Goal: Task Accomplishment & Management: Complete application form

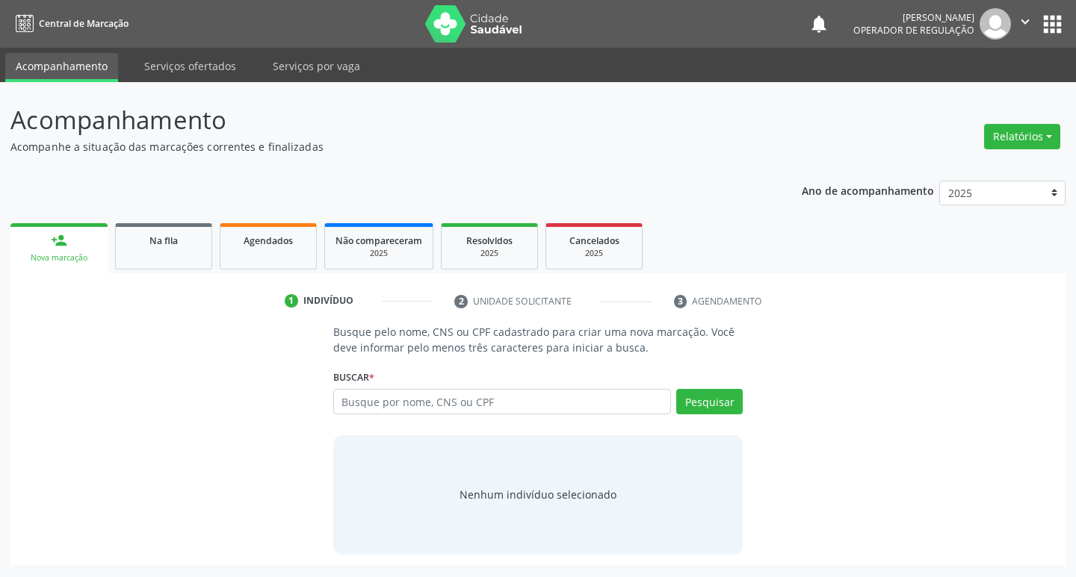
click at [407, 400] on input "text" at bounding box center [502, 401] width 338 height 25
type input "700 0055 9937 6103"
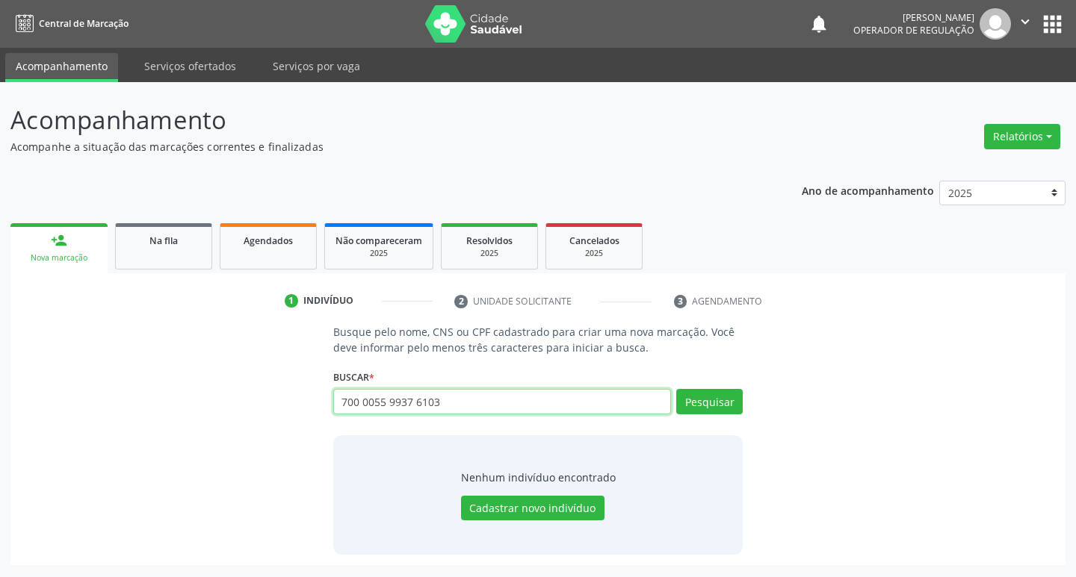
drag, startPoint x: 447, startPoint y: 397, endPoint x: 205, endPoint y: 396, distance: 242.8
click at [205, 396] on div "Busque pelo nome, CNS ou CPF cadastrado para criar uma nova marcação. Você deve…" at bounding box center [538, 439] width 1034 height 230
paste input "009.098.724-14"
type input "009.098.724-14"
click at [709, 412] on button "Pesquisar" at bounding box center [709, 401] width 66 height 25
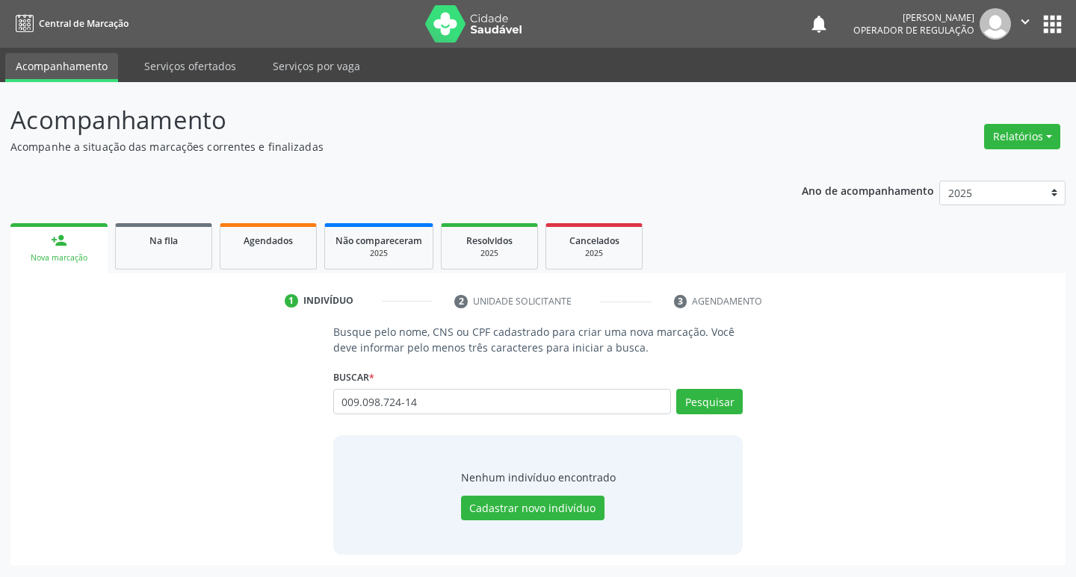
click at [814, 472] on div "Busque pelo nome, CNS ou CPF cadastrado para criar uma nova marcação. Você deve…" at bounding box center [538, 439] width 1034 height 230
click at [733, 411] on button "Pesquisar" at bounding box center [709, 401] width 66 height 25
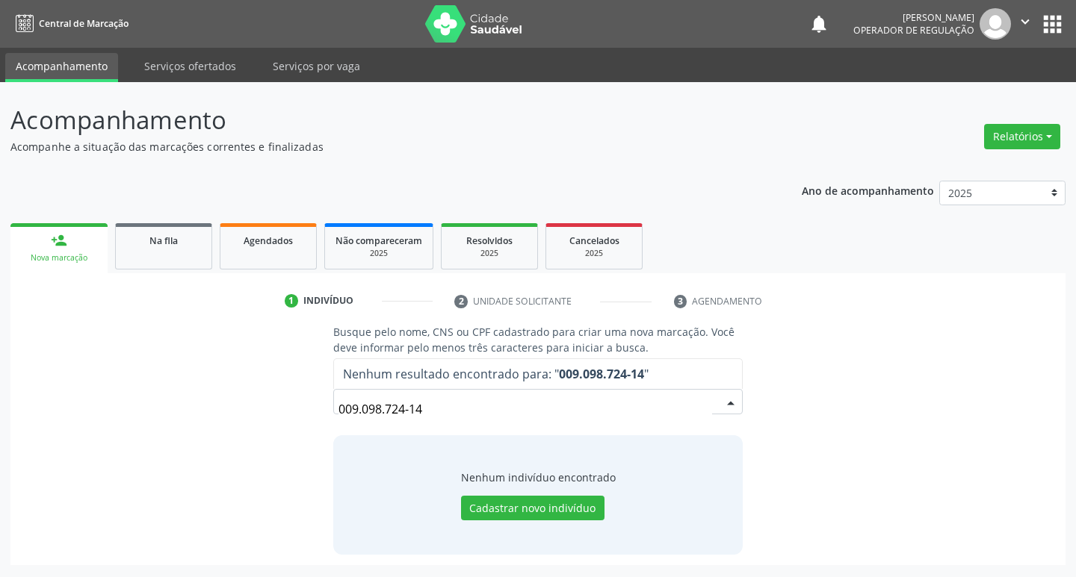
click at [361, 412] on input "009.098.724-14" at bounding box center [525, 409] width 374 height 30
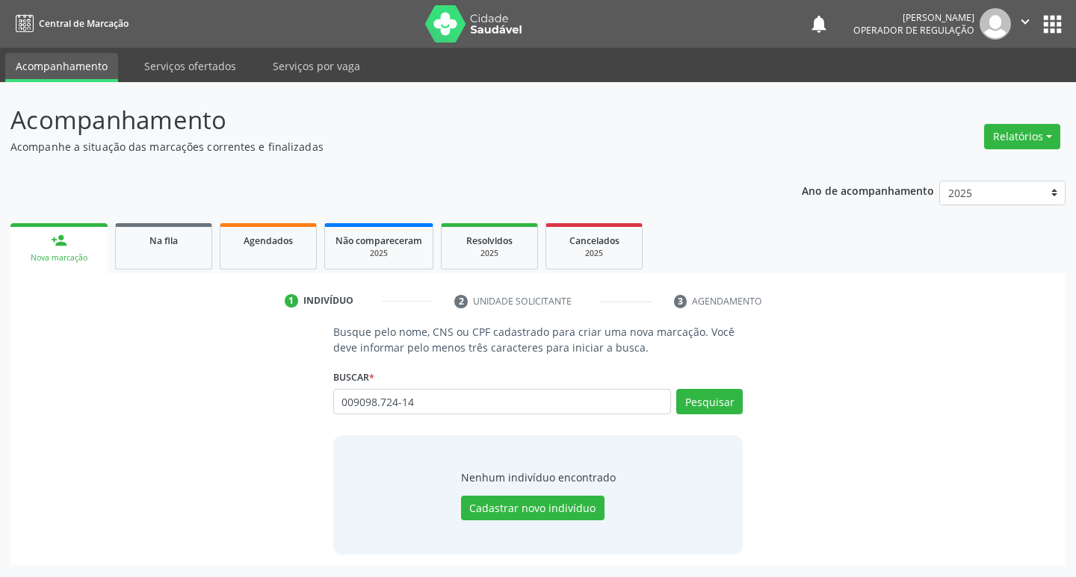
click at [380, 400] on input "009098.724-14" at bounding box center [502, 401] width 338 height 25
click at [399, 399] on input "009098724-14" at bounding box center [502, 401] width 338 height 25
type input "00909872414"
click at [714, 405] on button "Pesquisar" at bounding box center [709, 401] width 66 height 25
type input "0"
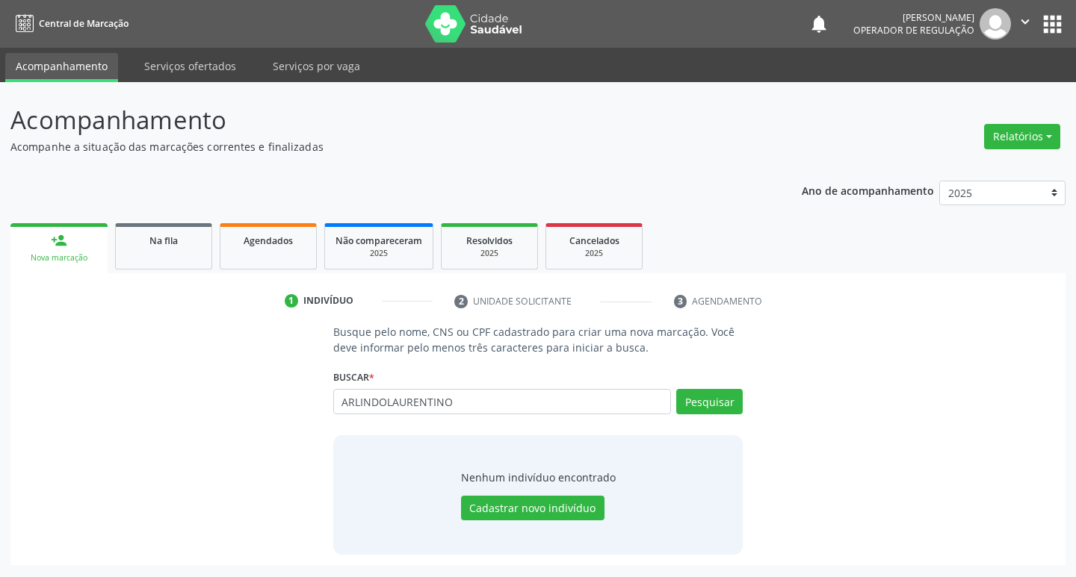
click at [385, 400] on input "ARLINDOLAURENTINO" at bounding box center [502, 401] width 338 height 25
type input "[PERSON_NAME]"
click at [707, 387] on div "Buscar * 0090987241 Busque por nome, CNS ou CPF Nenhum resultado encontrado par…" at bounding box center [538, 395] width 410 height 58
click at [706, 403] on button "Pesquisar" at bounding box center [709, 401] width 66 height 25
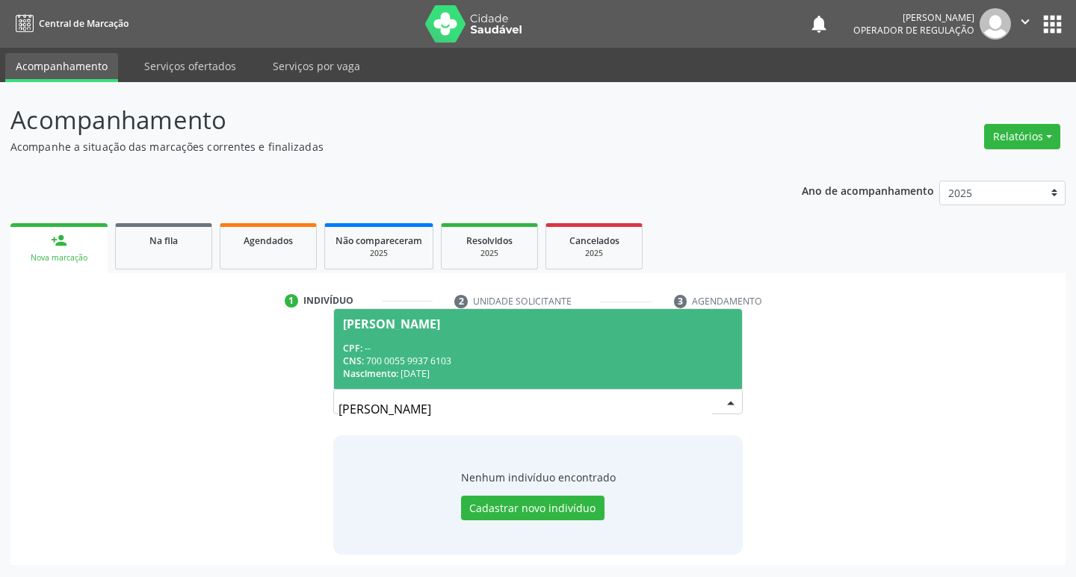
click at [522, 356] on div "CNS: 700 0055 9937 6103" at bounding box center [538, 361] width 391 height 13
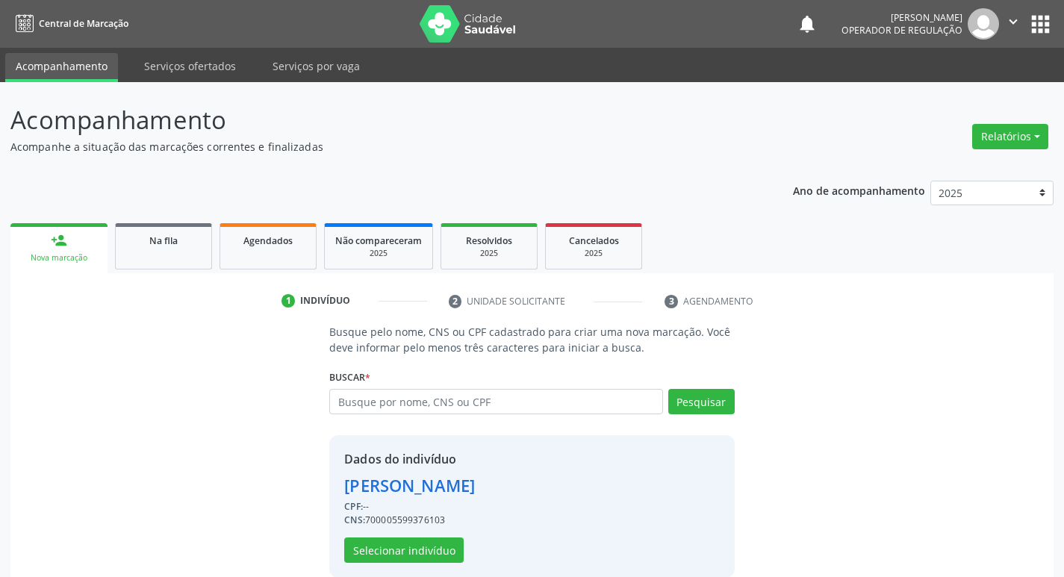
scroll to position [22, 0]
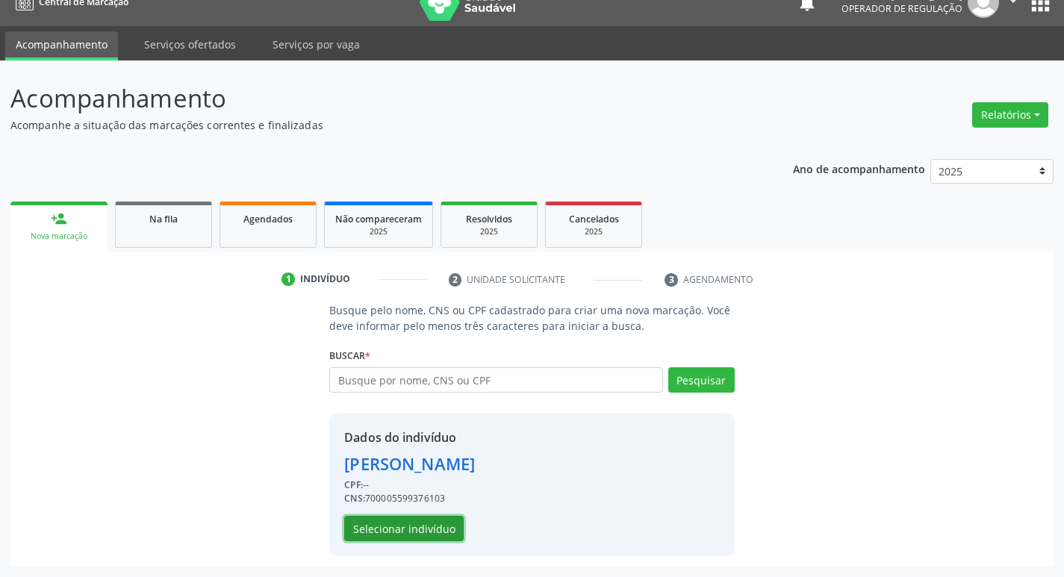
click at [424, 537] on button "Selecionar indivíduo" at bounding box center [404, 528] width 120 height 25
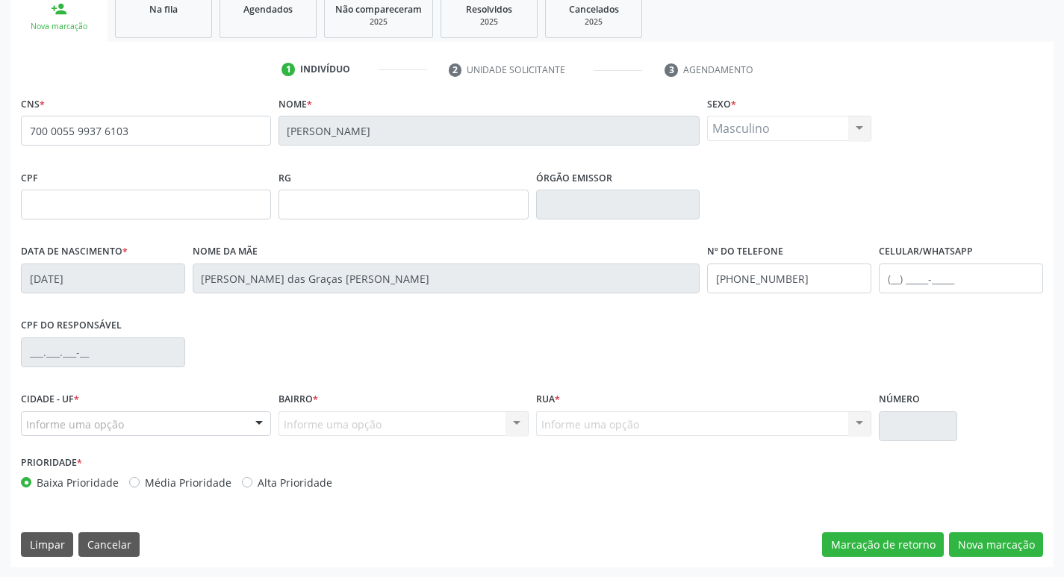
scroll to position [232, 0]
click at [246, 433] on div "Informe uma opção" at bounding box center [146, 423] width 250 height 25
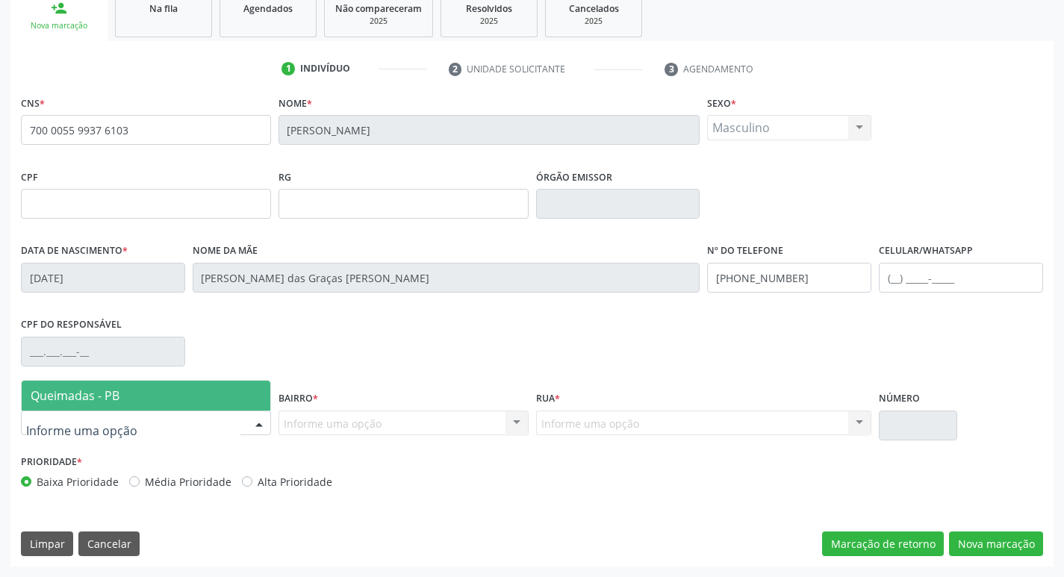
click at [105, 388] on span "Queimadas - PB" at bounding box center [75, 396] width 89 height 16
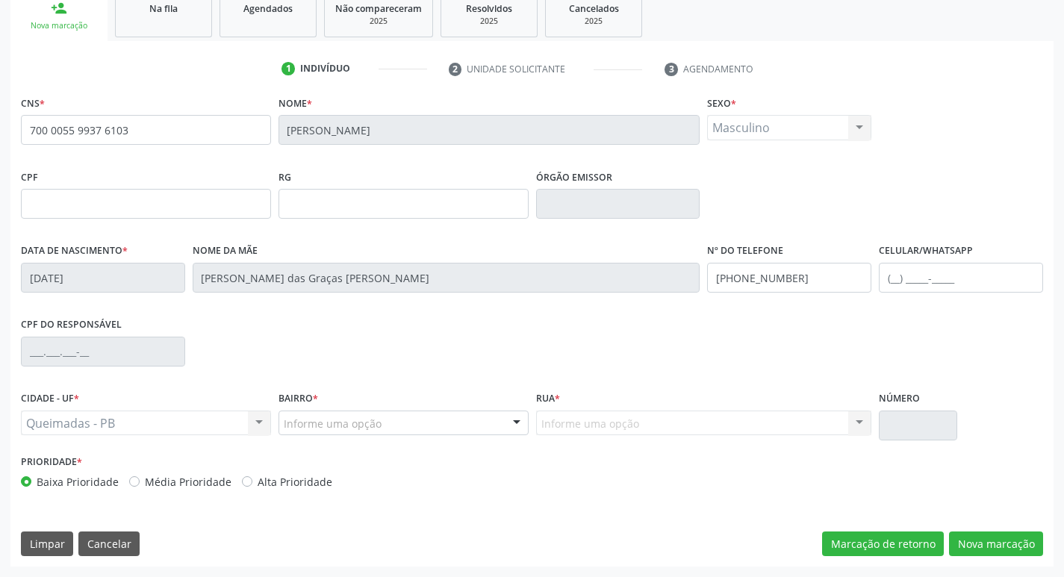
click at [528, 421] on div "Informe uma opção [GEOGRAPHIC_DATA] Centro Castanho [PERSON_NAME] [GEOGRAPHIC_D…" at bounding box center [404, 423] width 250 height 25
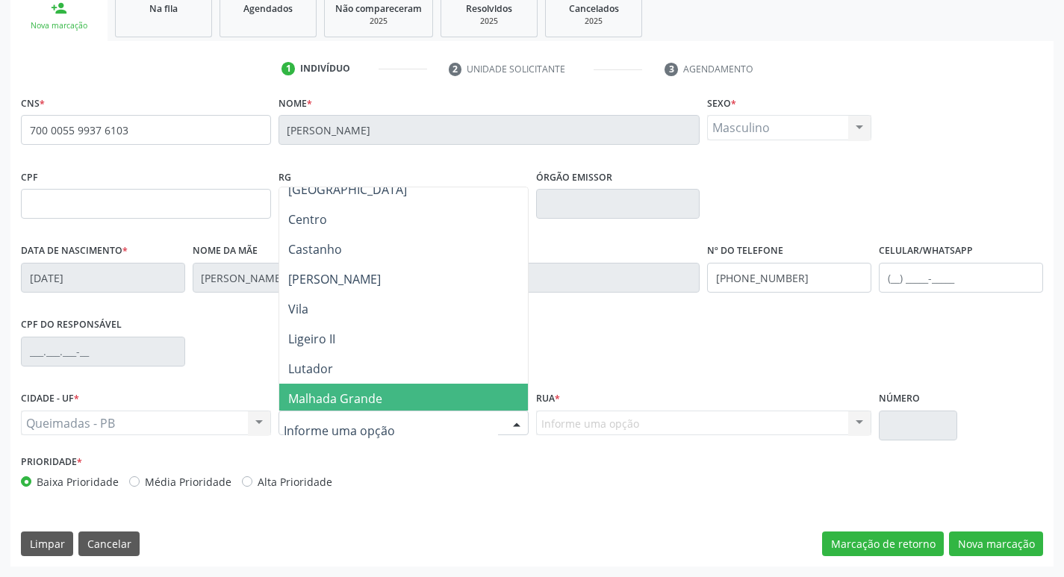
scroll to position [1, 0]
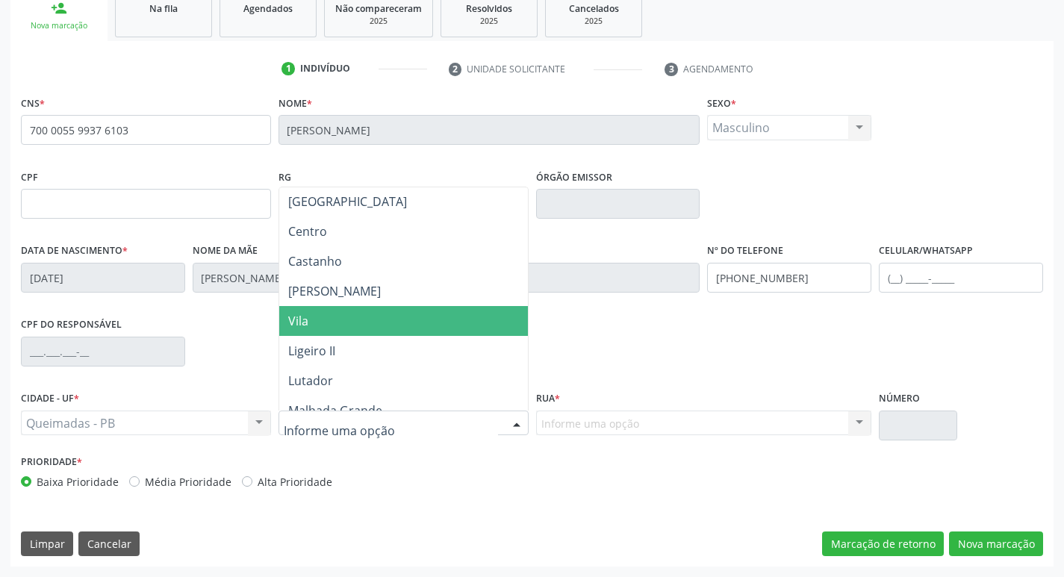
click at [341, 316] on span "Vila" at bounding box center [403, 321] width 249 height 30
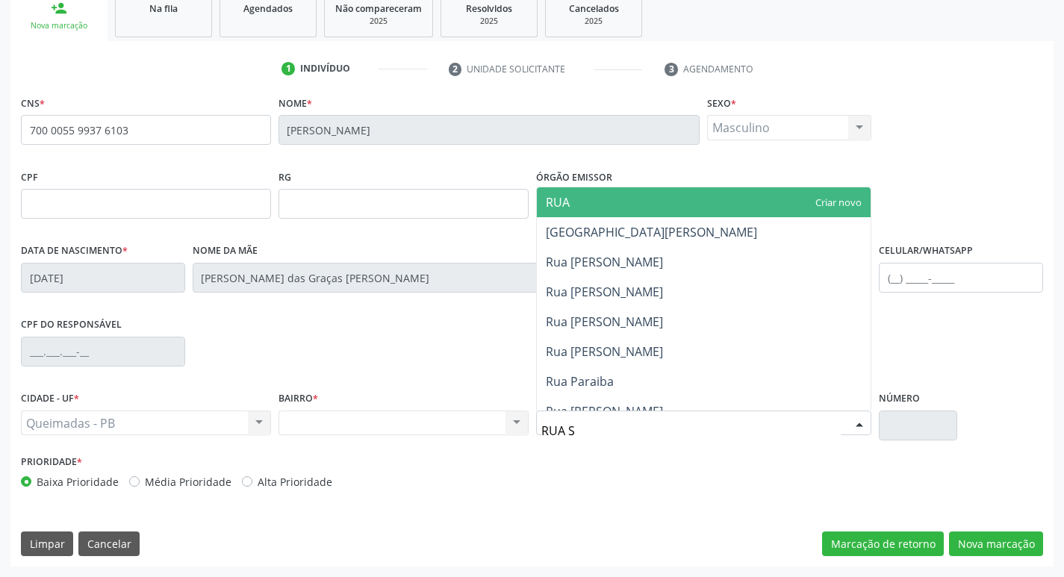
type input "RUA SE"
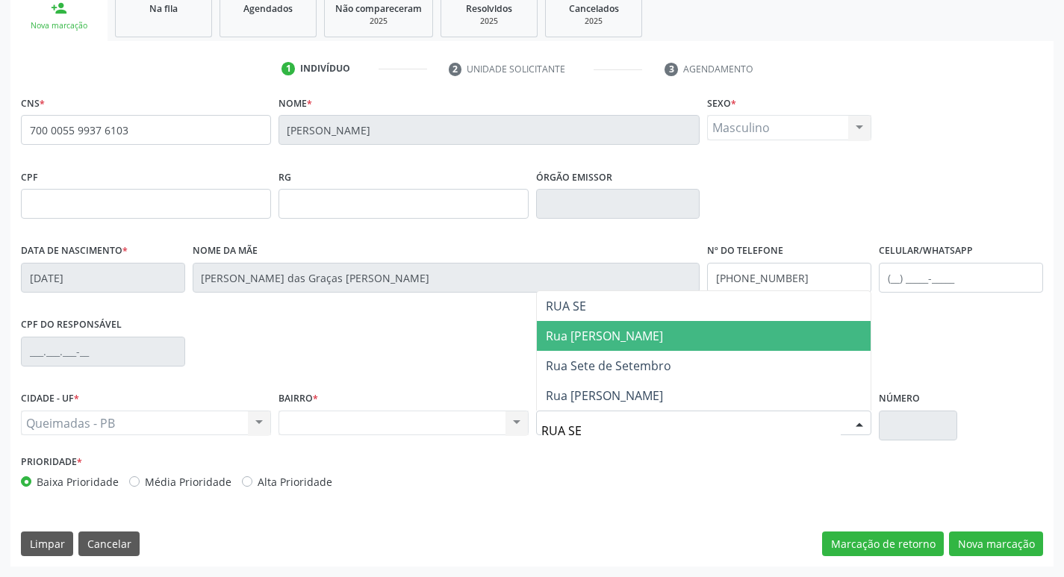
click at [606, 322] on span "Rua [PERSON_NAME]" at bounding box center [704, 336] width 335 height 30
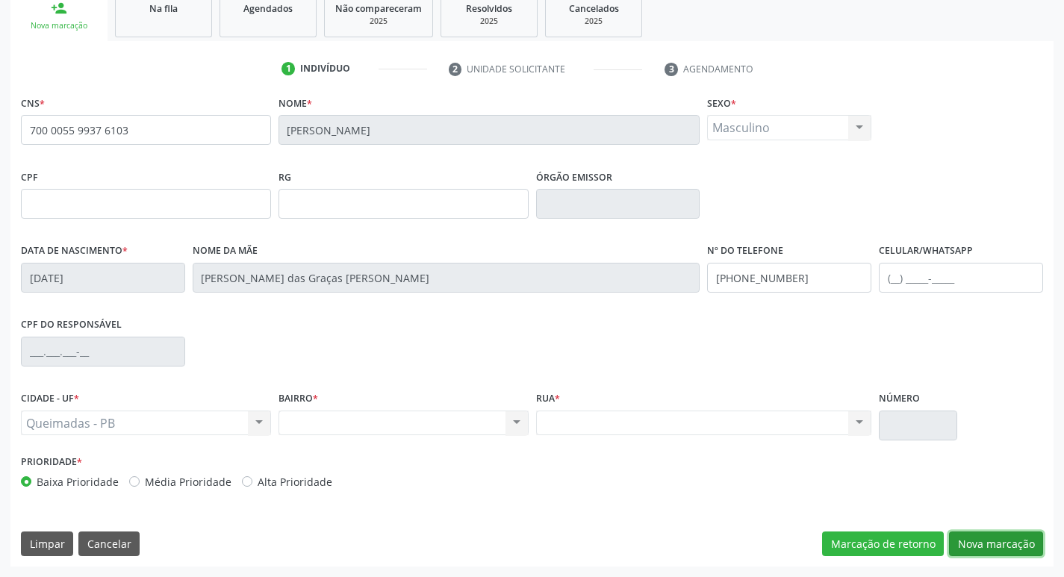
click at [988, 536] on button "Nova marcação" at bounding box center [996, 544] width 94 height 25
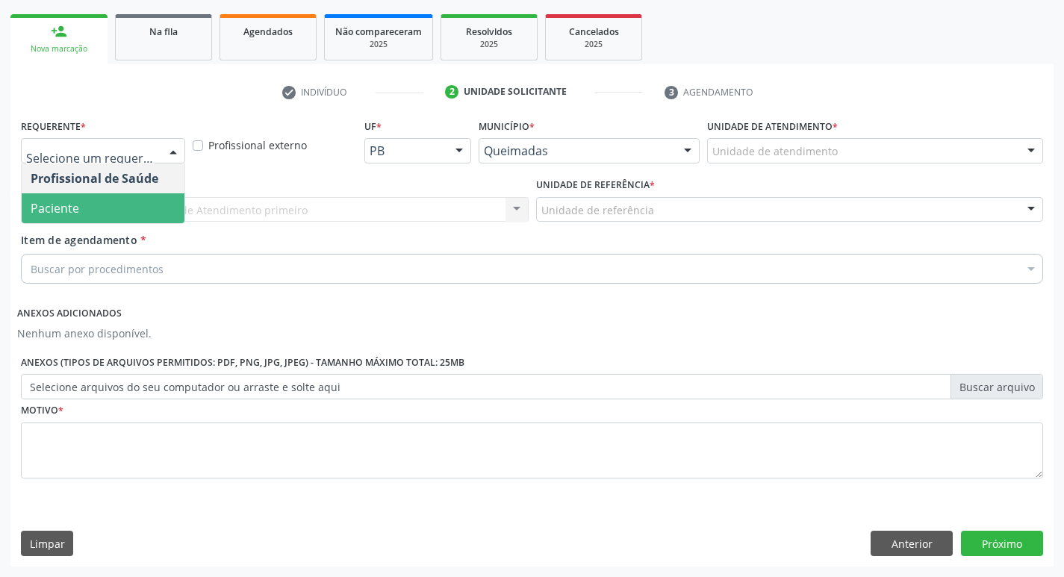
click at [98, 205] on span "Paciente" at bounding box center [103, 208] width 163 height 30
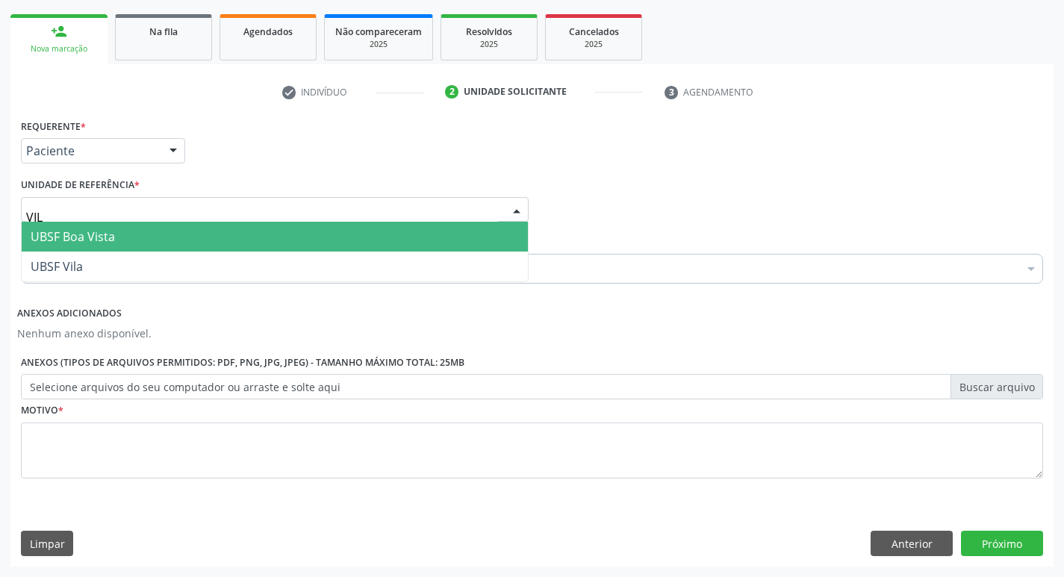
type input "VILA"
click at [99, 229] on span "UBSF Vila" at bounding box center [275, 237] width 506 height 30
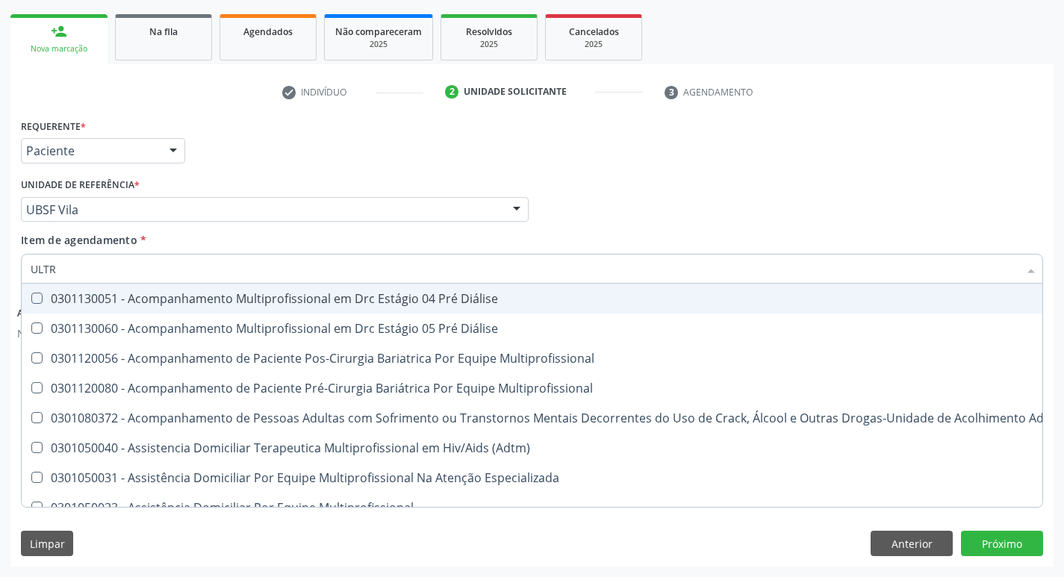
type input "ULTRA"
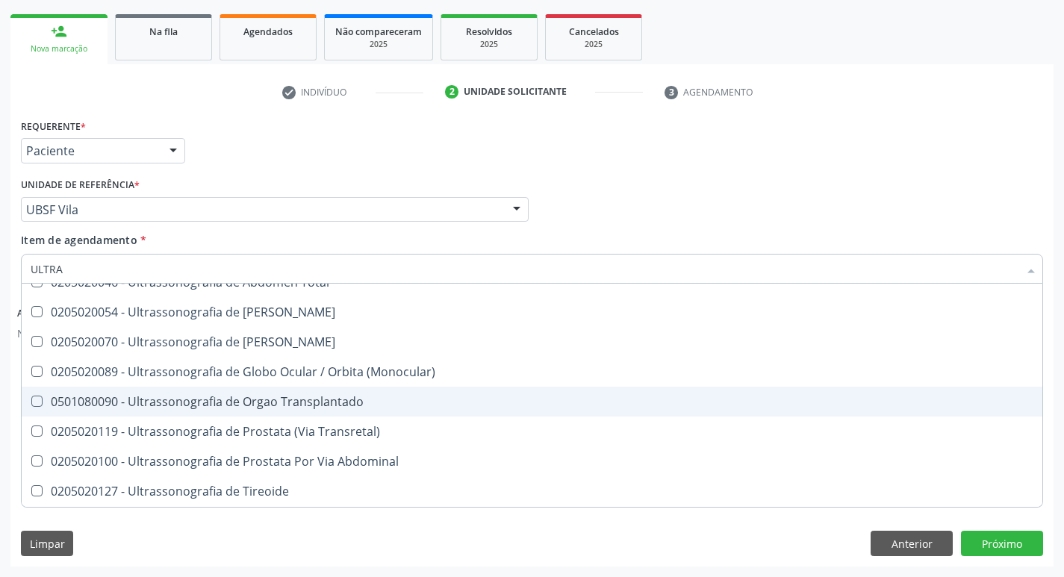
scroll to position [494, 0]
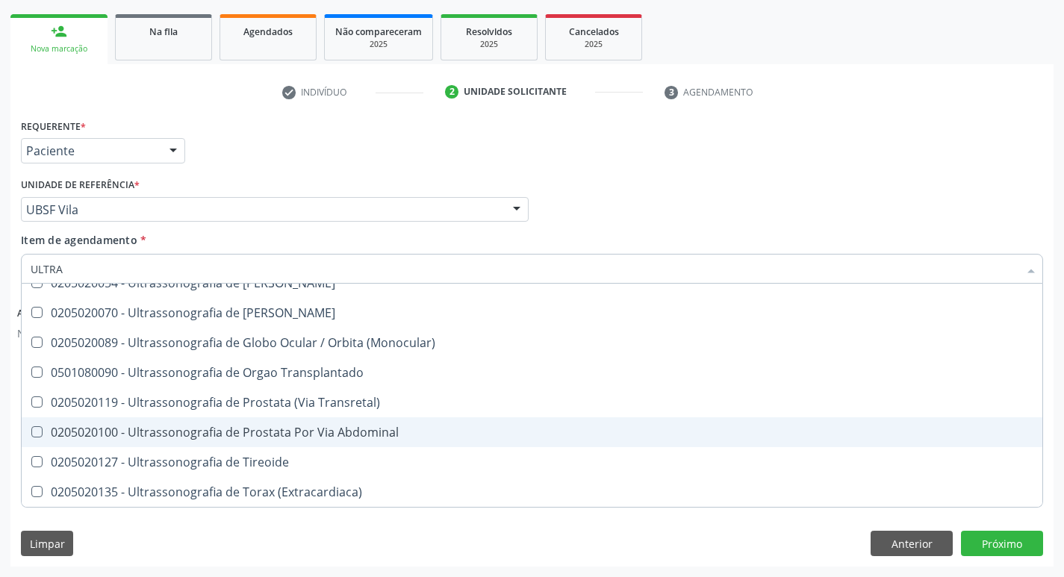
click at [299, 432] on div "0205020100 - Ultrassonografia de Prostata Por Via Abdominal" at bounding box center [532, 433] width 1003 height 12
checkbox Abdominal "true"
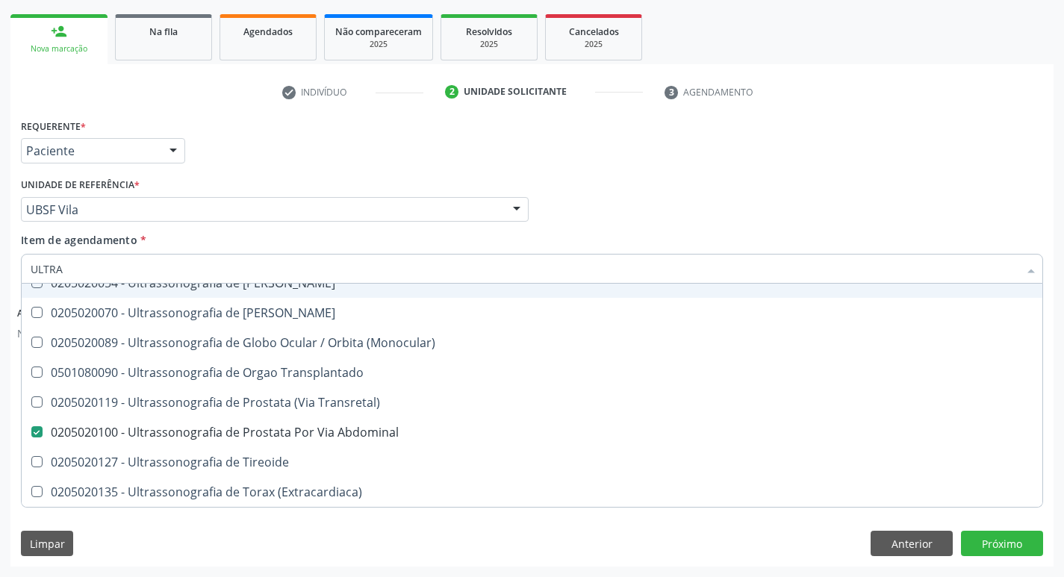
click at [705, 121] on div "Requerente * Paciente Profissional de Saúde Paciente Nenhum resultado encontrad…" at bounding box center [532, 144] width 1030 height 58
checkbox X "true"
checkbox Abdominal "false"
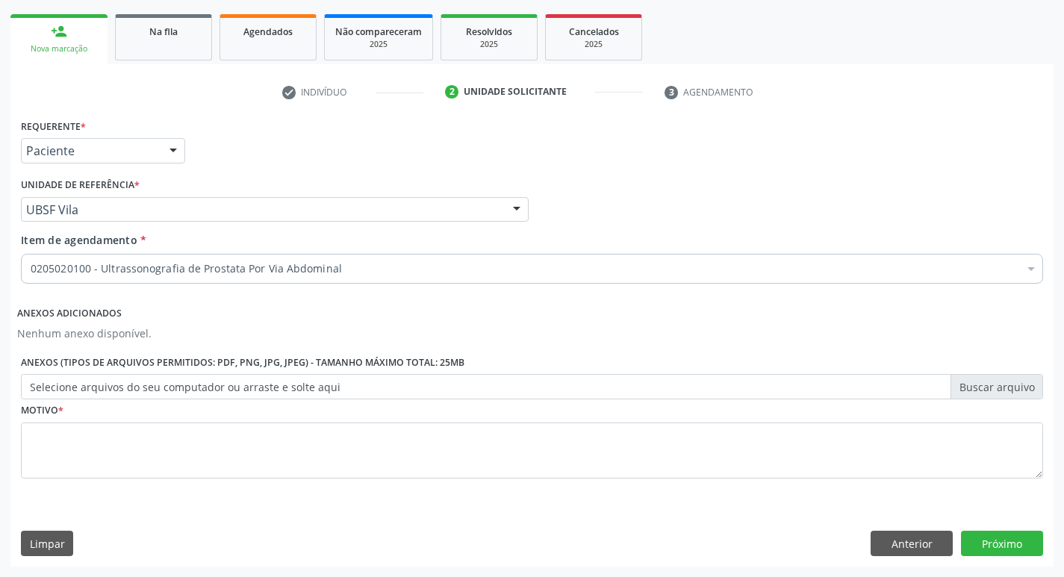
scroll to position [0, 0]
click at [149, 496] on div "Motivo *" at bounding box center [532, 450] width 1030 height 100
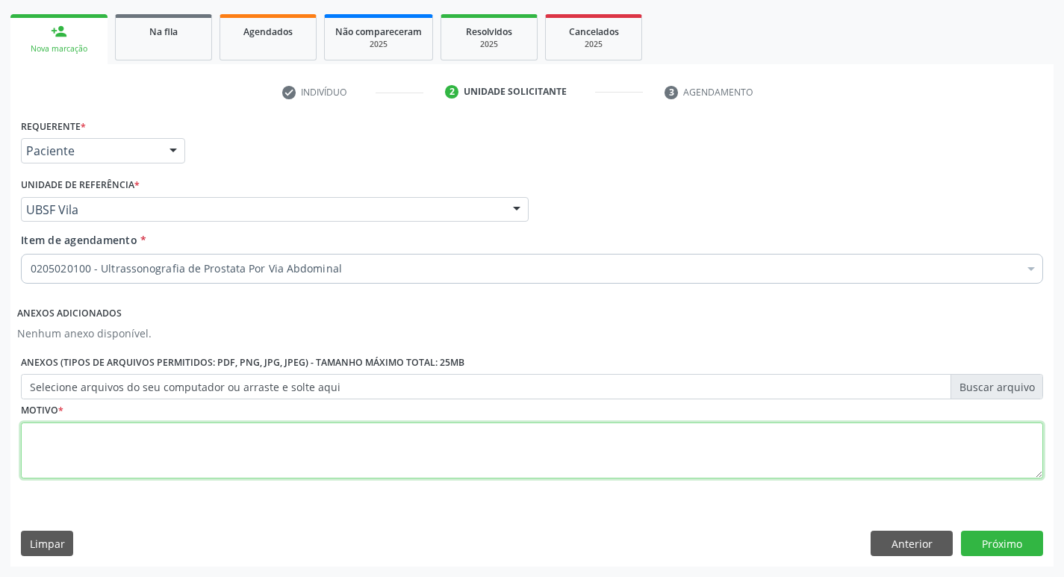
click at [157, 477] on textarea at bounding box center [532, 451] width 1023 height 57
type textarea "ROTINA"
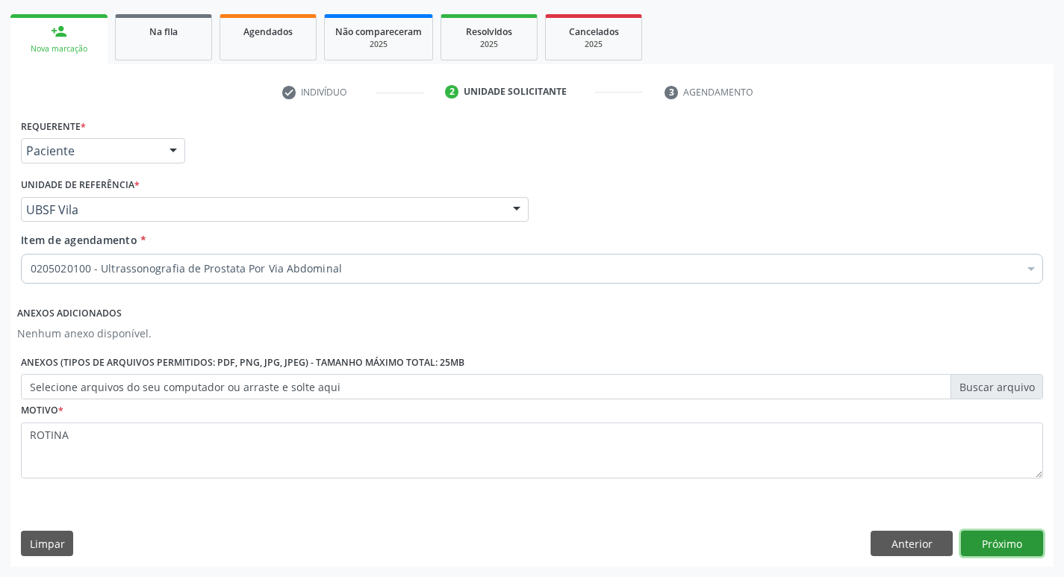
click at [970, 536] on button "Próximo" at bounding box center [1002, 543] width 82 height 25
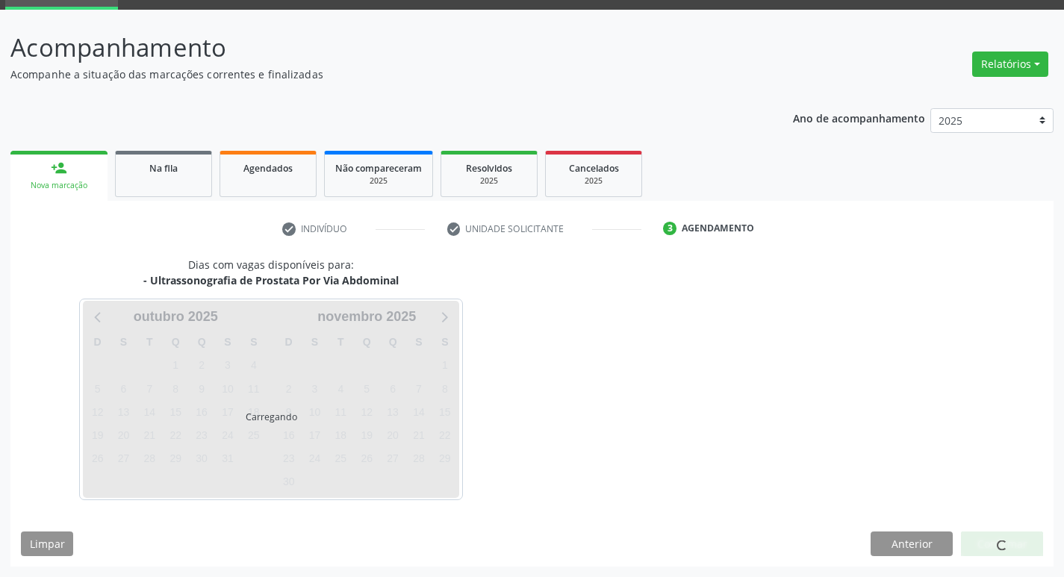
scroll to position [72, 0]
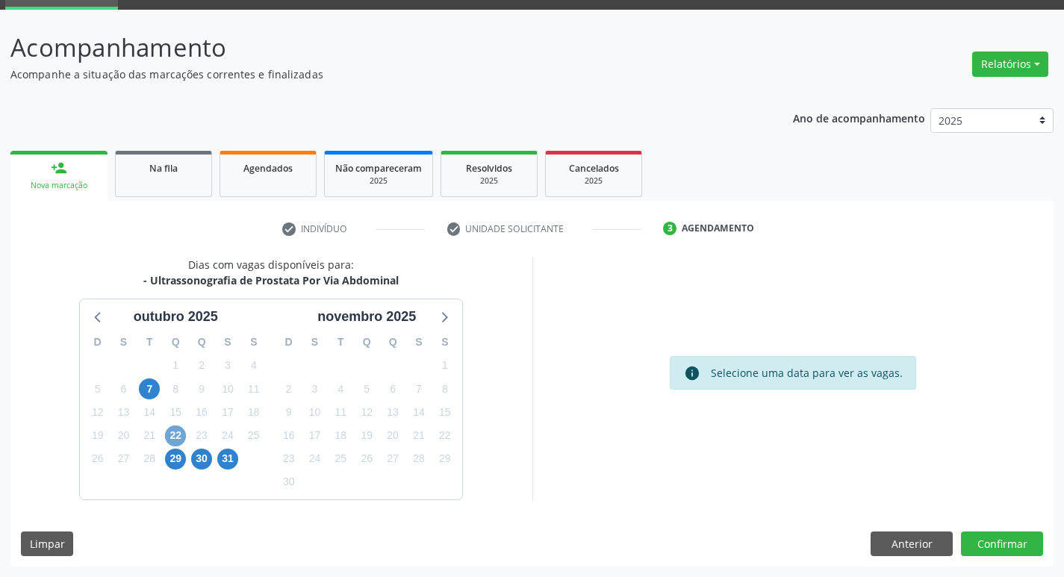
click at [172, 433] on span "22" at bounding box center [175, 436] width 21 height 21
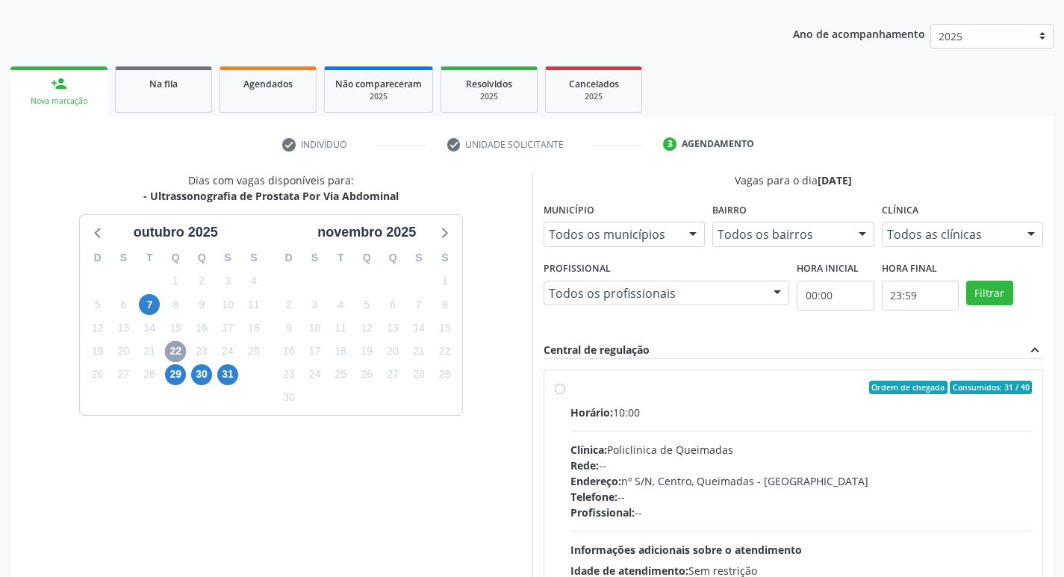
scroll to position [288, 0]
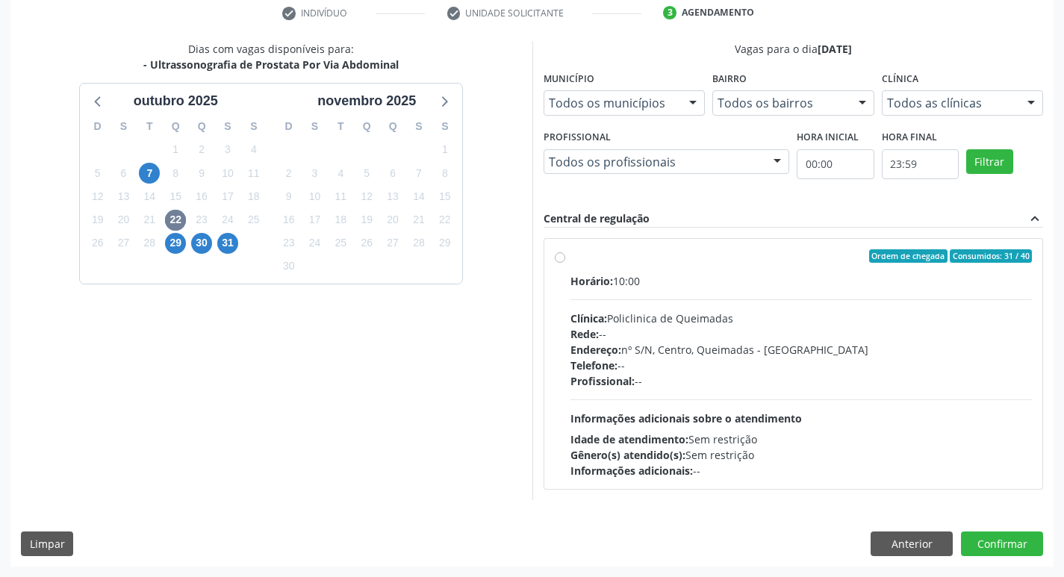
click at [926, 297] on div "Horário: 10:00 Clínica: Policlinica de Queimadas Rede: -- Endereço: nº S/N, Cen…" at bounding box center [802, 375] width 462 height 205
click at [565, 263] on input "Ordem de chegada Consumidos: 31 / 40 Horário: 10:00 Clínica: Policlinica de Que…" at bounding box center [560, 255] width 10 height 13
radio input "true"
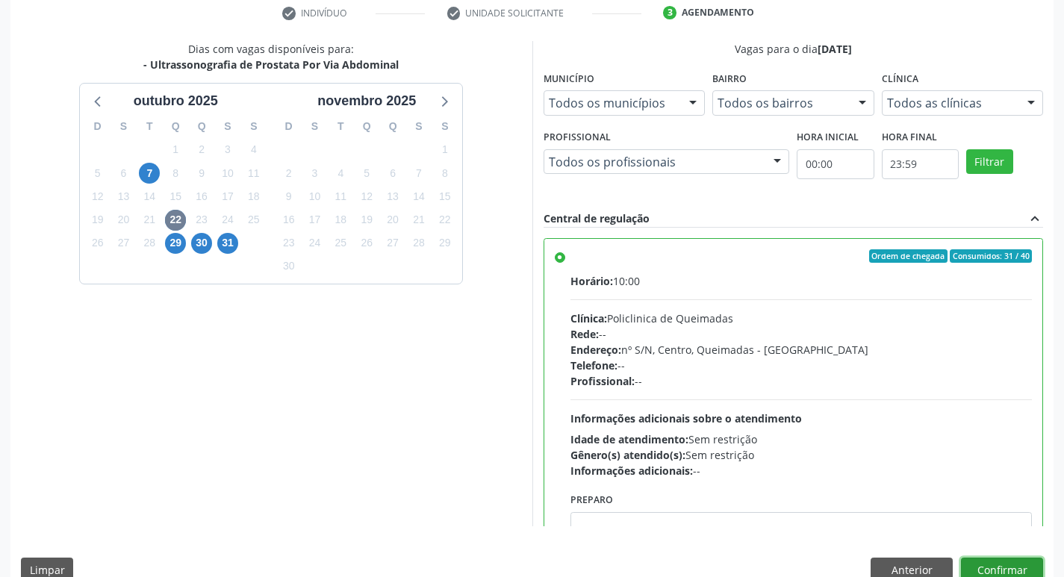
click at [991, 563] on button "Confirmar" at bounding box center [1002, 570] width 82 height 25
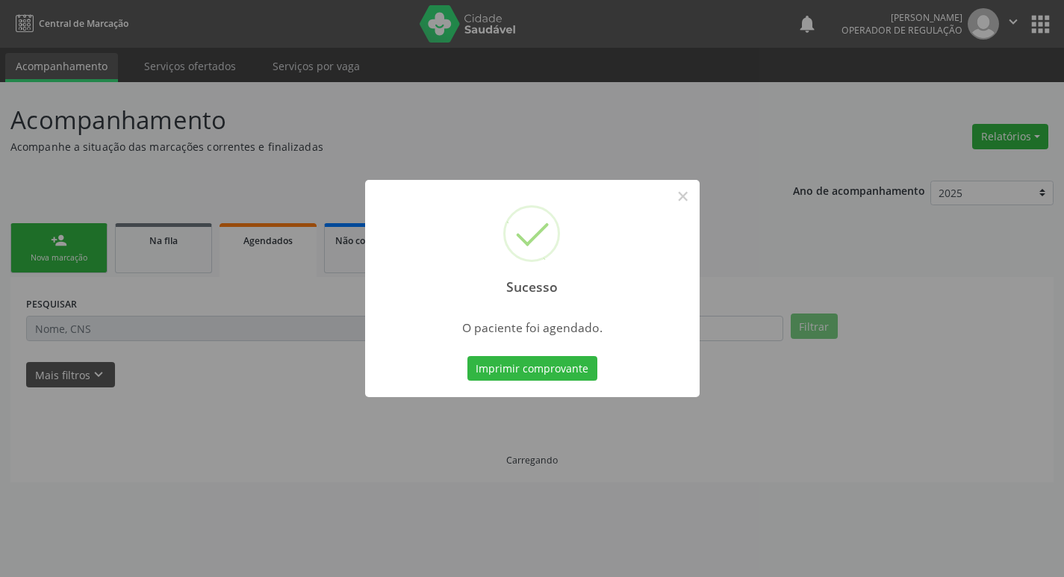
scroll to position [0, 0]
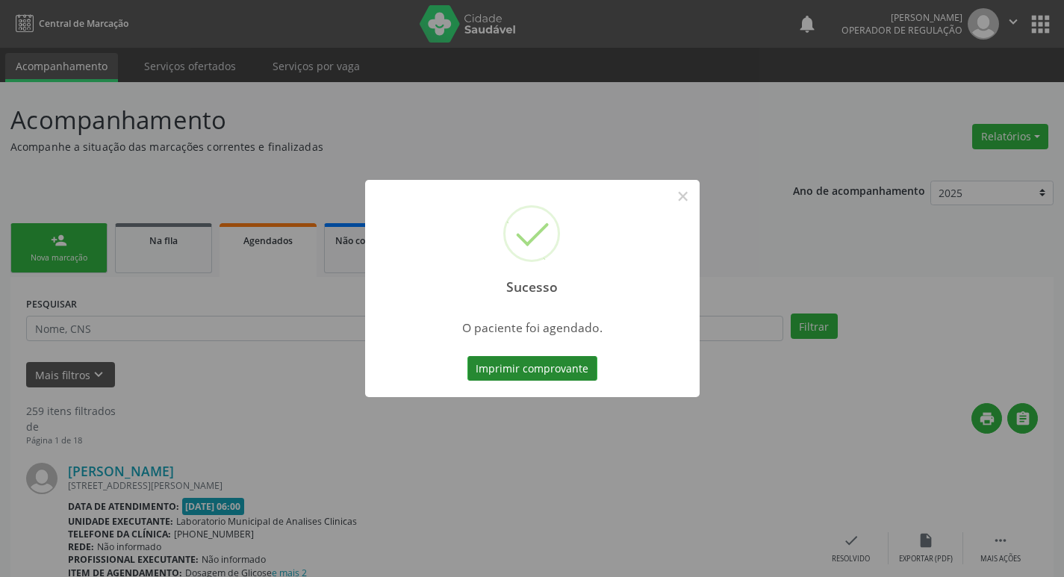
click at [556, 368] on button "Imprimir comprovante" at bounding box center [533, 368] width 130 height 25
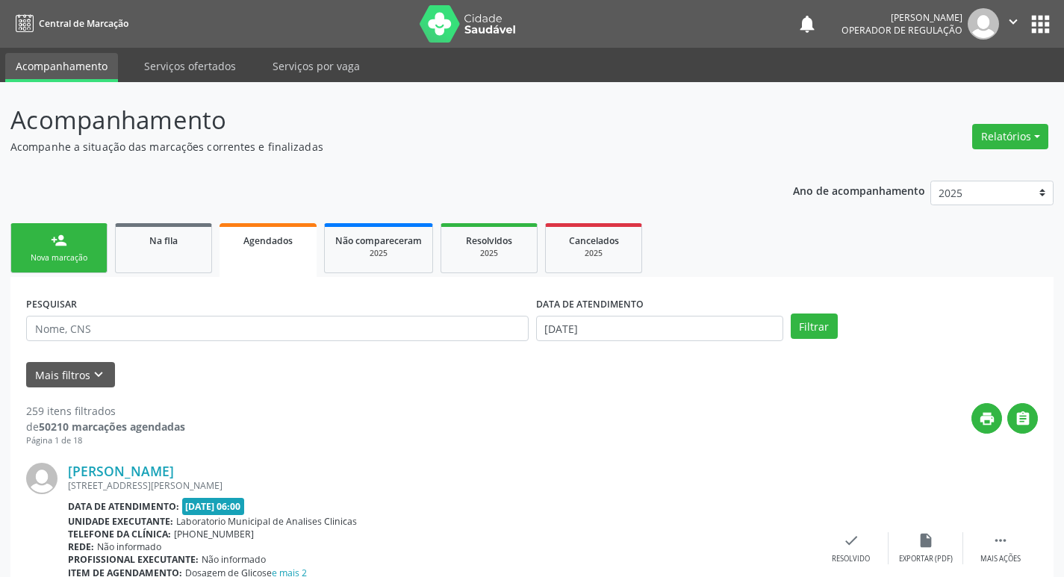
click at [83, 237] on link "person_add Nova marcação" at bounding box center [58, 248] width 97 height 50
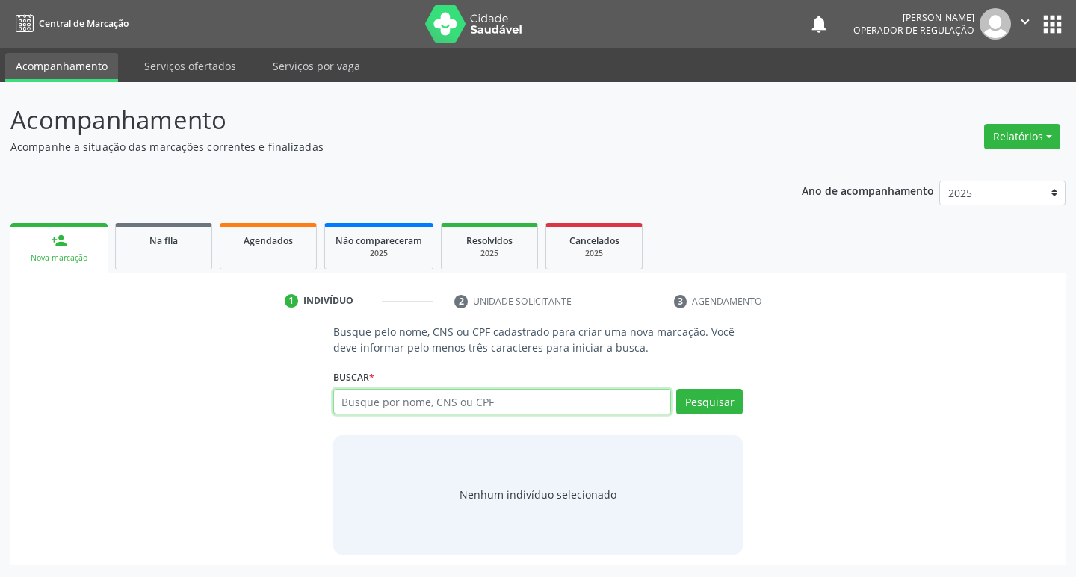
drag, startPoint x: 559, startPoint y: 398, endPoint x: 566, endPoint y: 364, distance: 35.2
click at [559, 398] on input "text" at bounding box center [502, 401] width 338 height 25
type input "708907741802013"
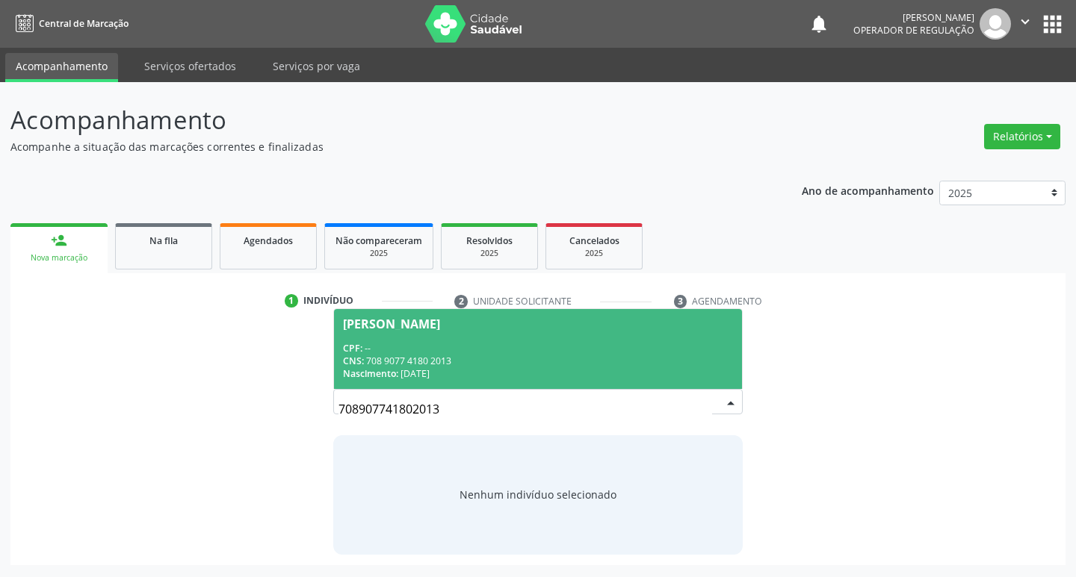
click at [654, 373] on div "Nascimento: [DATE]" at bounding box center [538, 373] width 391 height 13
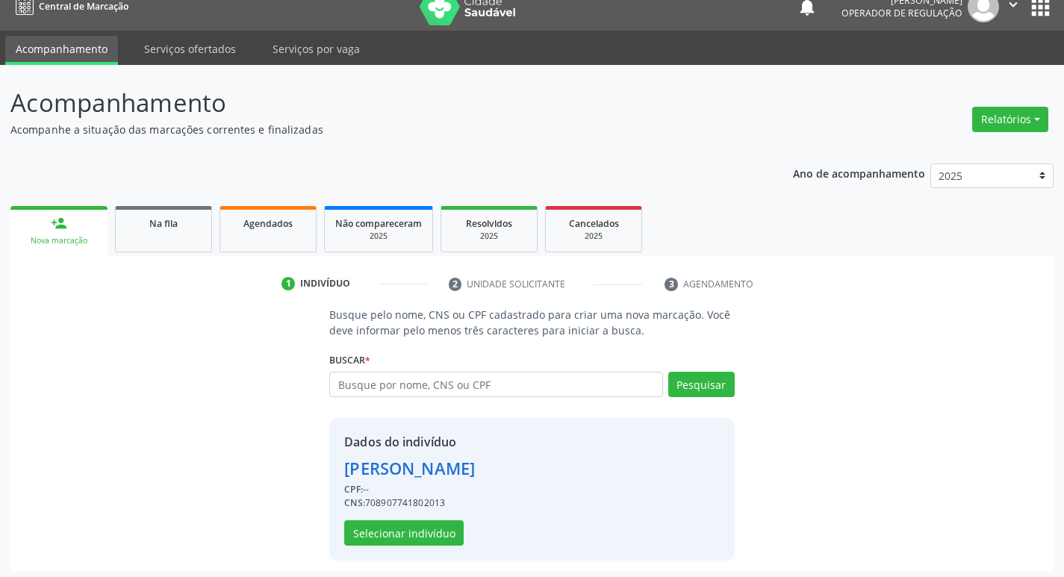
scroll to position [22, 0]
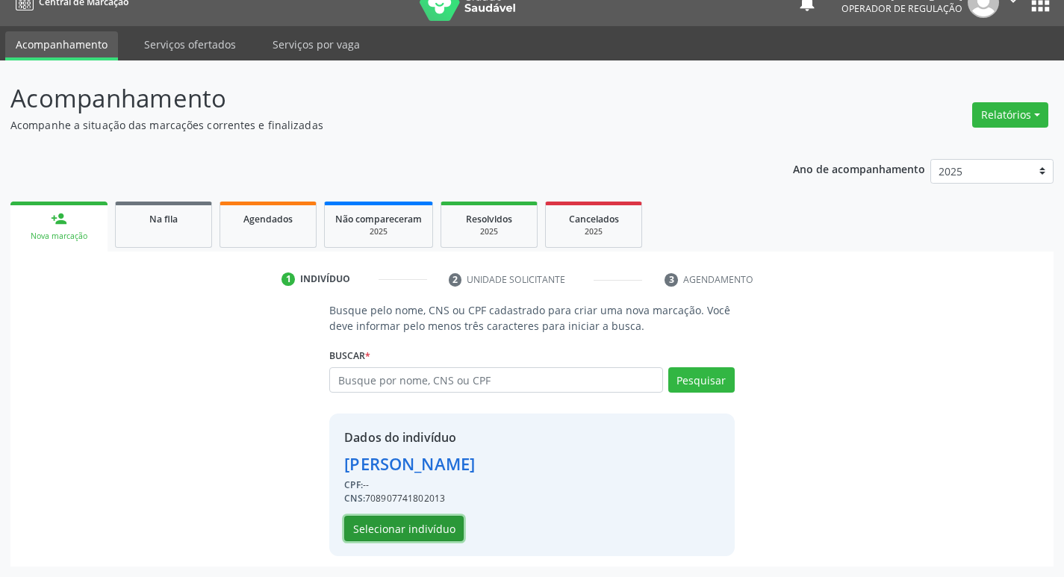
click at [370, 533] on button "Selecionar indivíduo" at bounding box center [404, 528] width 120 height 25
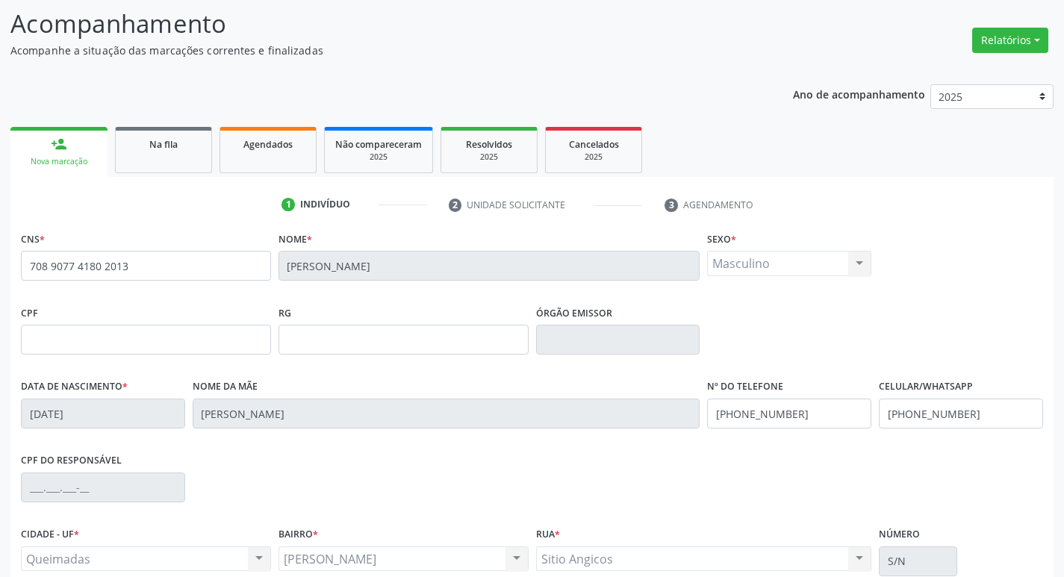
scroll to position [232, 0]
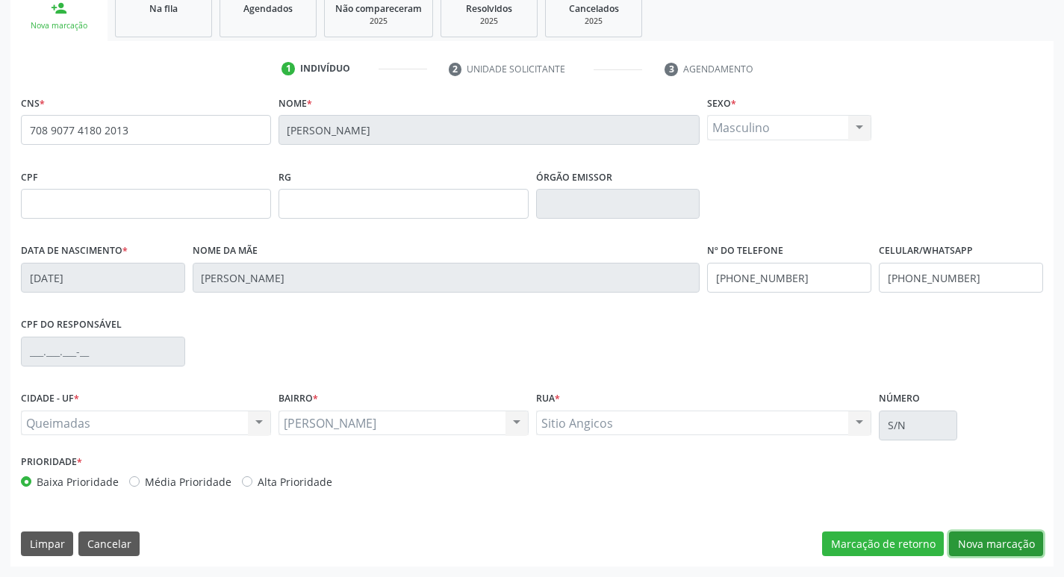
drag, startPoint x: 992, startPoint y: 545, endPoint x: 462, endPoint y: 384, distance: 553.6
click at [989, 545] on button "Nova marcação" at bounding box center [996, 544] width 94 height 25
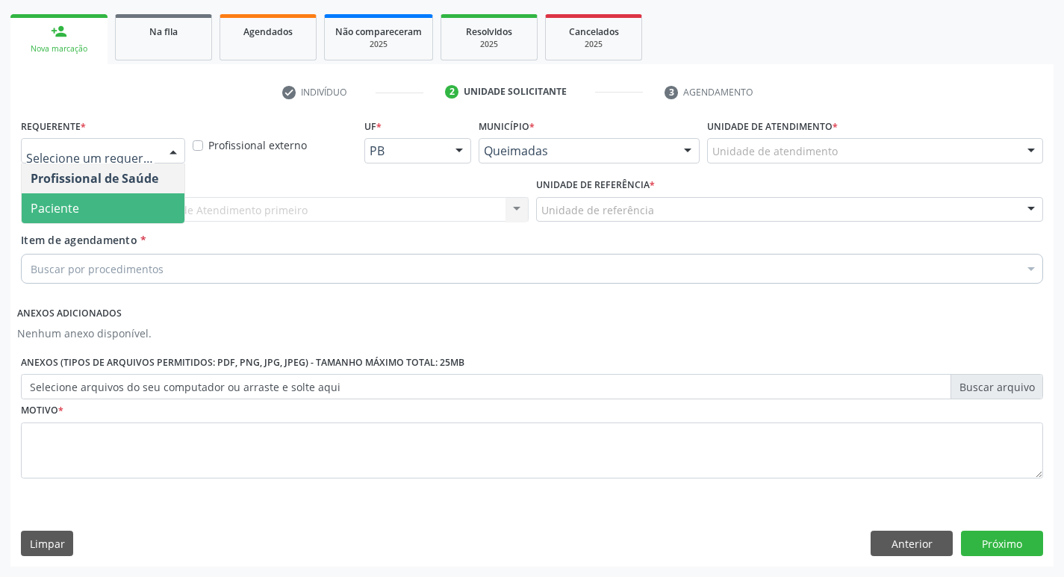
click at [122, 209] on span "Paciente" at bounding box center [103, 208] width 163 height 30
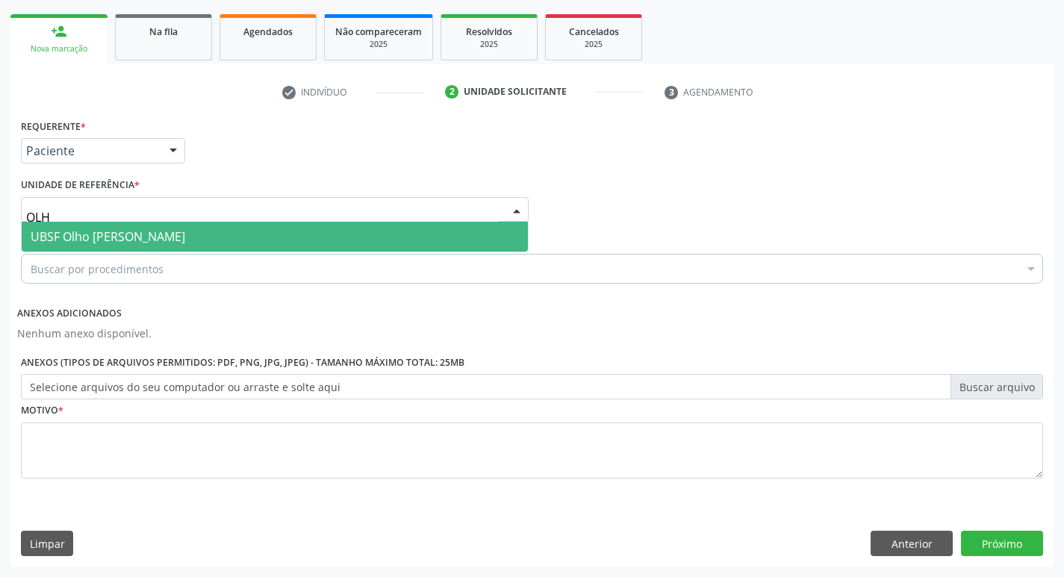
type input "OLHO"
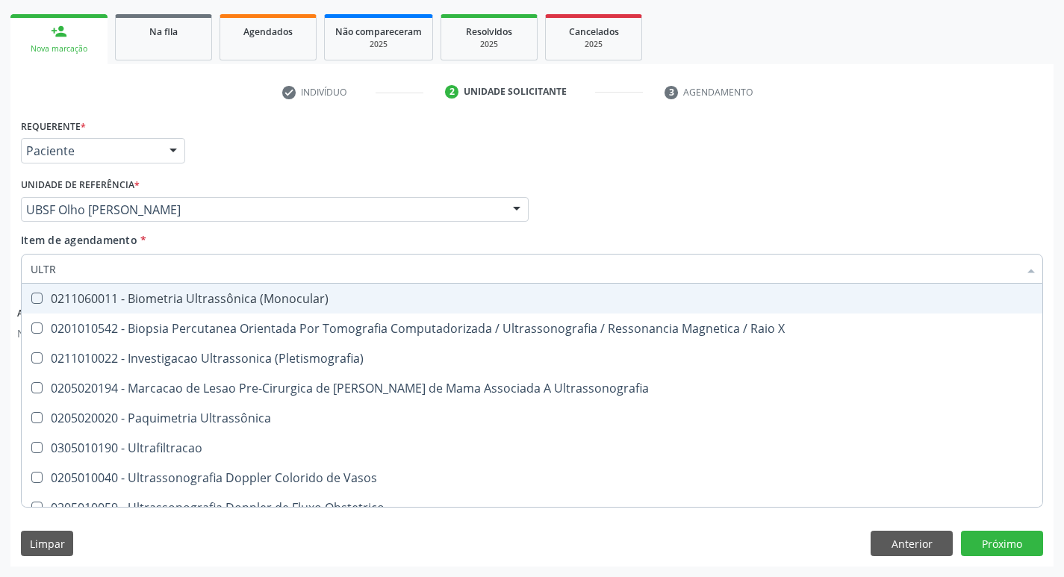
type input "ULTRA"
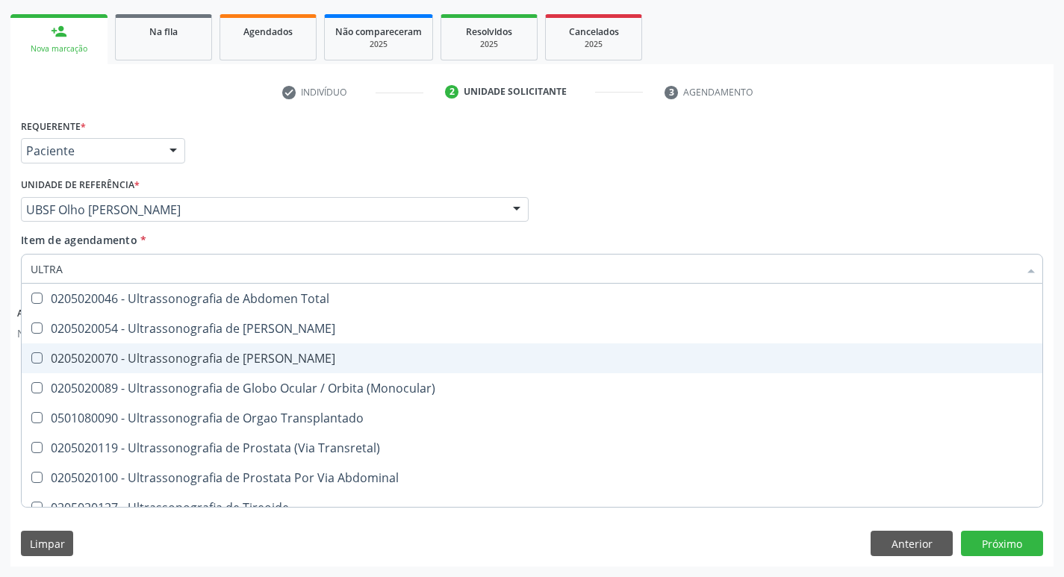
scroll to position [494, 0]
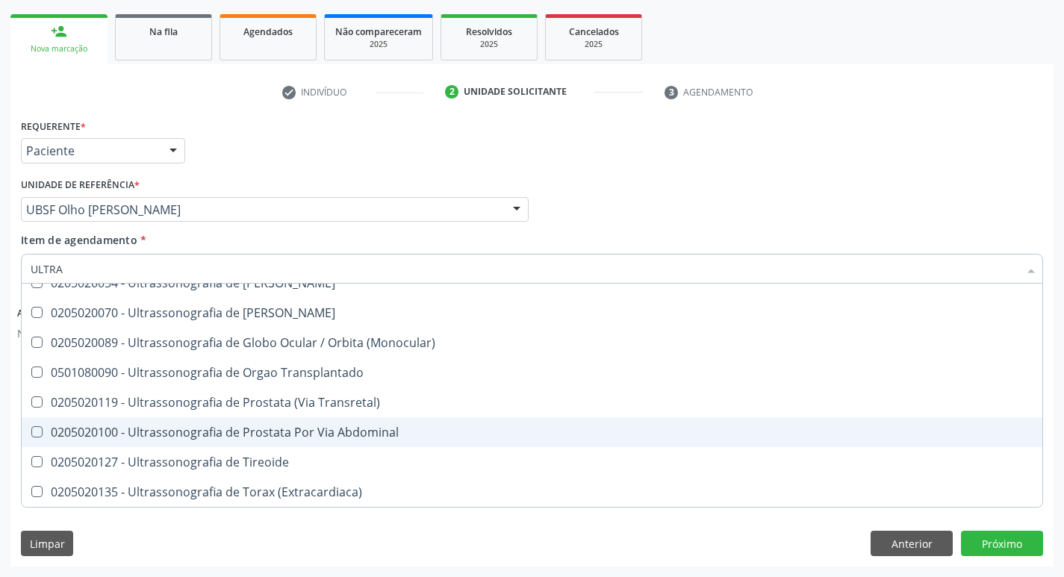
click at [185, 429] on div "0205020100 - Ultrassonografia de Prostata Por Via Abdominal" at bounding box center [532, 433] width 1003 height 12
checkbox Abdominal "true"
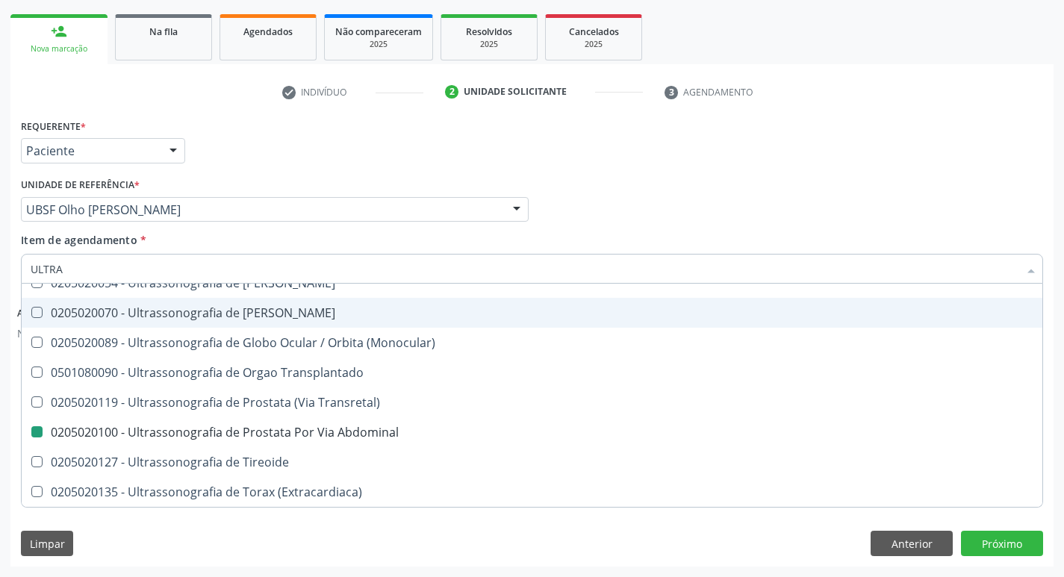
click at [556, 147] on div "Requerente * Paciente Profissional de Saúde Paciente Nenhum resultado encontrad…" at bounding box center [532, 144] width 1030 height 58
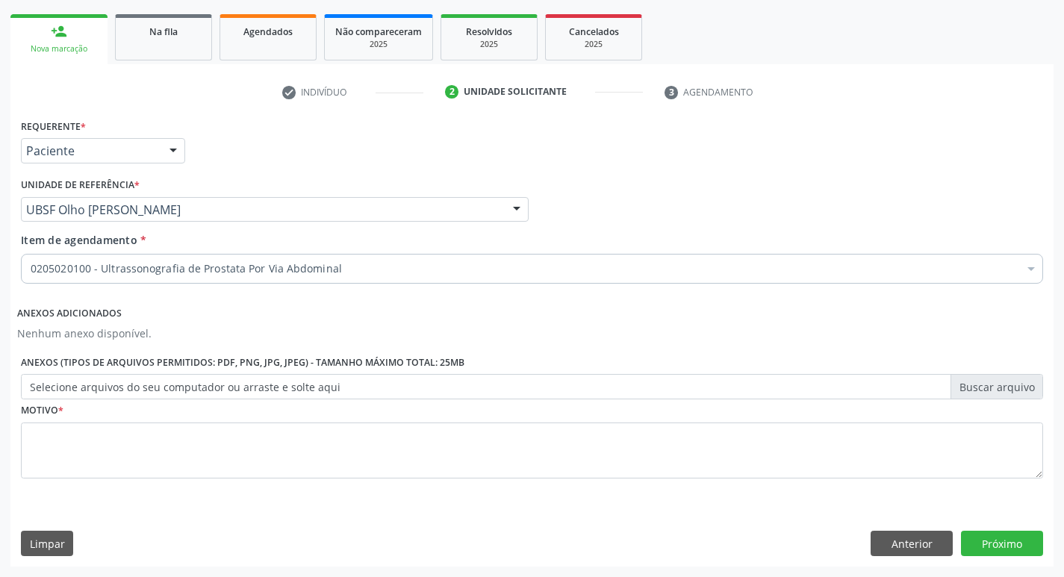
scroll to position [0, 0]
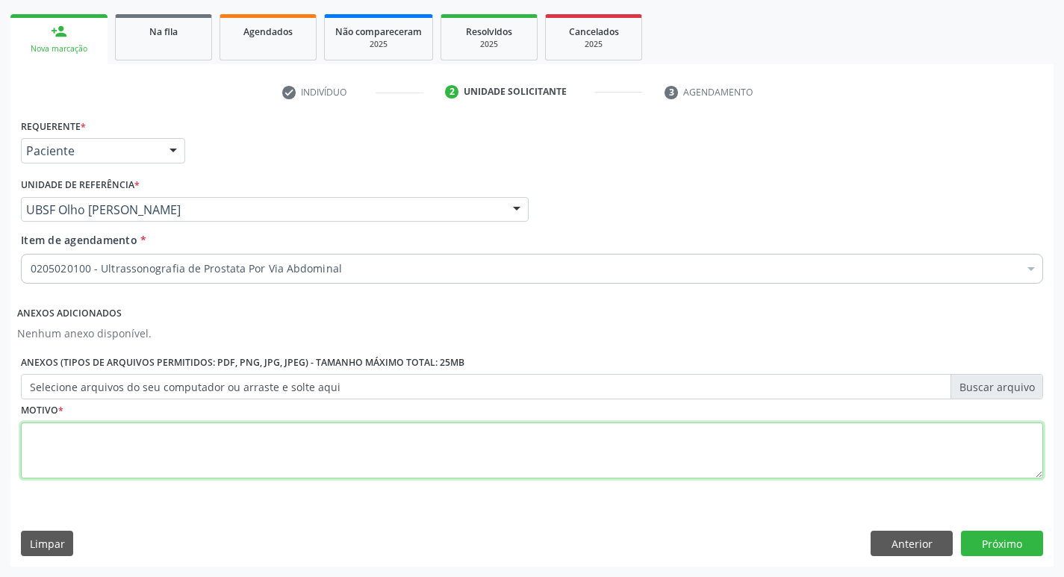
click at [83, 458] on textarea at bounding box center [532, 451] width 1023 height 57
type textarea "AVALIAÇÃO"
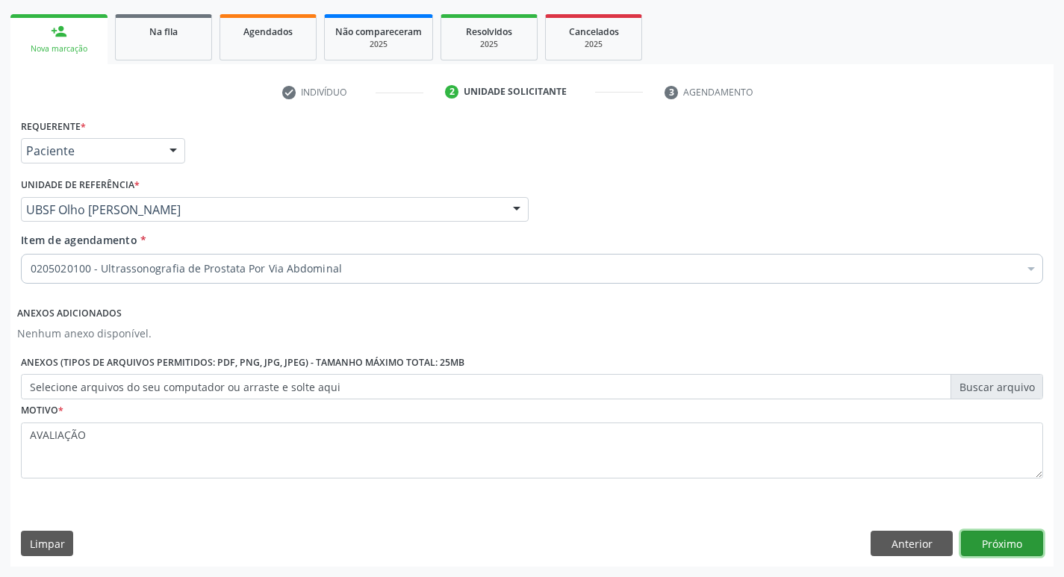
click at [1004, 544] on button "Próximo" at bounding box center [1002, 543] width 82 height 25
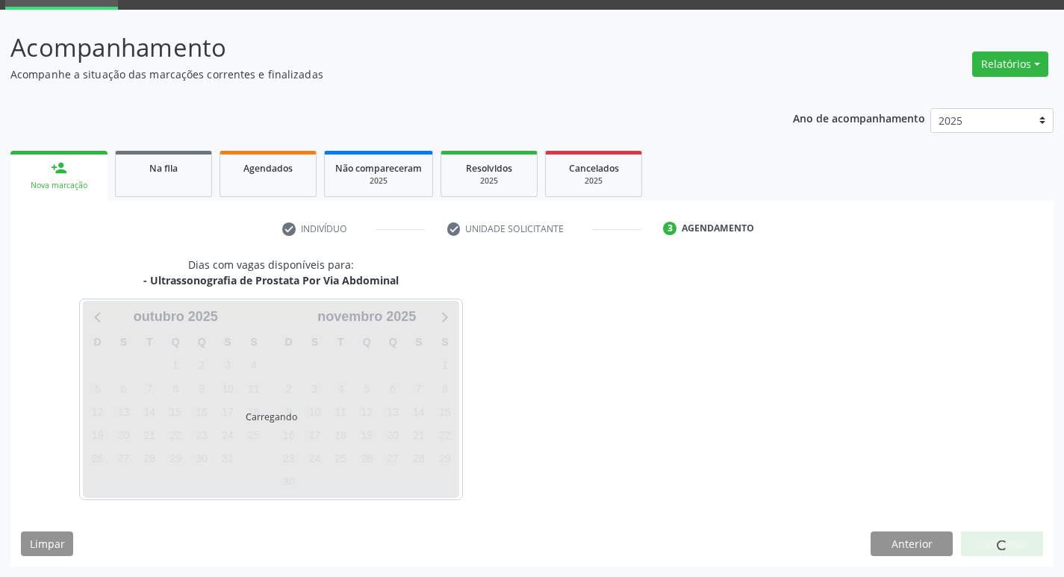
scroll to position [72, 0]
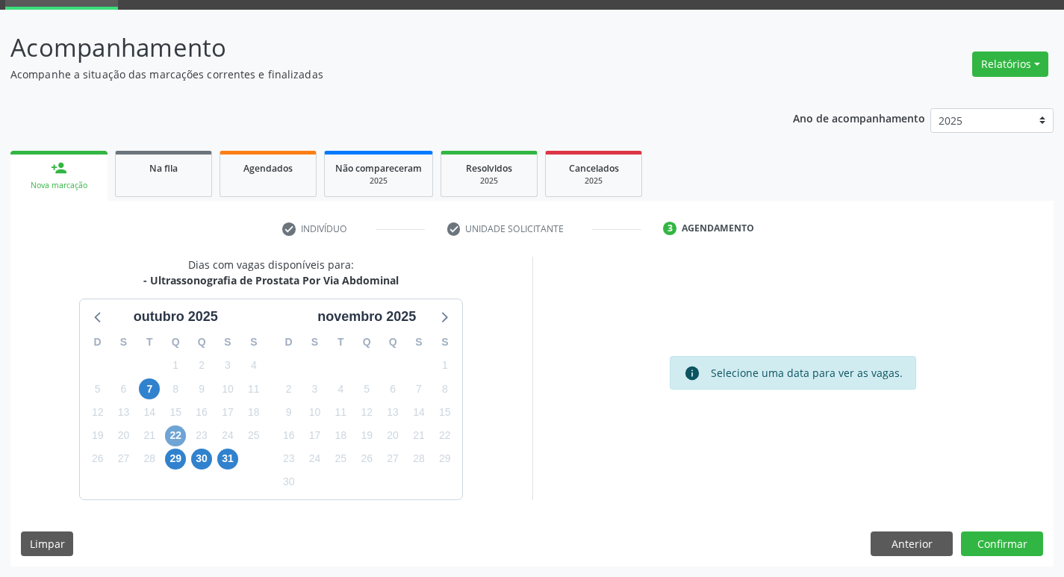
click at [177, 430] on span "22" at bounding box center [175, 436] width 21 height 21
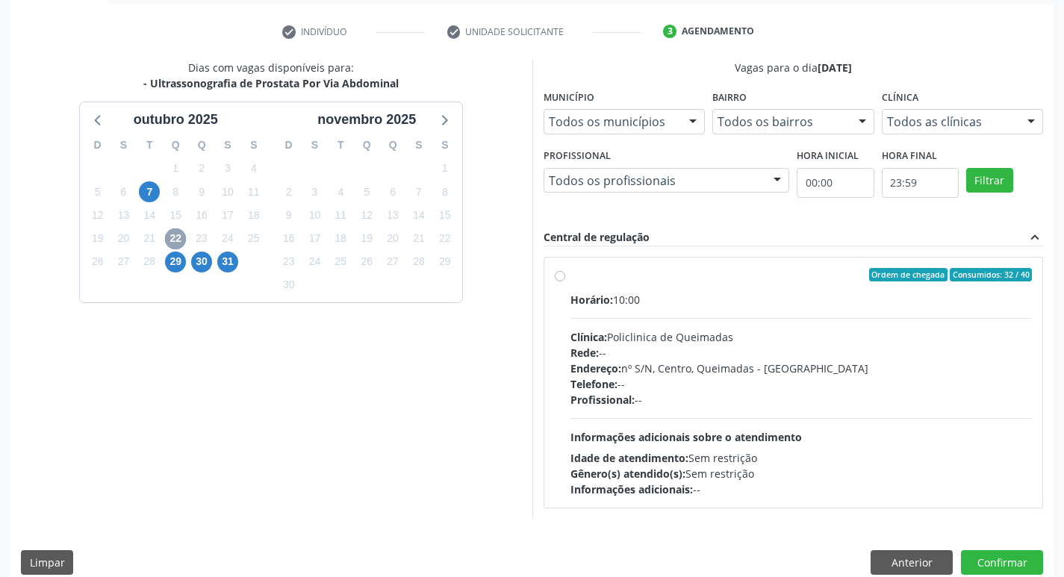
scroll to position [288, 0]
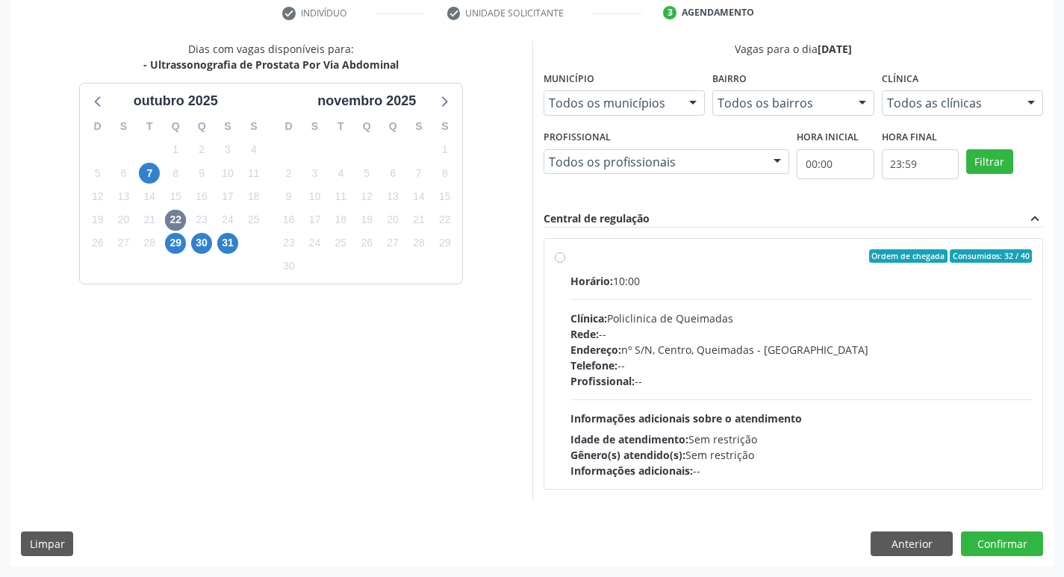
click at [781, 295] on div "Horário: 10:00 Clínica: Policlinica de Queimadas Rede: -- Endereço: nº S/N, Cen…" at bounding box center [802, 375] width 462 height 205
click at [565, 263] on input "Ordem de chegada Consumidos: 32 / 40 Horário: 10:00 Clínica: Policlinica de Que…" at bounding box center [560, 255] width 10 height 13
radio input "true"
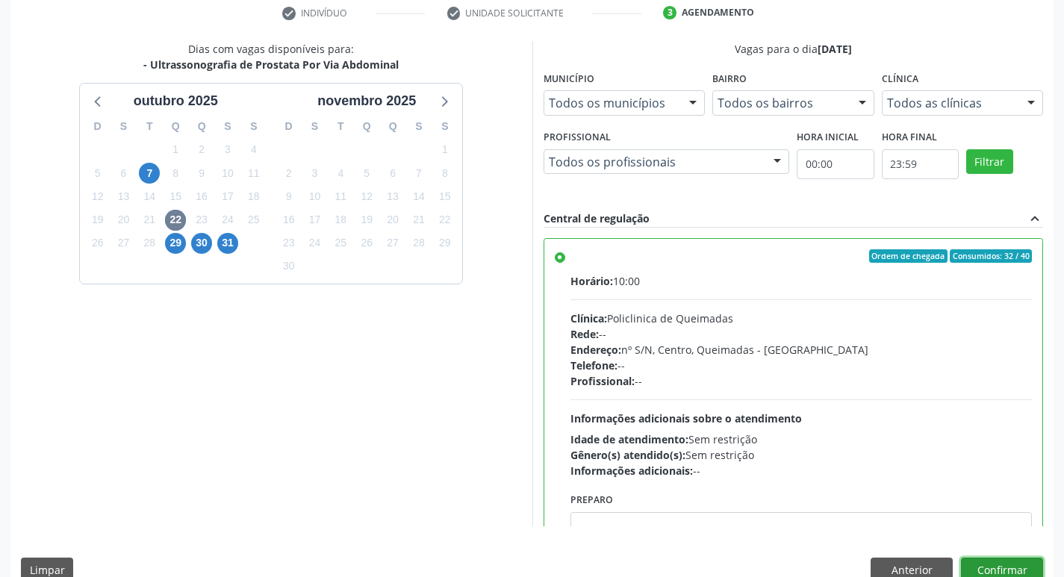
click at [1006, 567] on button "Confirmar" at bounding box center [1002, 570] width 82 height 25
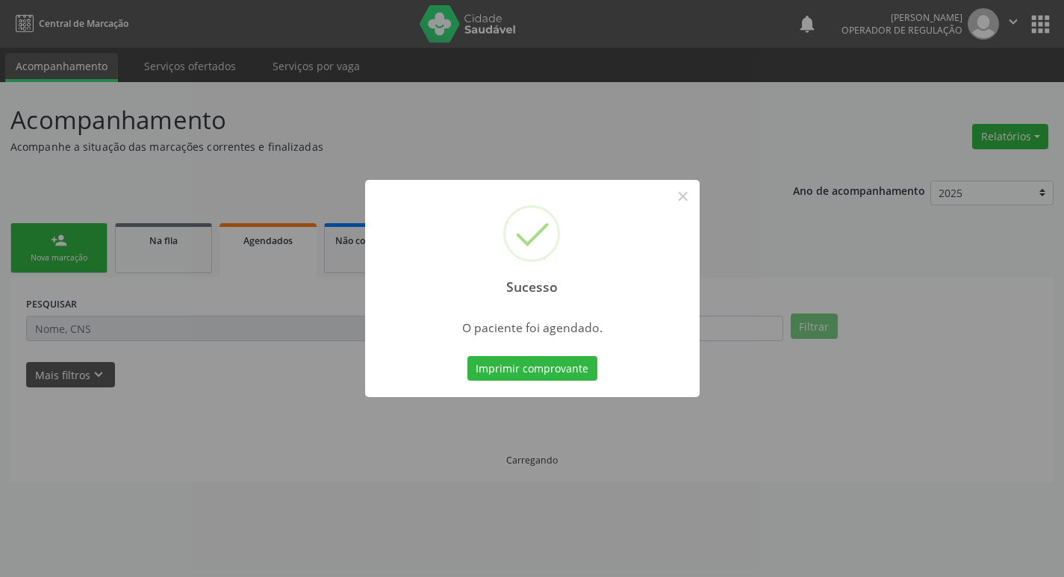
scroll to position [0, 0]
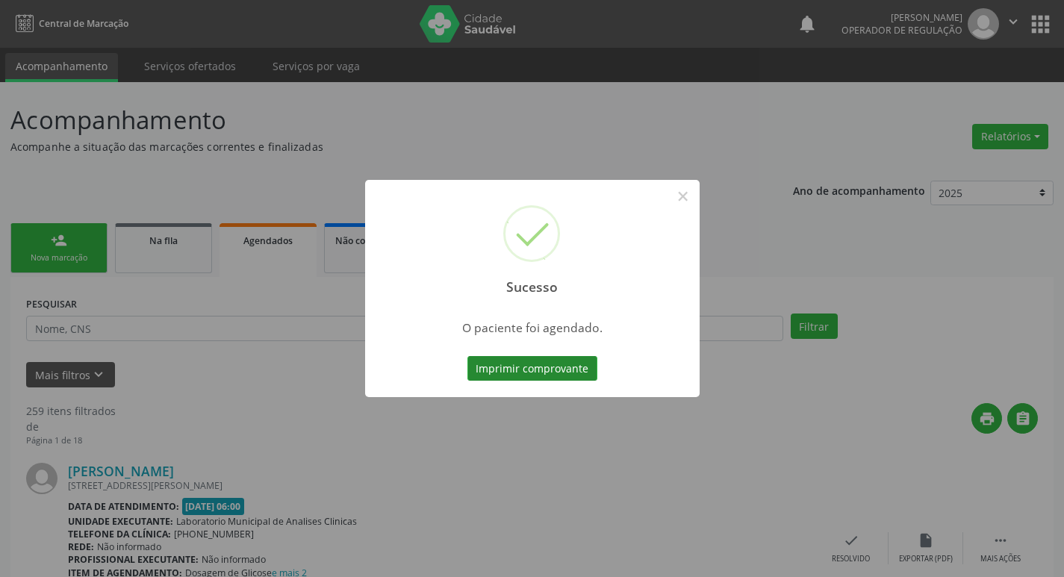
click at [550, 365] on button "Imprimir comprovante" at bounding box center [533, 368] width 130 height 25
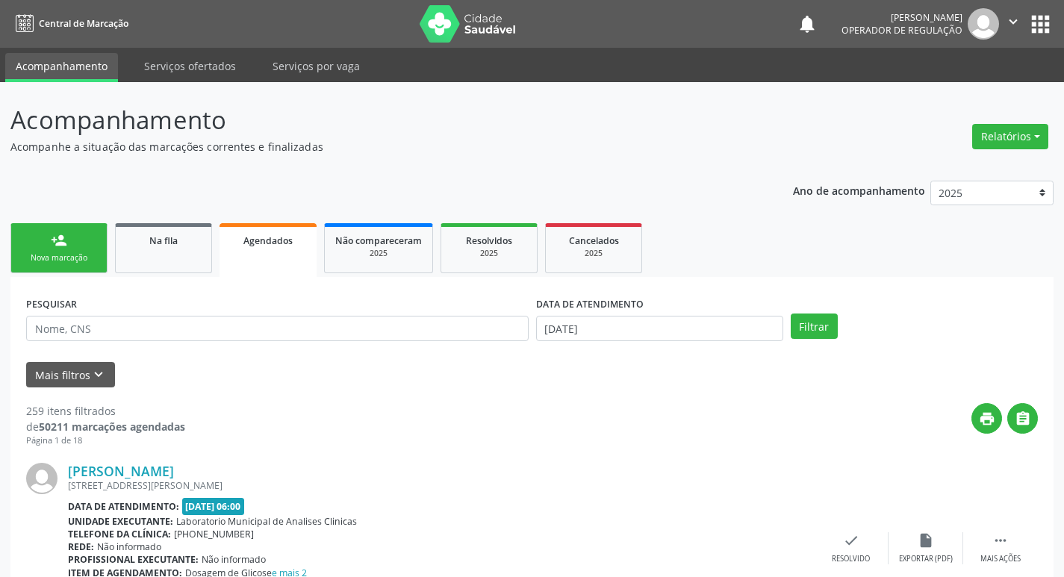
click at [81, 223] on ul "person_add Nova marcação Na fila Agendados Não compareceram 2025 Resolvidos 202…" at bounding box center [531, 249] width 1043 height 58
click at [52, 258] on div "Nova marcação" at bounding box center [59, 257] width 75 height 11
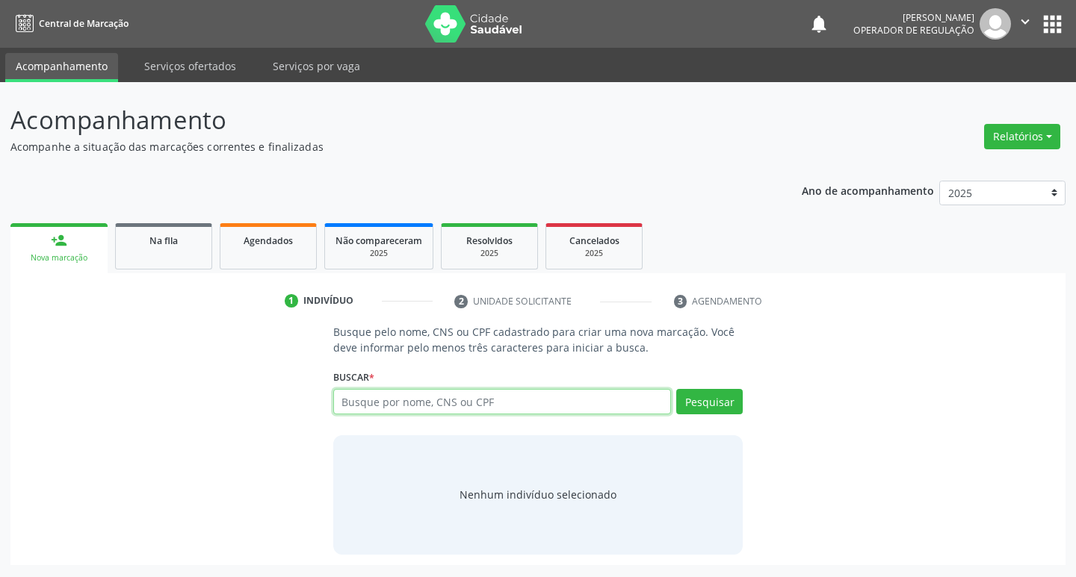
click at [459, 400] on input "text" at bounding box center [502, 401] width 338 height 25
type input "700002835705006"
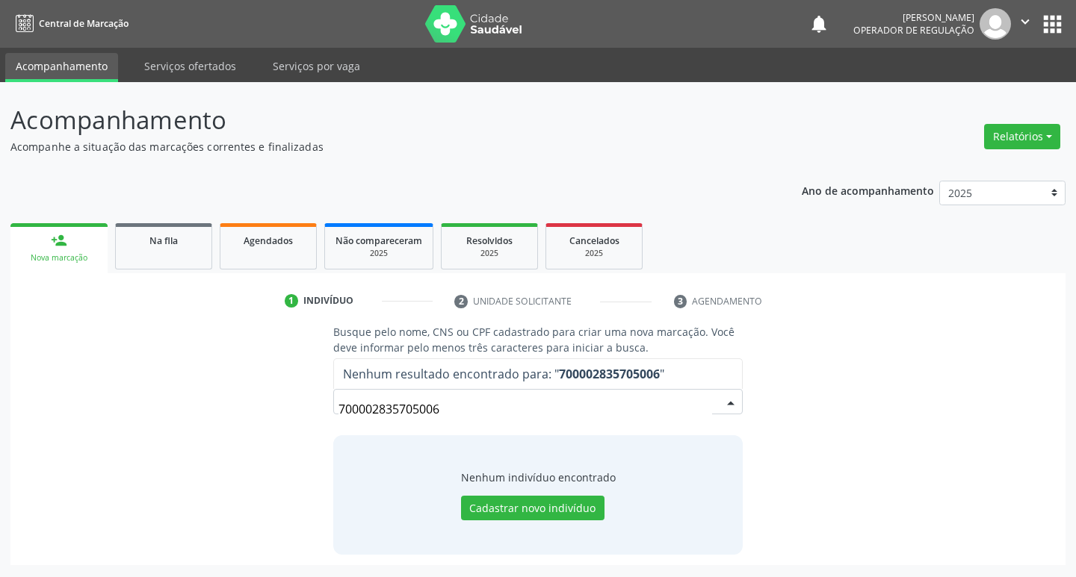
drag, startPoint x: 468, startPoint y: 413, endPoint x: 115, endPoint y: 415, distance: 352.6
click at [116, 415] on div "Busque pelo nome, CNS ou CPF cadastrado para criar uma nova marcação. Você deve…" at bounding box center [538, 439] width 1034 height 230
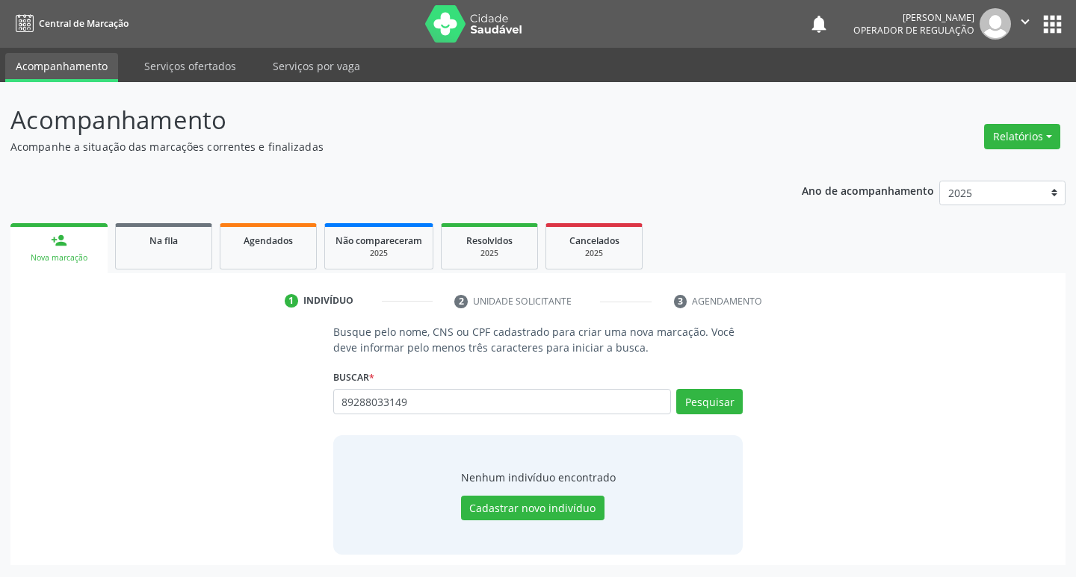
type input "89288033149"
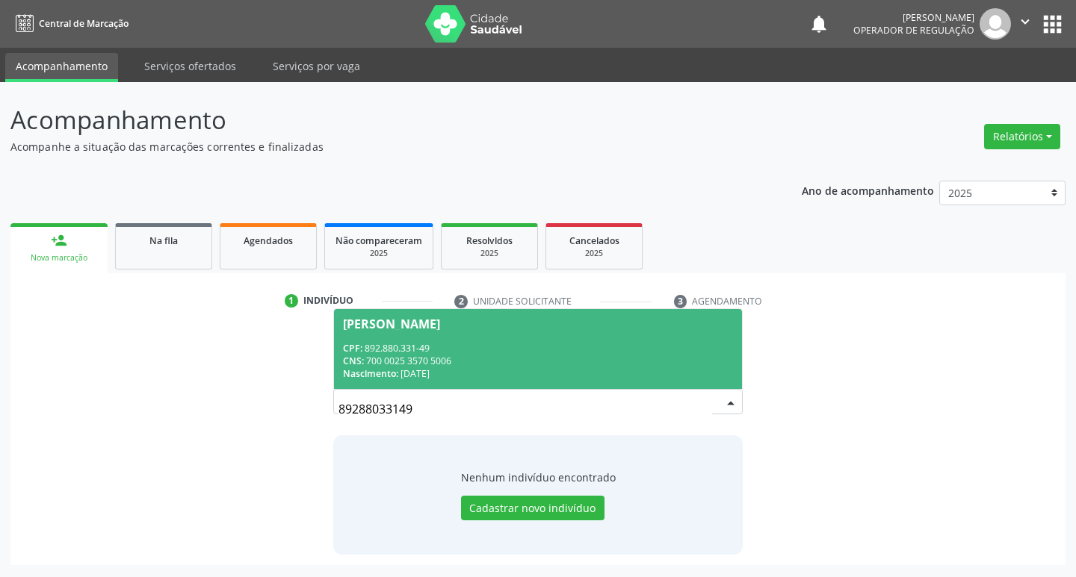
click at [526, 321] on div "[PERSON_NAME]" at bounding box center [538, 324] width 391 height 12
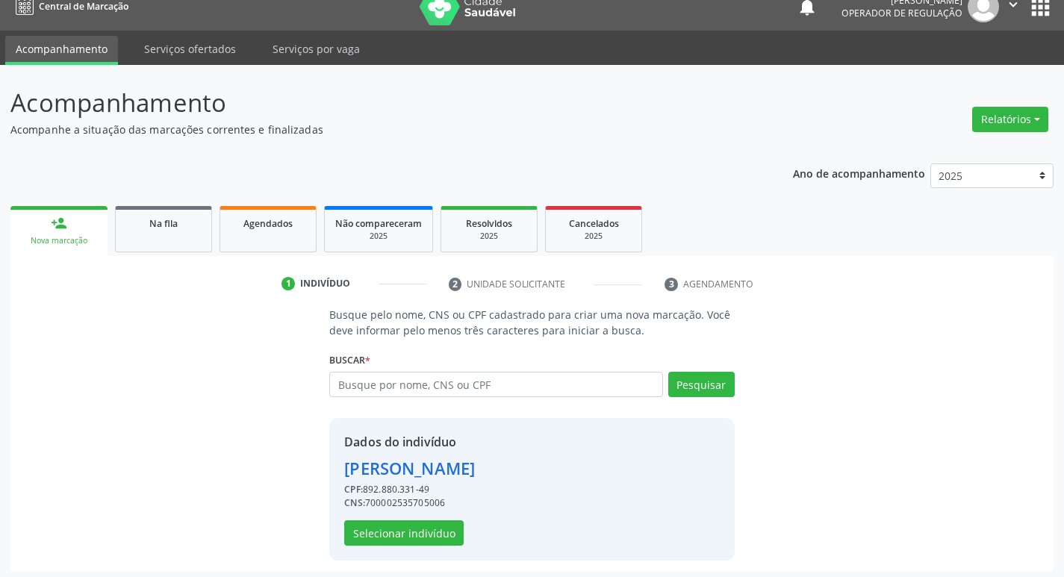
scroll to position [22, 0]
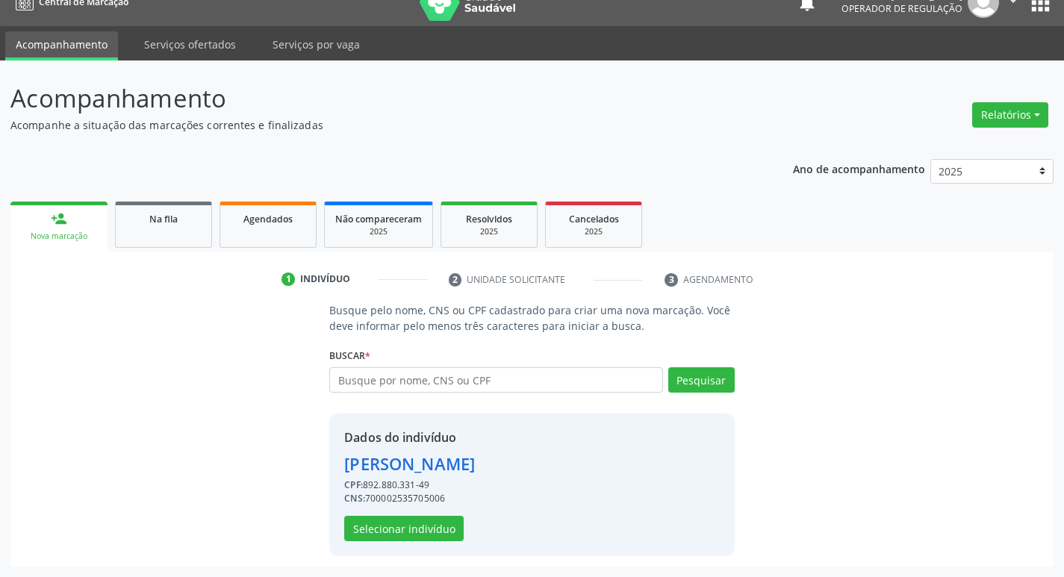
click at [424, 504] on div "CNS: 700002535705006" at bounding box center [409, 498] width 131 height 13
click at [430, 524] on button "Selecionar indivíduo" at bounding box center [404, 528] width 120 height 25
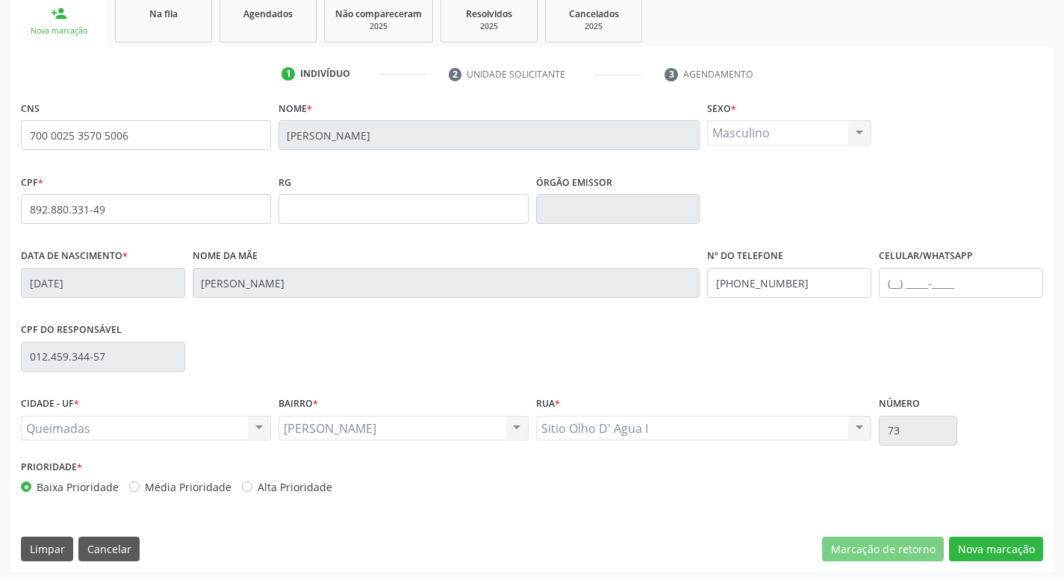
scroll to position [232, 0]
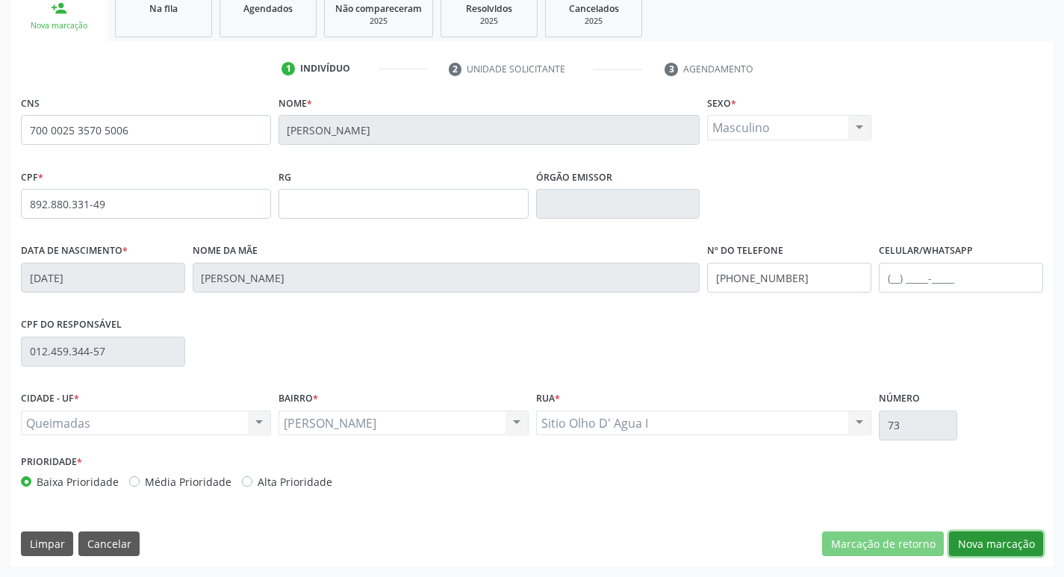
click at [1021, 542] on button "Nova marcação" at bounding box center [996, 544] width 94 height 25
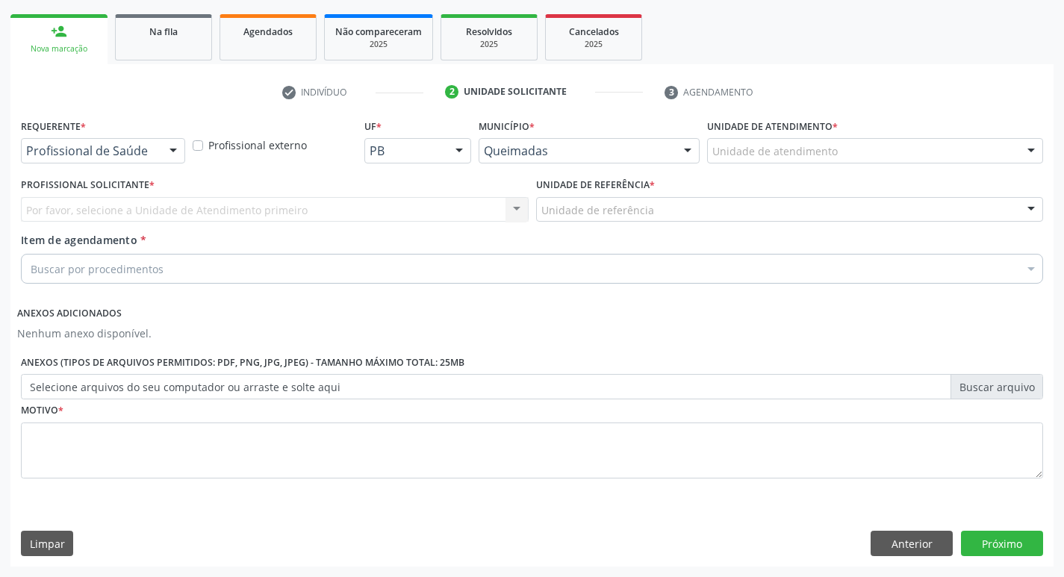
scroll to position [209, 0]
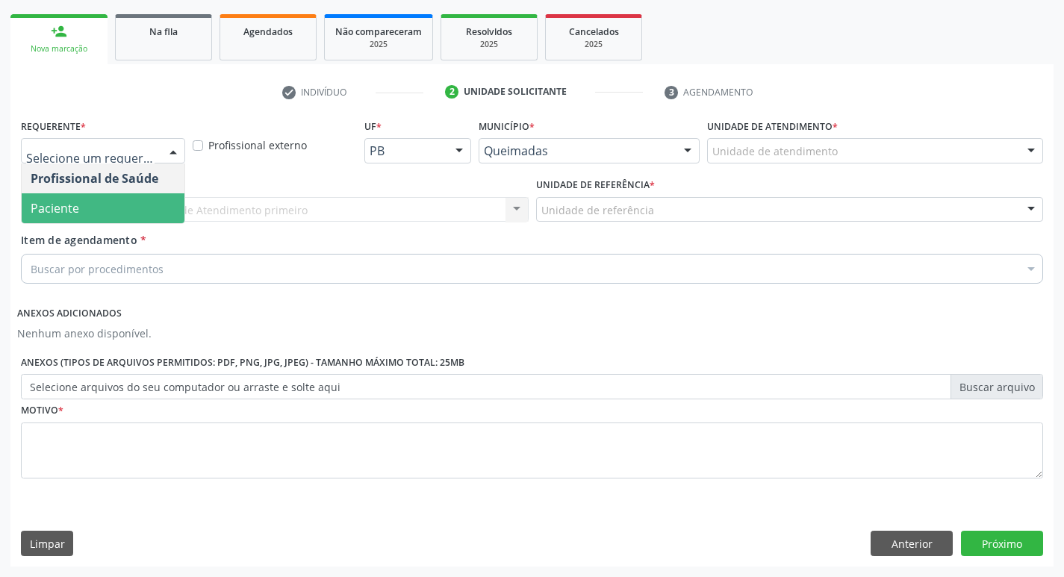
click at [119, 200] on span "Paciente" at bounding box center [103, 208] width 163 height 30
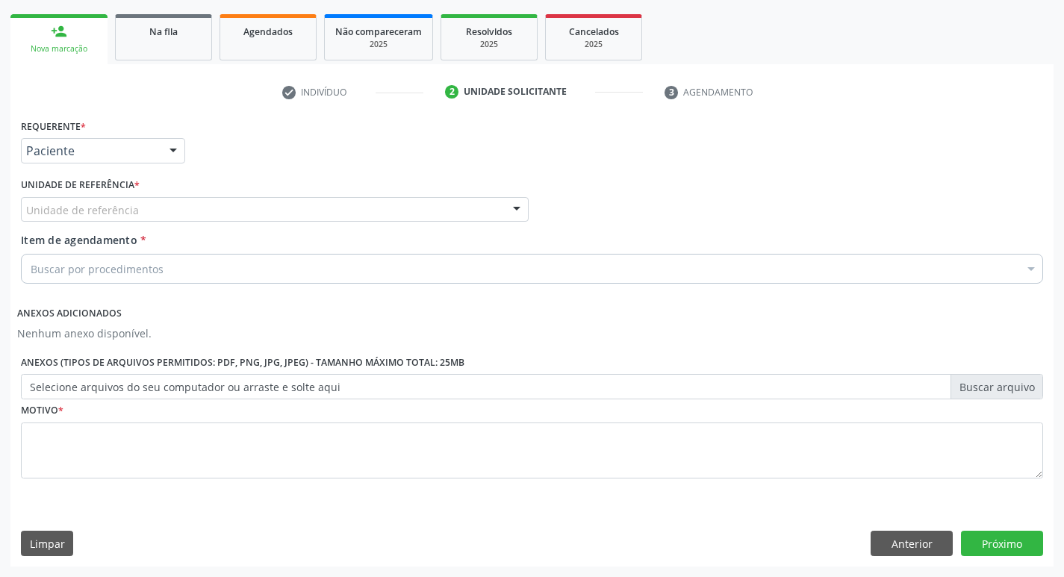
click at [128, 201] on div "Unidade de referência" at bounding box center [275, 209] width 508 height 25
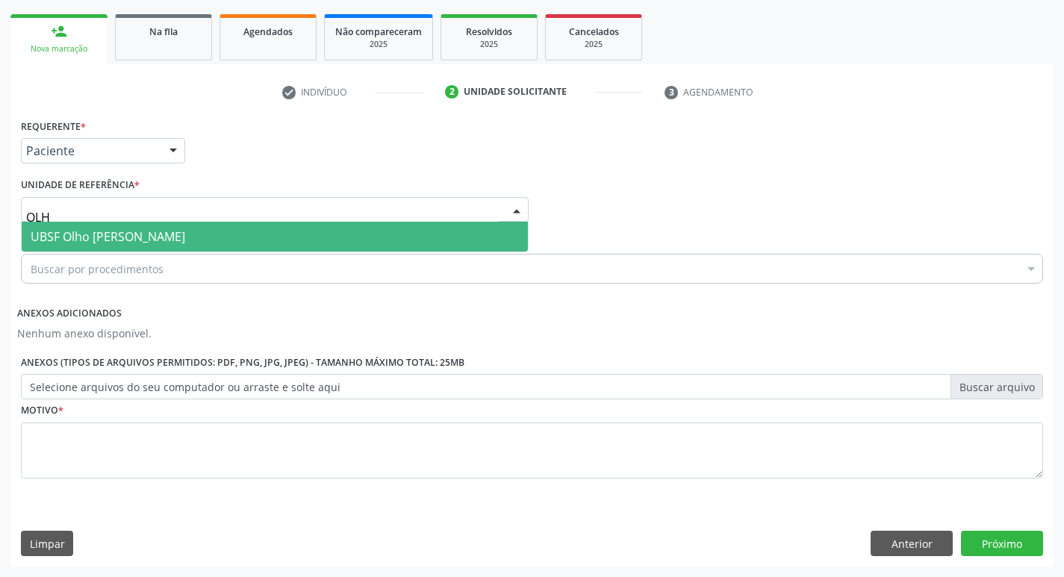
type input "OLHO"
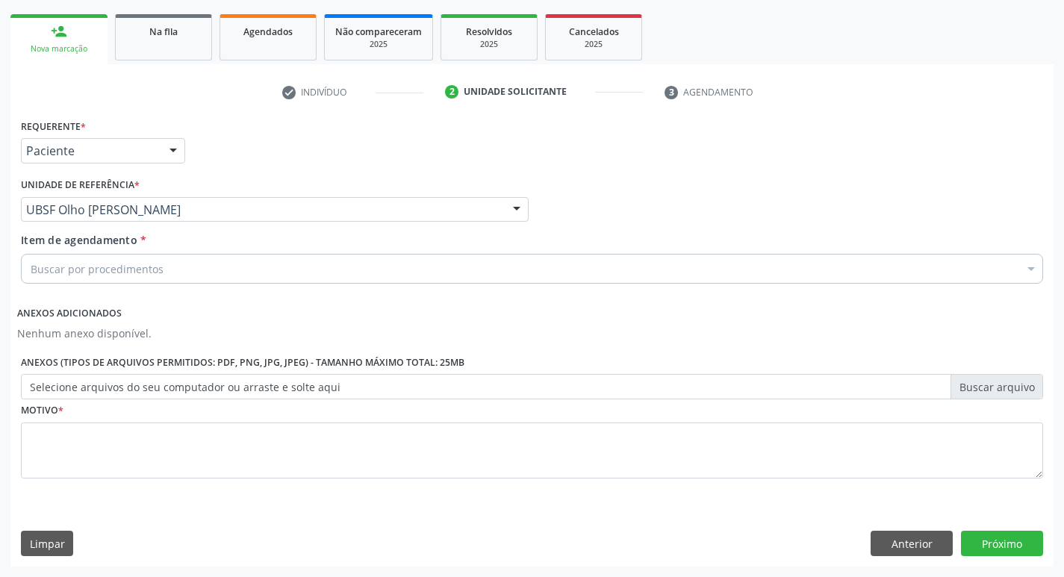
click at [148, 279] on div "Buscar por procedimentos" at bounding box center [532, 269] width 1023 height 30
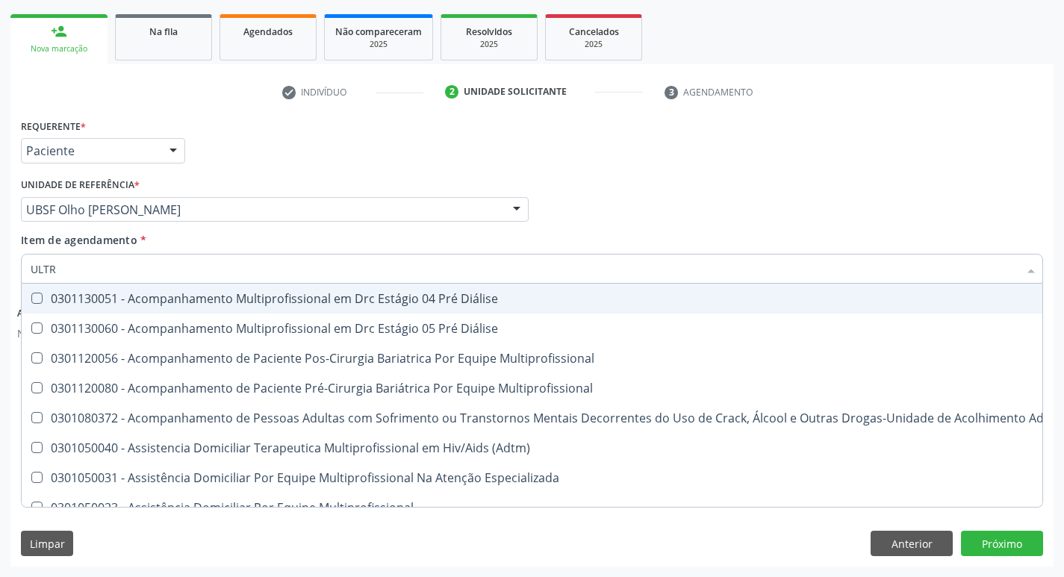
type input "ULTRA"
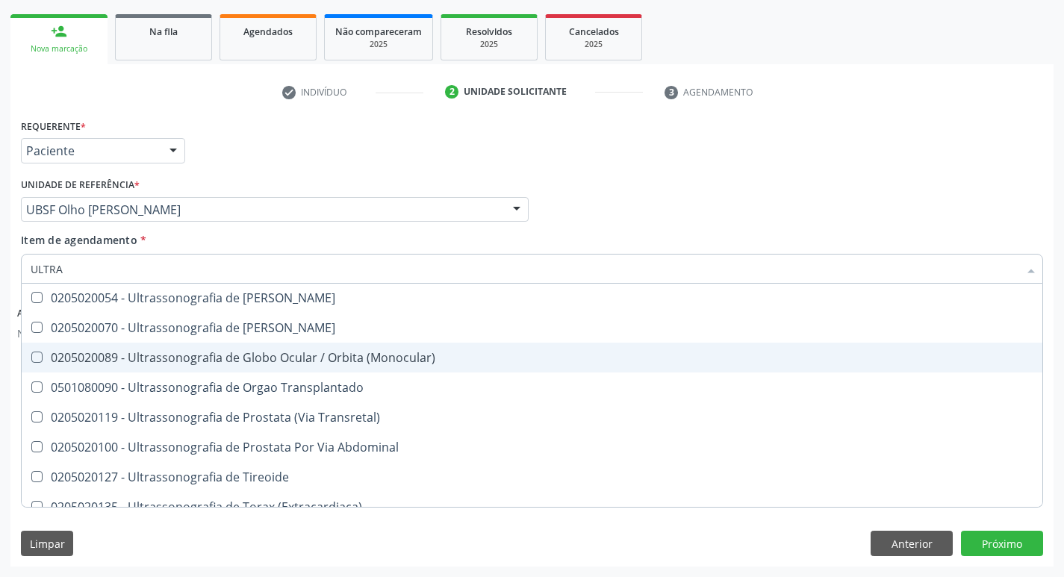
scroll to position [494, 0]
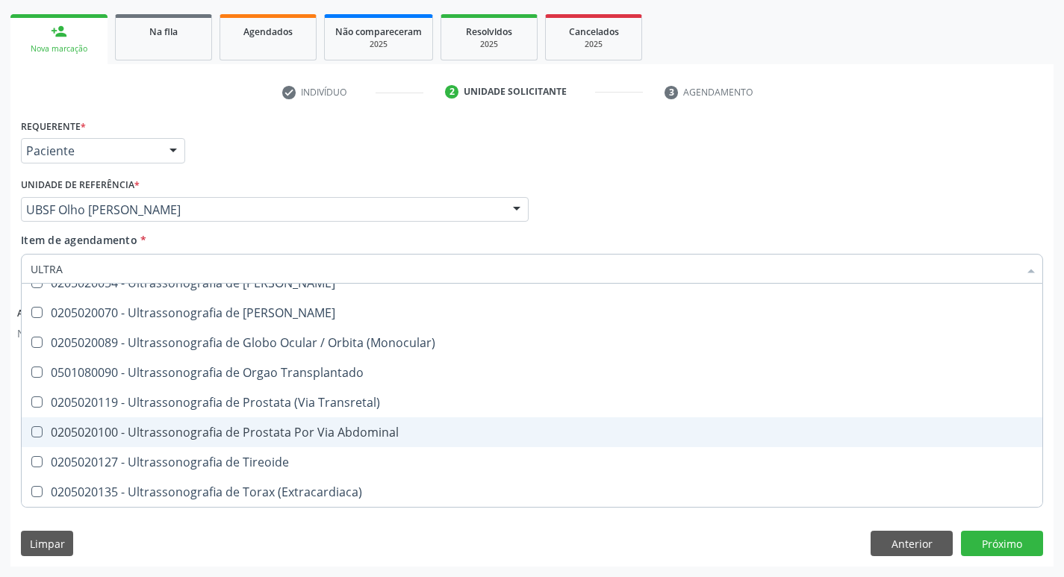
click at [175, 424] on span "0205020100 - Ultrassonografia de Prostata Por Via Abdominal" at bounding box center [532, 433] width 1021 height 30
checkbox Abdominal "true"
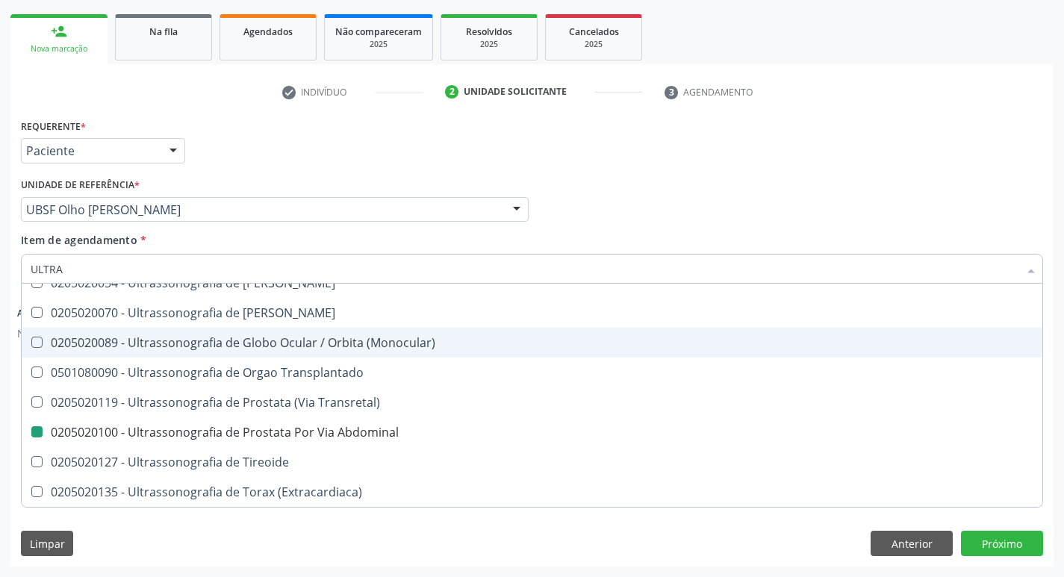
click at [413, 103] on li "check Indivíduo" at bounding box center [353, 92] width 164 height 25
checkbox X "true"
checkbox Abdominal "false"
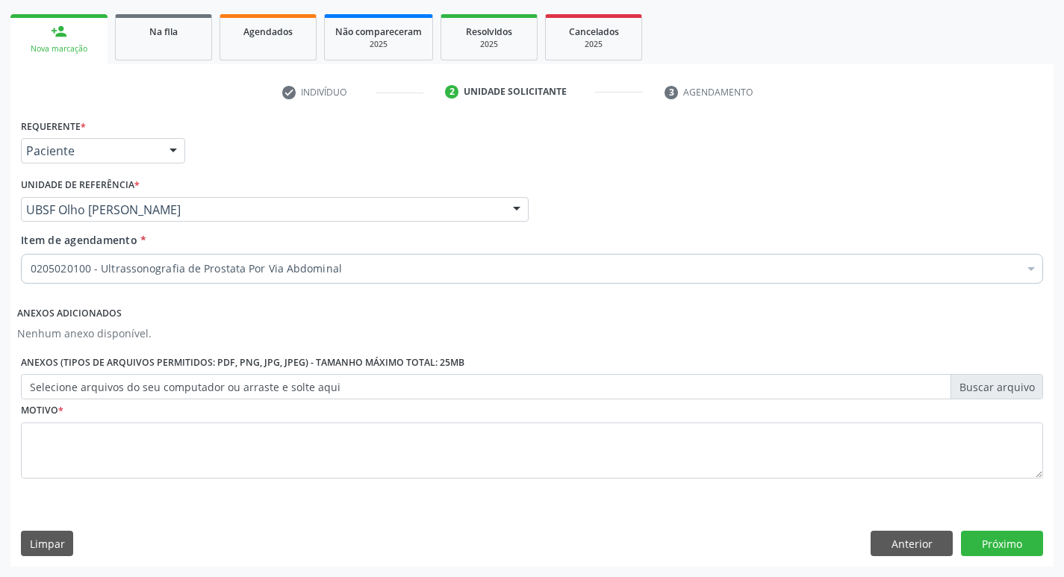
scroll to position [0, 0]
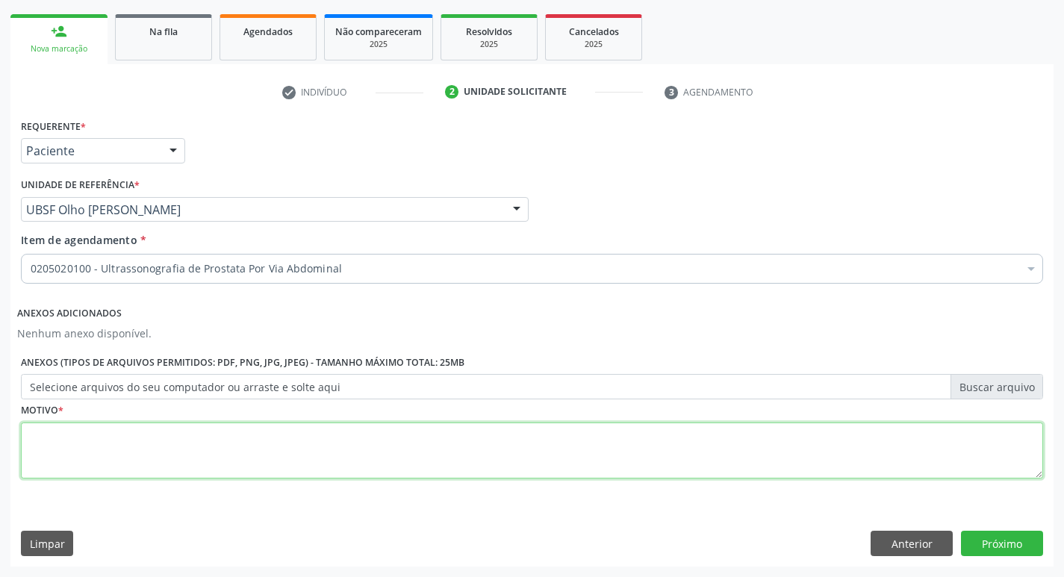
click at [164, 457] on textarea at bounding box center [532, 451] width 1023 height 57
type textarea "ROTINA"
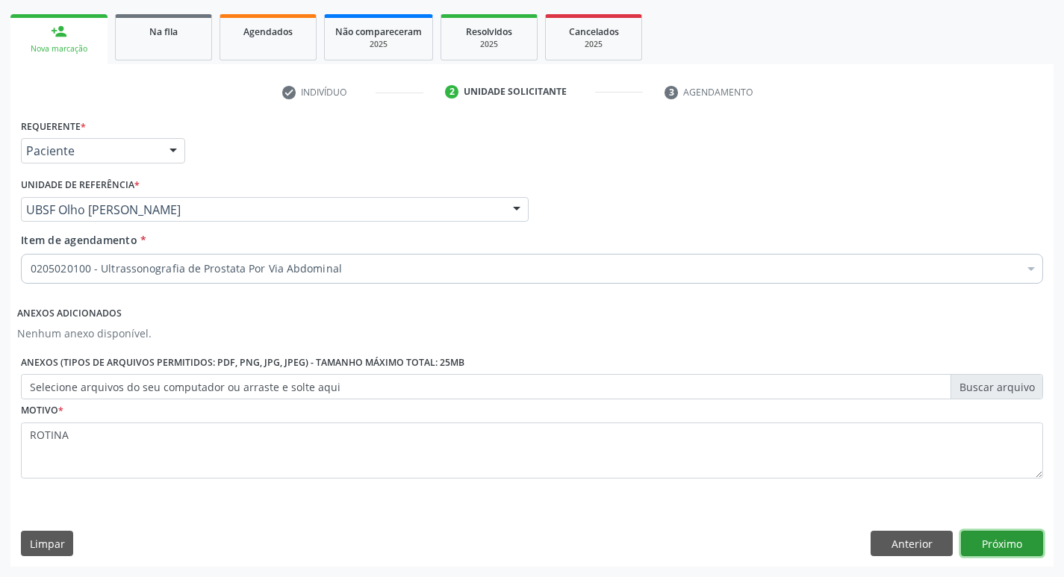
click at [996, 544] on button "Próximo" at bounding box center [1002, 543] width 82 height 25
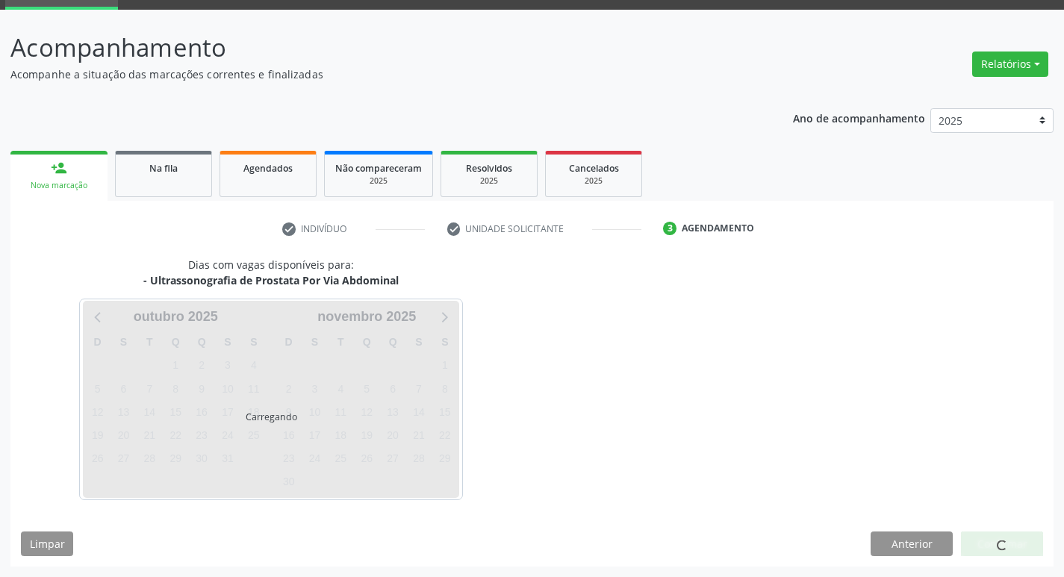
scroll to position [72, 0]
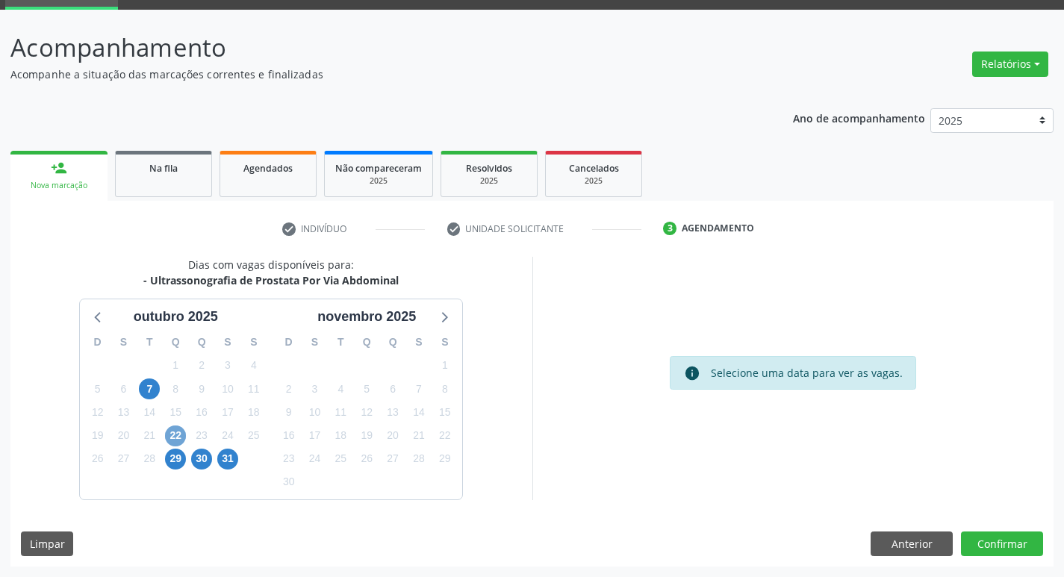
click at [173, 440] on span "22" at bounding box center [175, 436] width 21 height 21
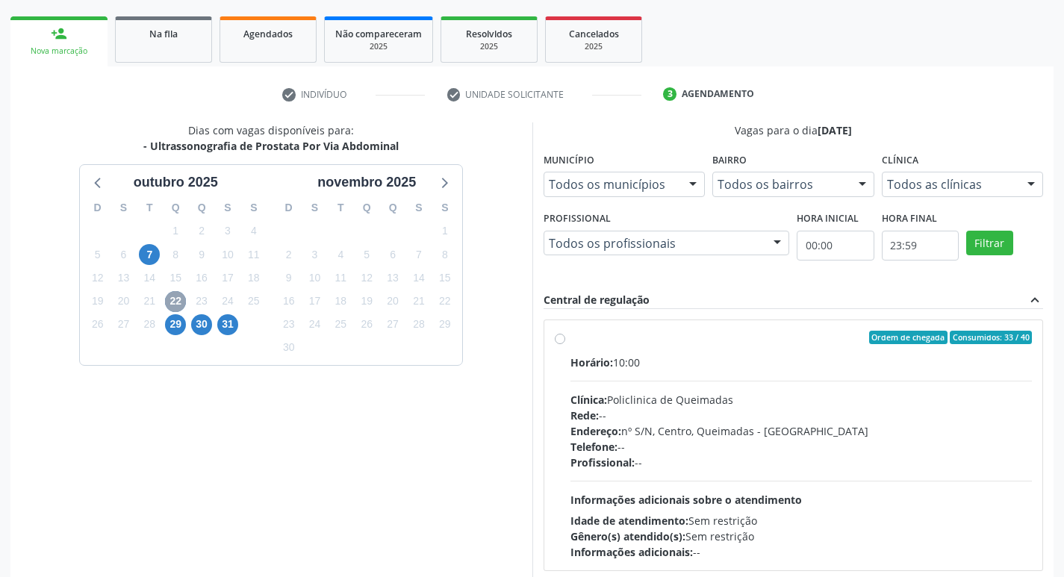
scroll to position [288, 0]
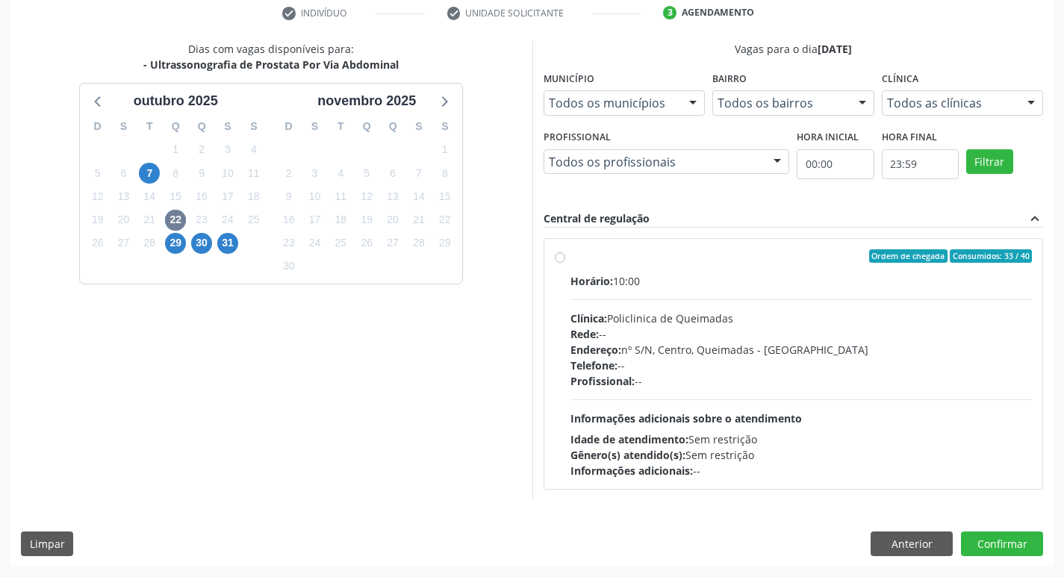
click at [721, 267] on label "Ordem de chegada Consumidos: 33 / 40 Horário: 10:00 Clínica: Policlinica de Que…" at bounding box center [802, 363] width 462 height 229
click at [565, 263] on input "Ordem de chegada Consumidos: 33 / 40 Horário: 10:00 Clínica: Policlinica de Que…" at bounding box center [560, 255] width 10 height 13
radio input "true"
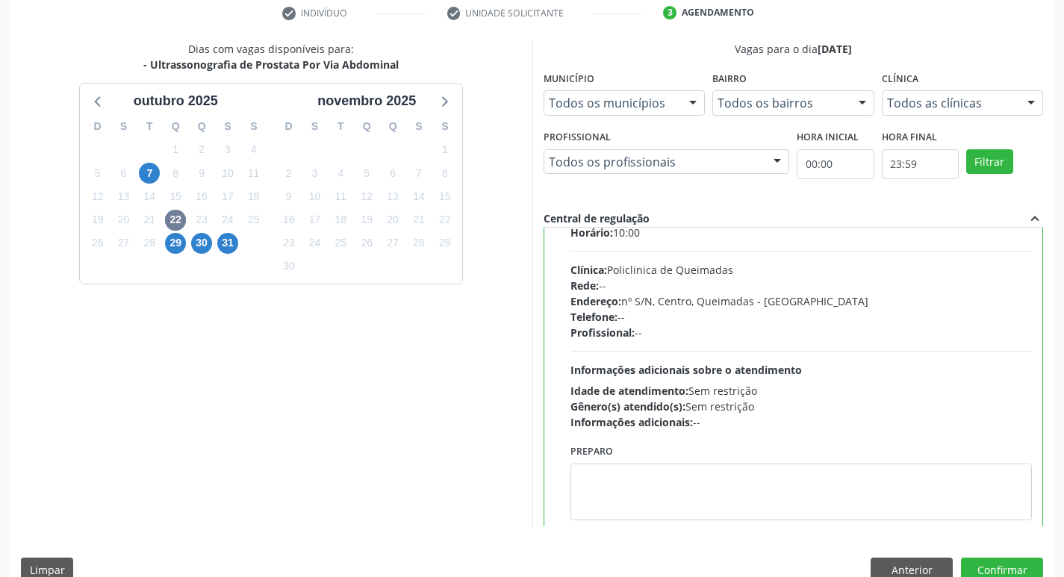
scroll to position [74, 0]
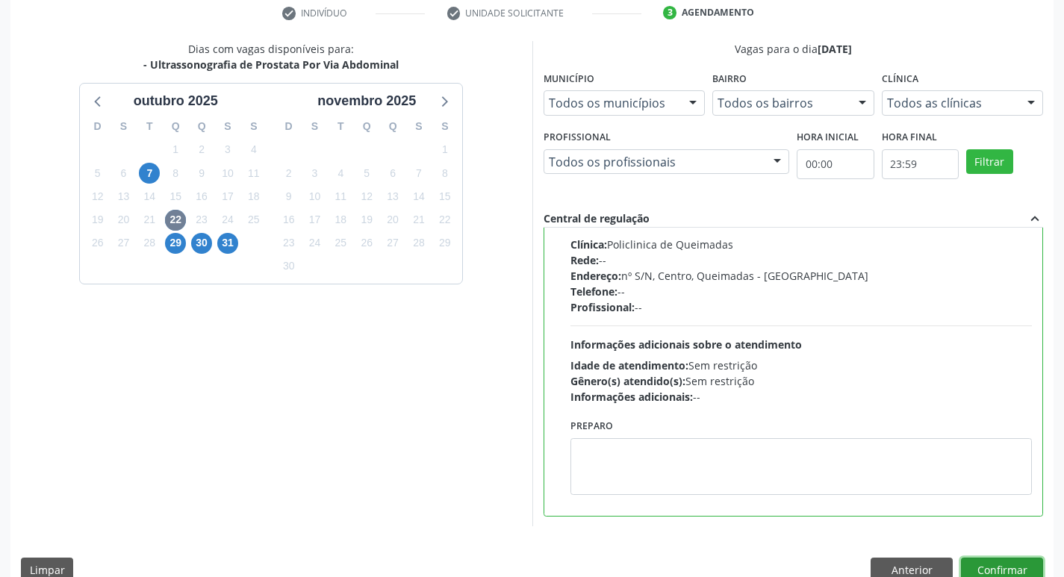
click at [990, 568] on button "Confirmar" at bounding box center [1002, 570] width 82 height 25
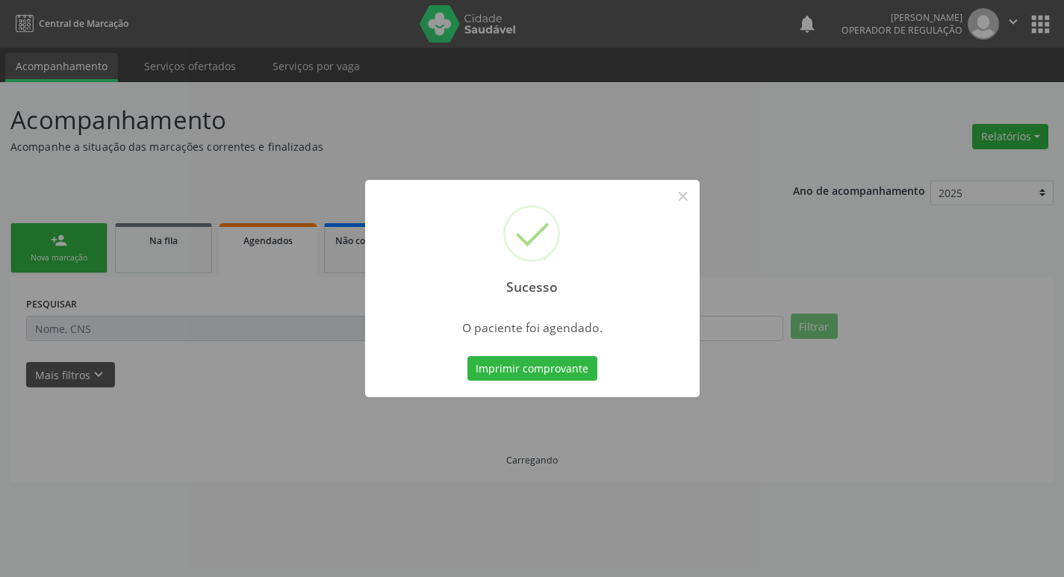
scroll to position [0, 0]
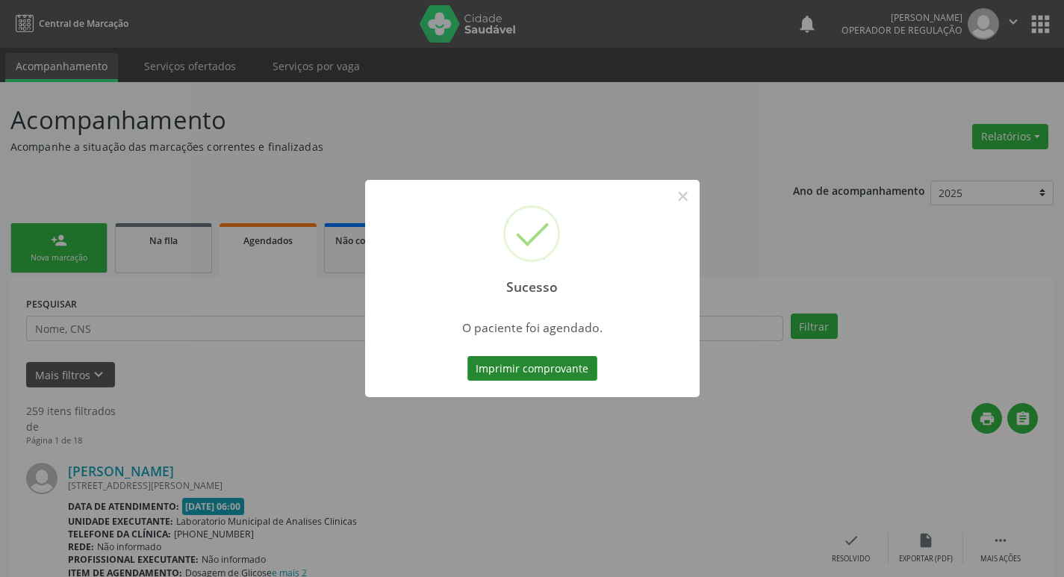
click at [557, 359] on button "Imprimir comprovante" at bounding box center [533, 368] width 130 height 25
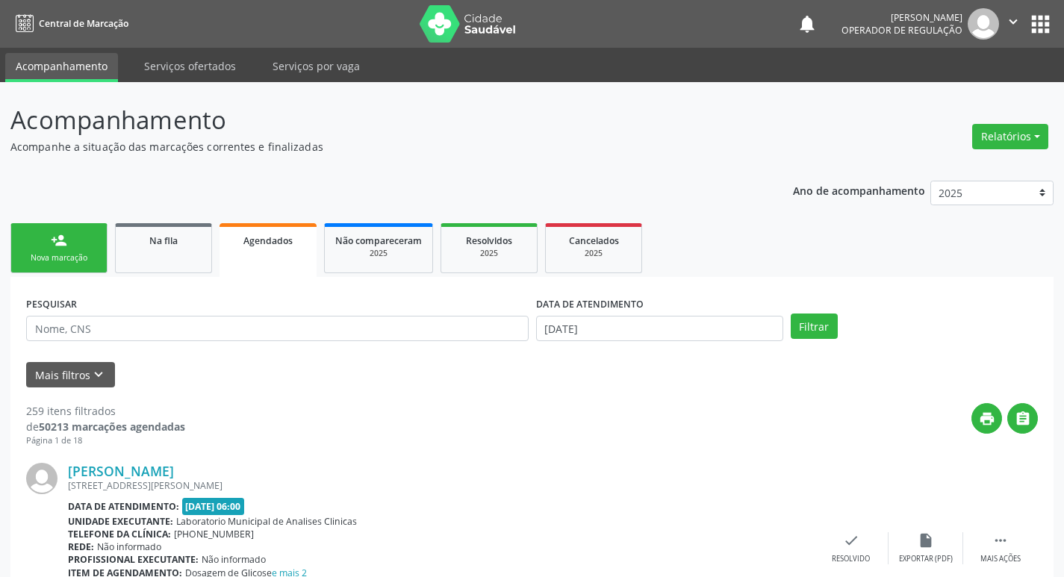
click at [65, 247] on div "person_add" at bounding box center [59, 240] width 16 height 16
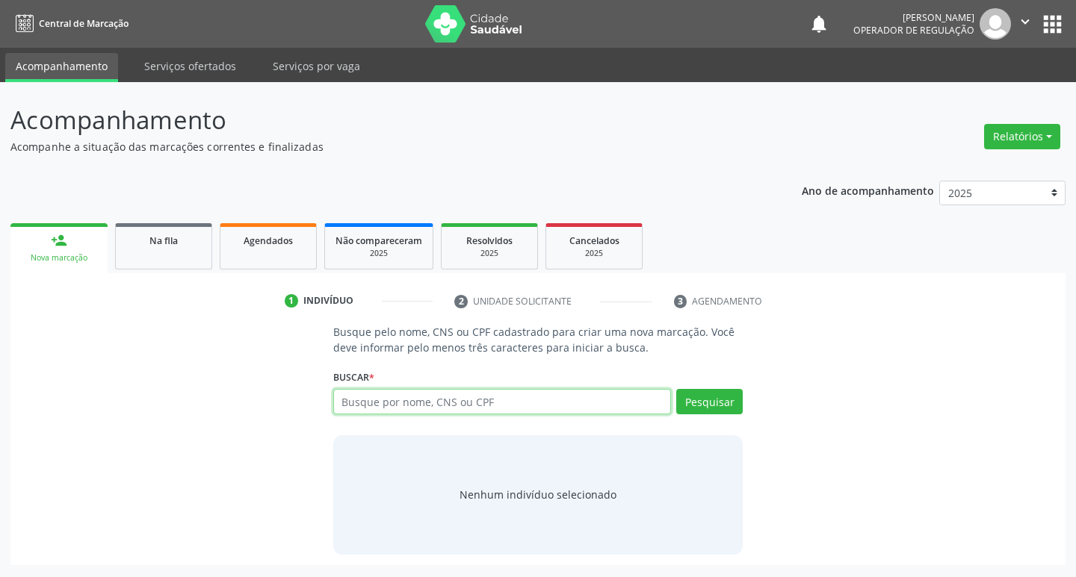
click at [356, 400] on input "text" at bounding box center [502, 401] width 338 height 25
type input "06292511421"
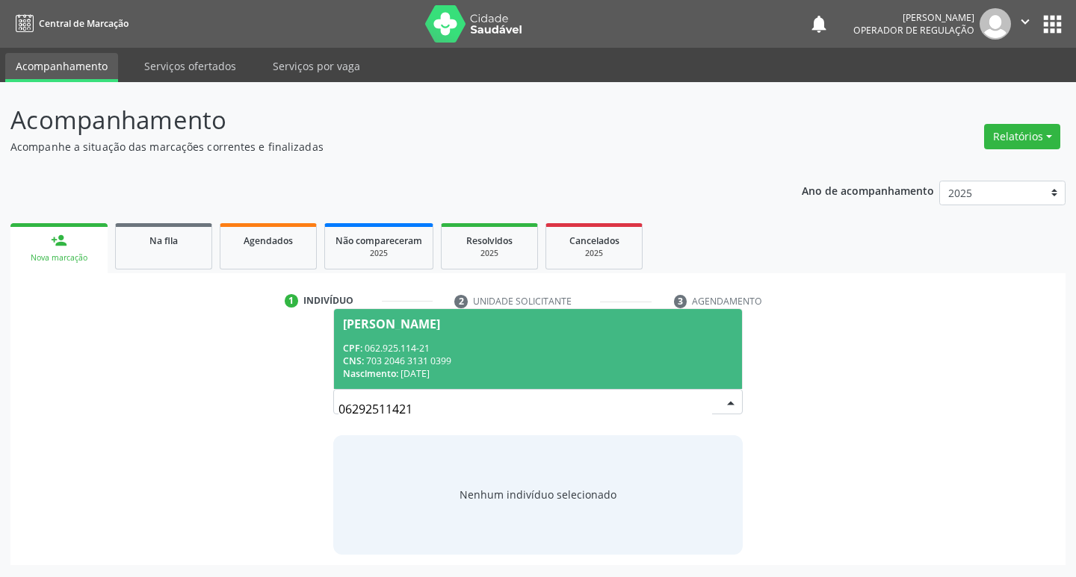
click at [604, 340] on span "[PERSON_NAME] CPF: 062.925.114-21 CNS: 703 2046 3131 0399 Nascimento: [DATE]" at bounding box center [538, 349] width 409 height 80
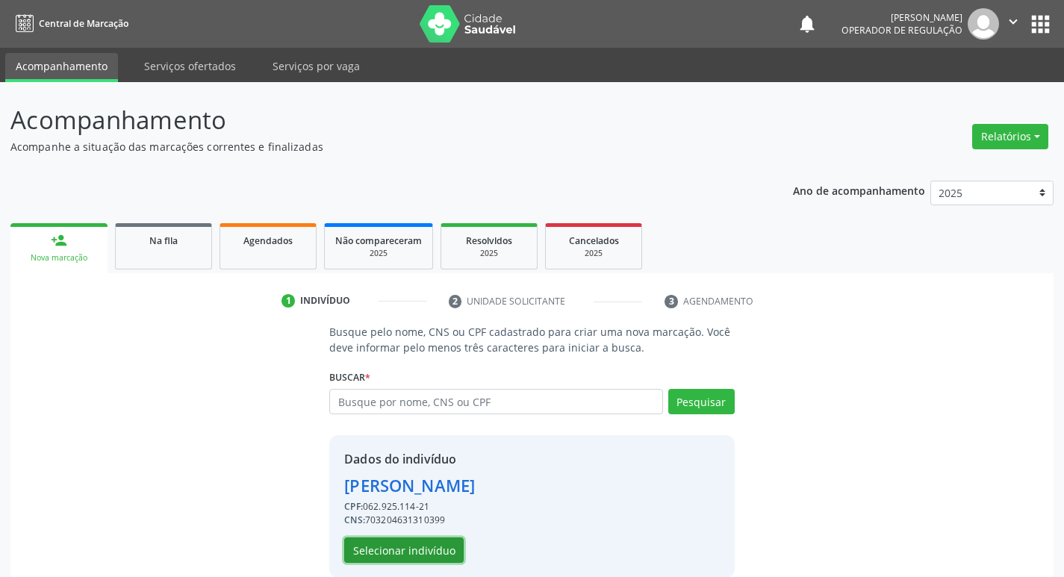
click at [444, 551] on button "Selecionar indivíduo" at bounding box center [404, 550] width 120 height 25
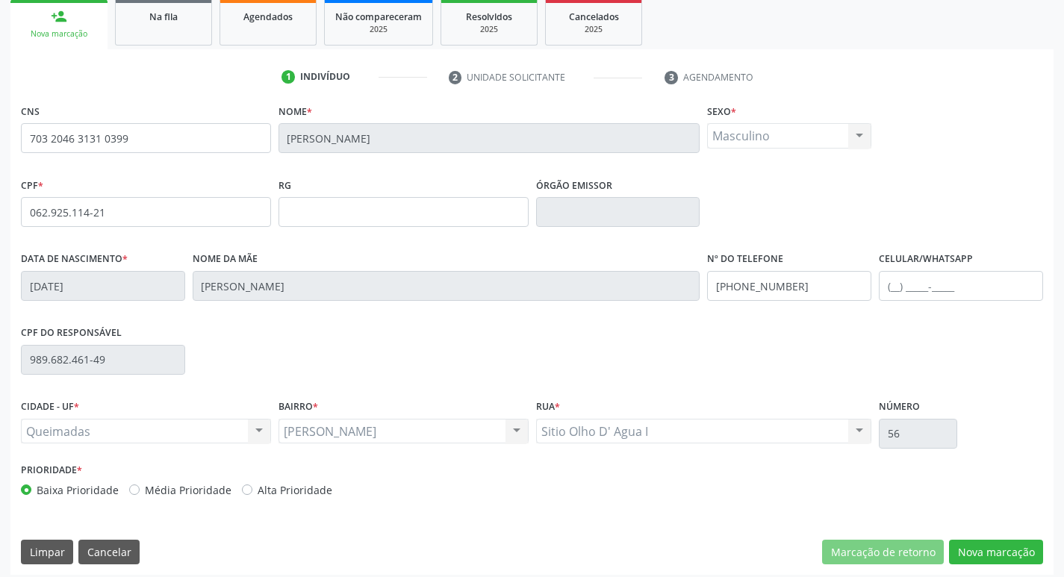
scroll to position [232, 0]
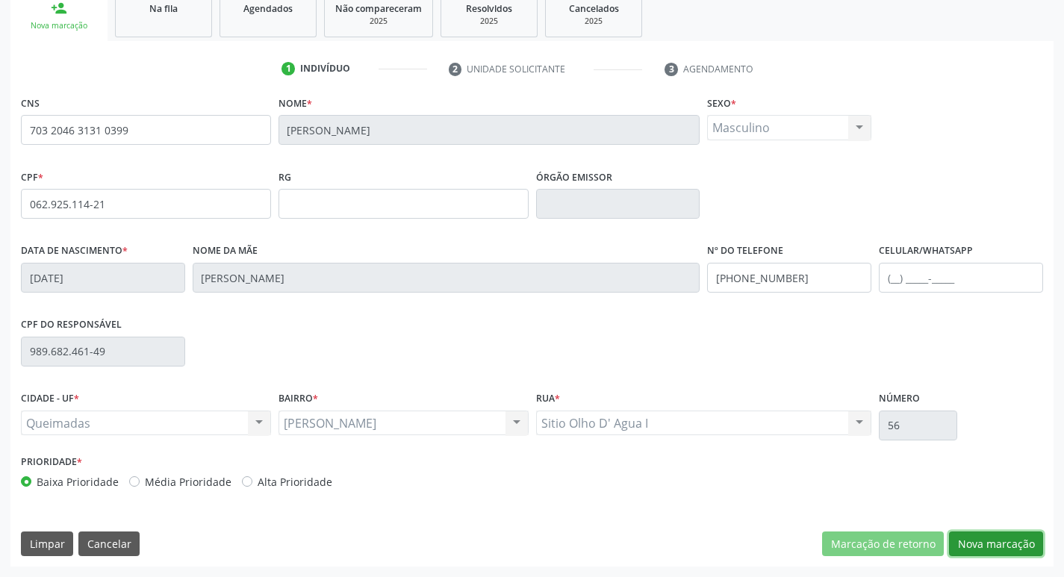
click at [1015, 537] on button "Nova marcação" at bounding box center [996, 544] width 94 height 25
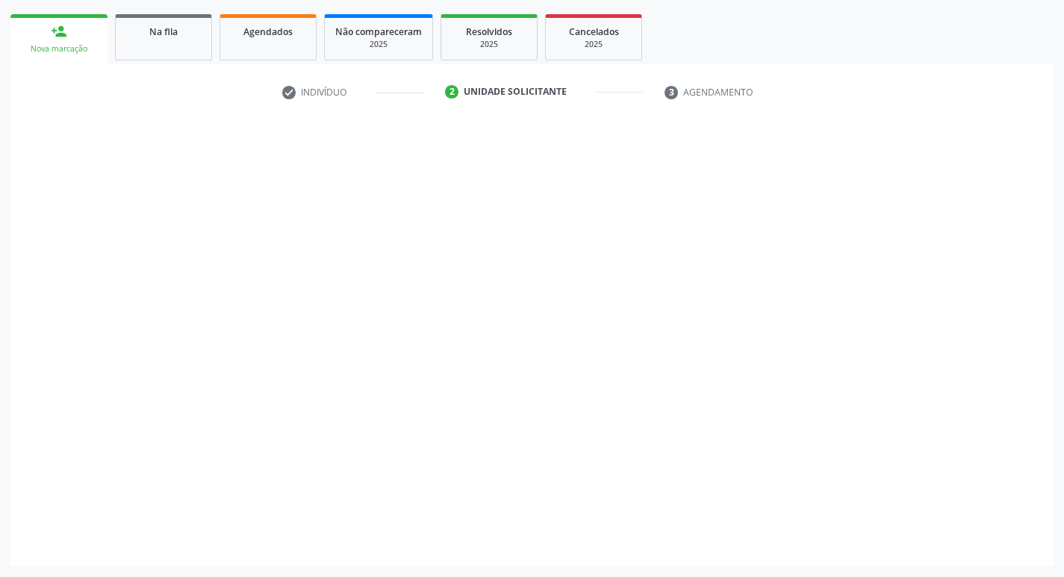
scroll to position [209, 0]
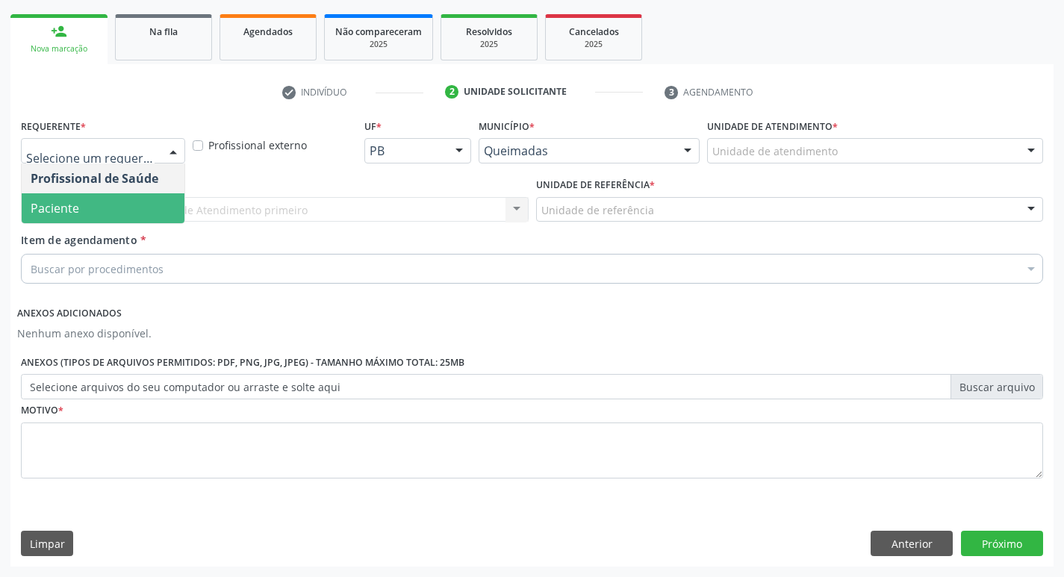
click at [118, 199] on span "Paciente" at bounding box center [103, 208] width 163 height 30
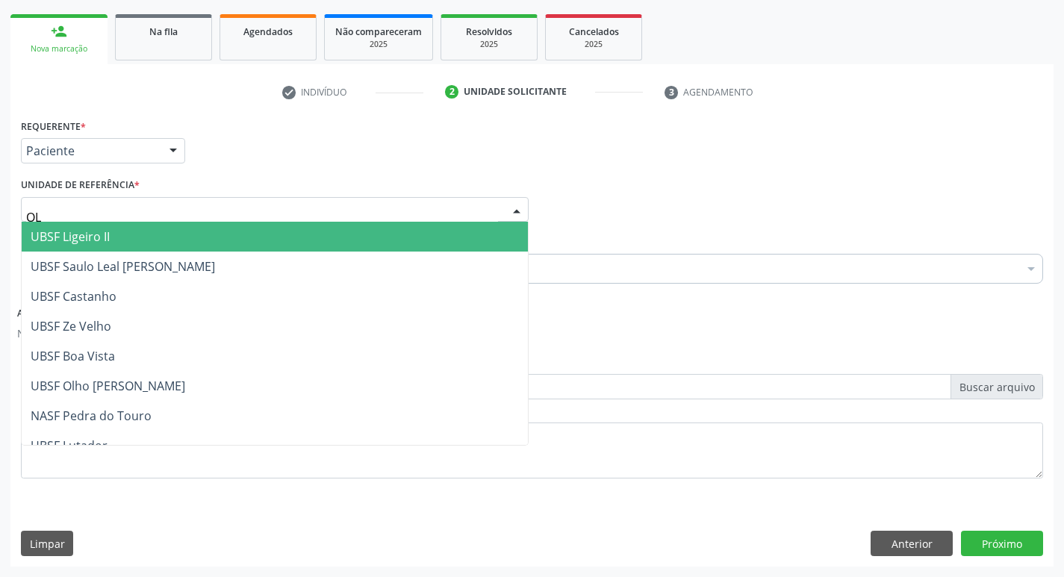
type input "OLH"
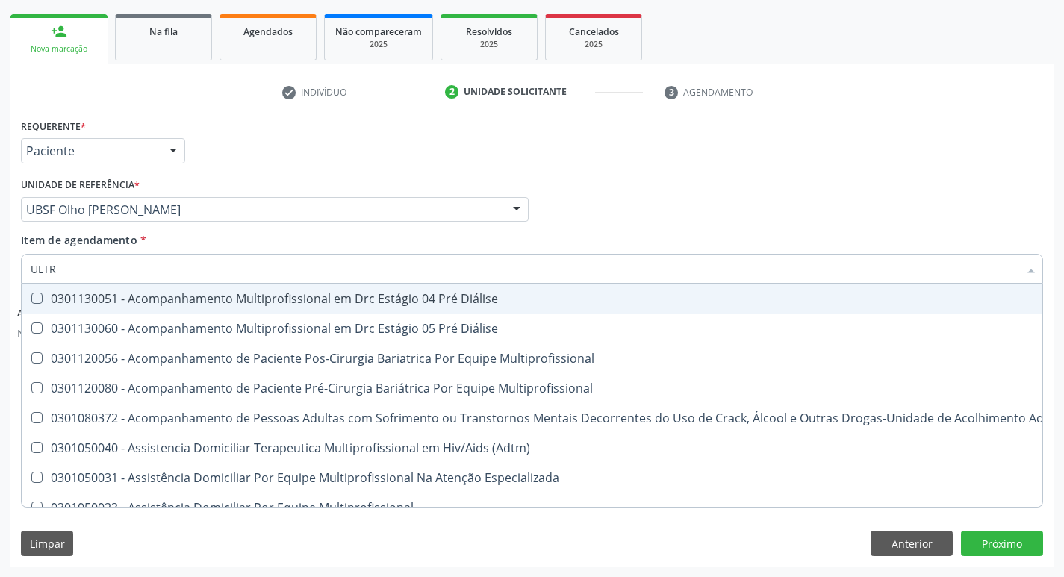
type input "ULTRA"
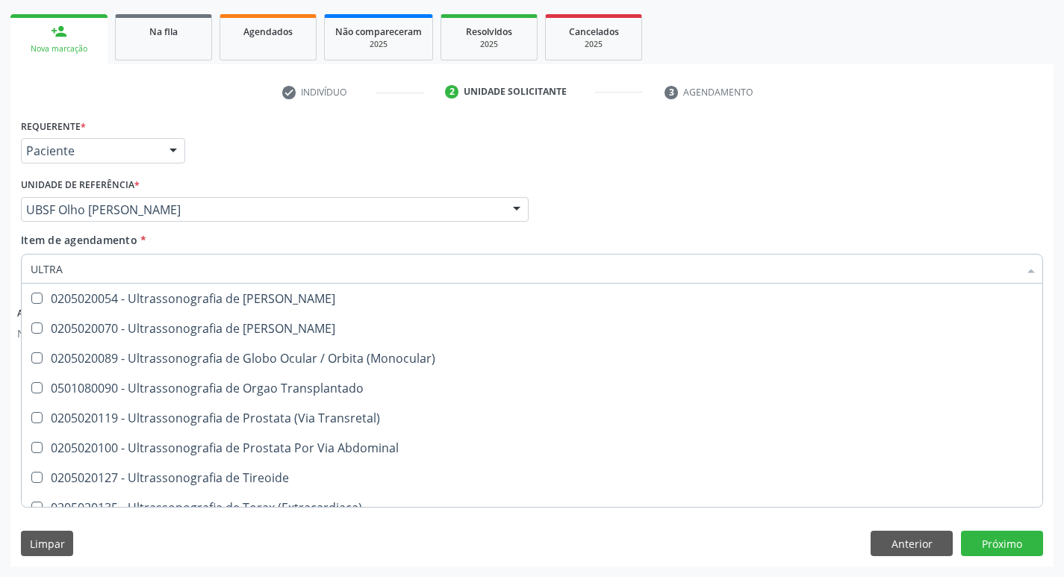
scroll to position [494, 0]
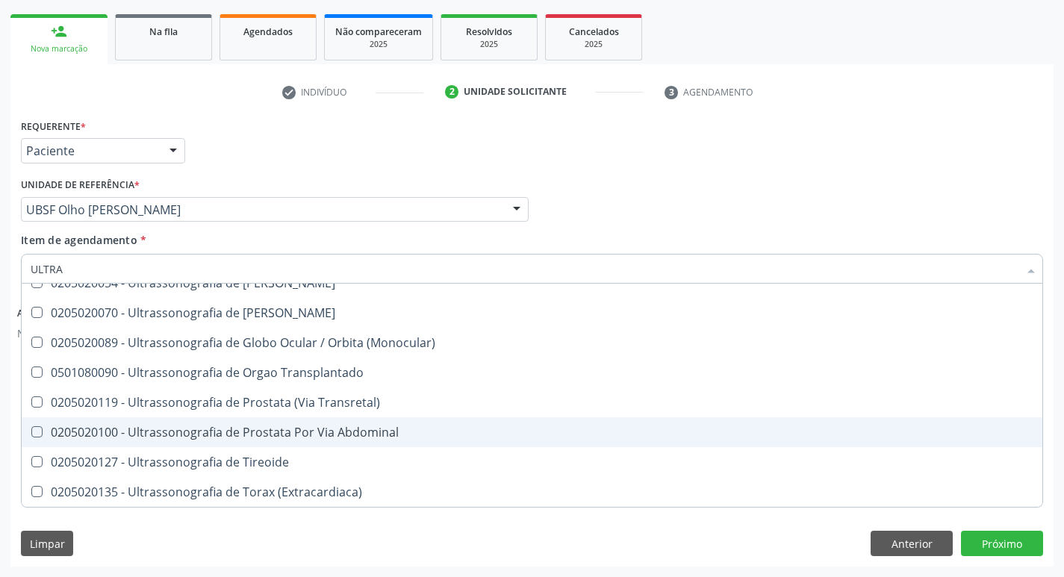
click at [394, 430] on div "0205020100 - Ultrassonografia de Prostata Por Via Abdominal" at bounding box center [532, 433] width 1003 height 12
checkbox Abdominal "true"
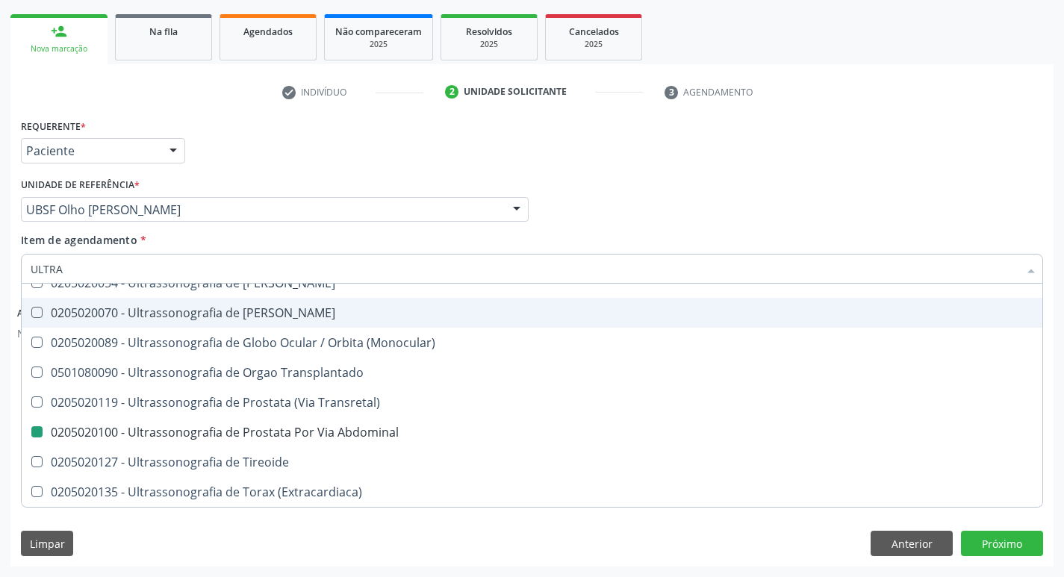
click at [506, 104] on link "2 Unidade solicitante" at bounding box center [544, 92] width 219 height 24
checkbox X "true"
checkbox Abdominal "false"
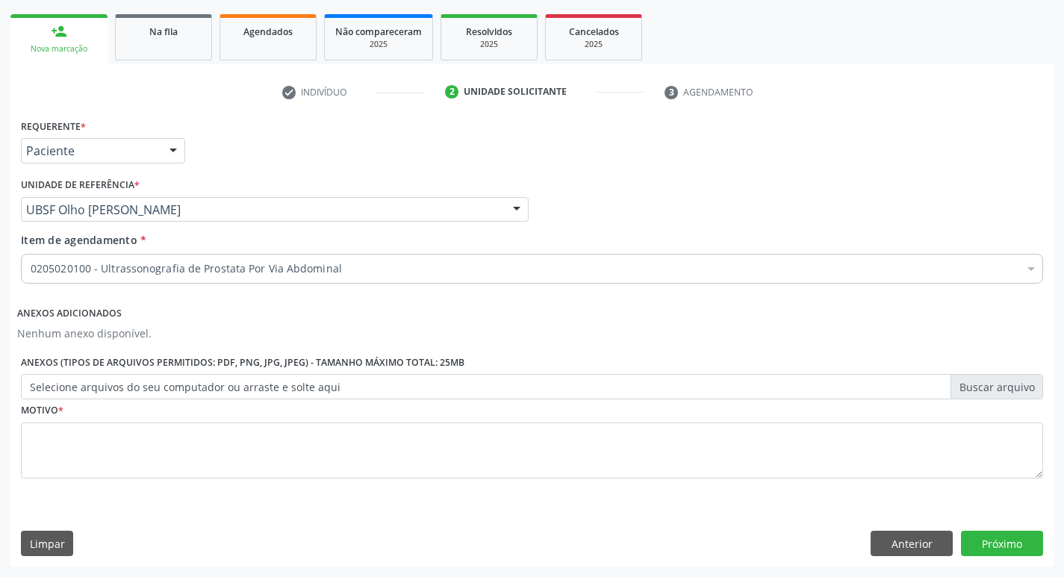
scroll to position [0, 0]
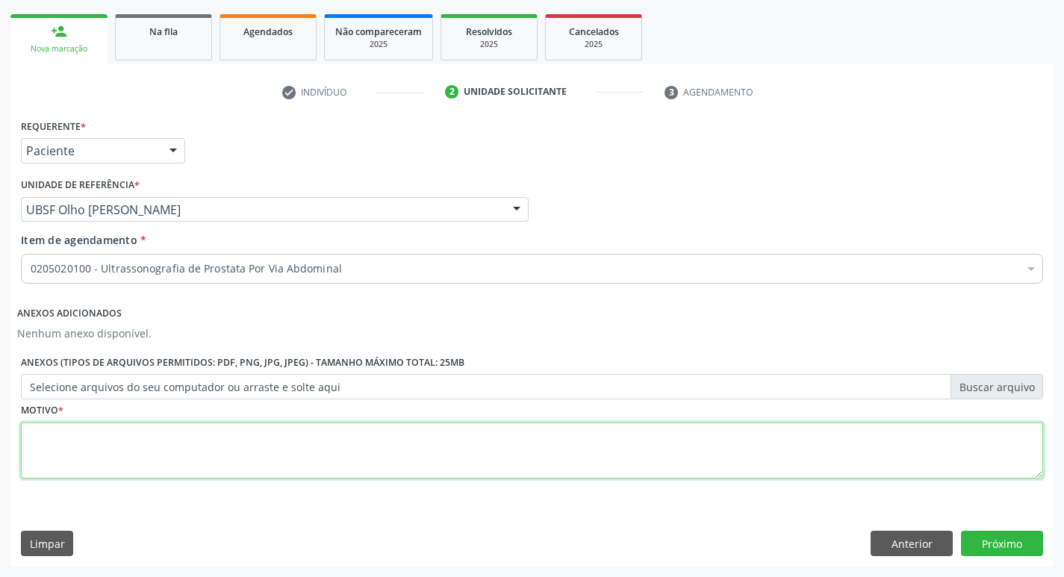
click at [196, 439] on textarea at bounding box center [532, 451] width 1023 height 57
type textarea "ROTINA"
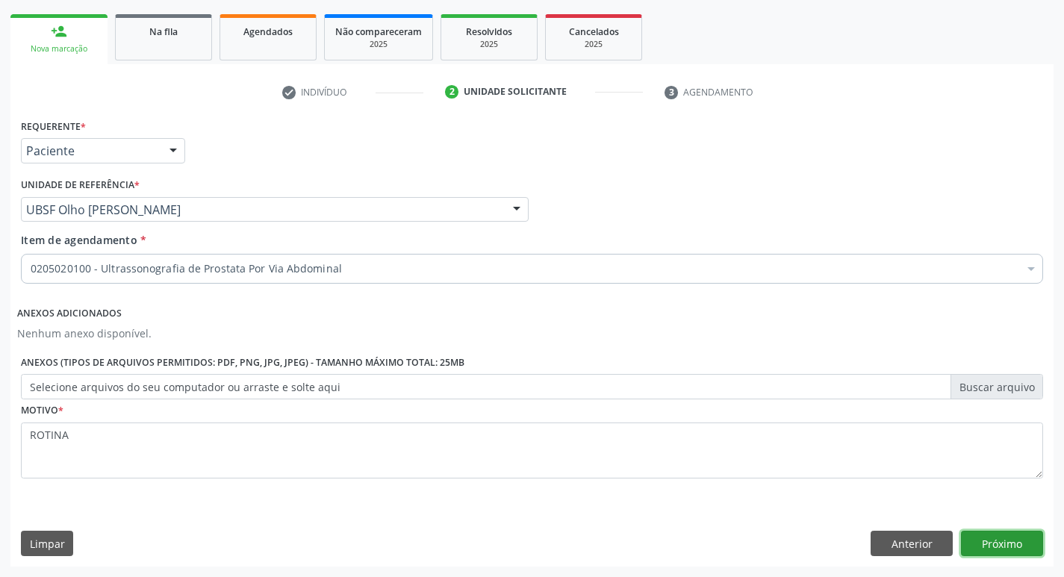
click at [1001, 539] on button "Próximo" at bounding box center [1002, 543] width 82 height 25
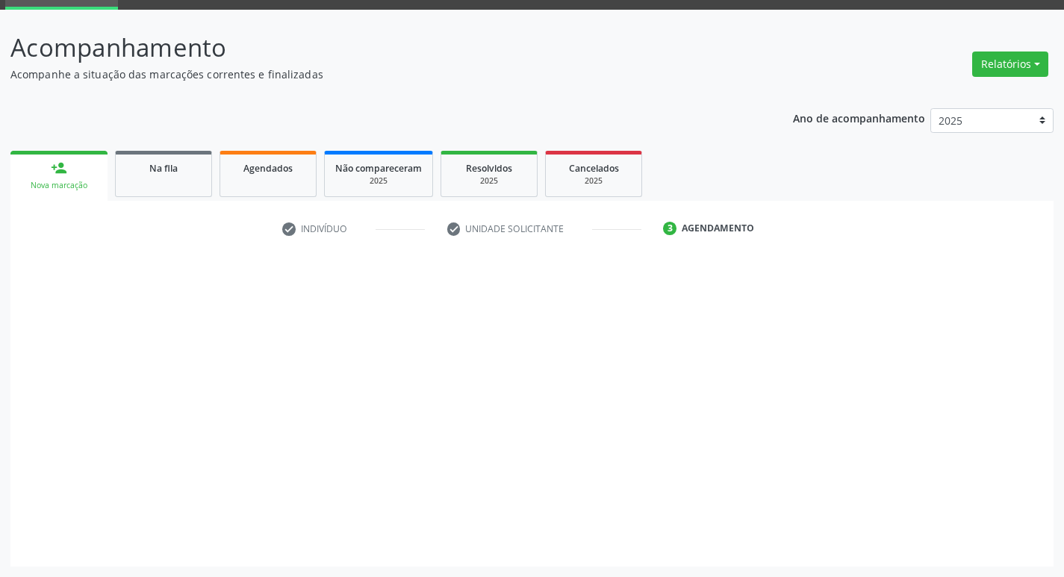
scroll to position [72, 0]
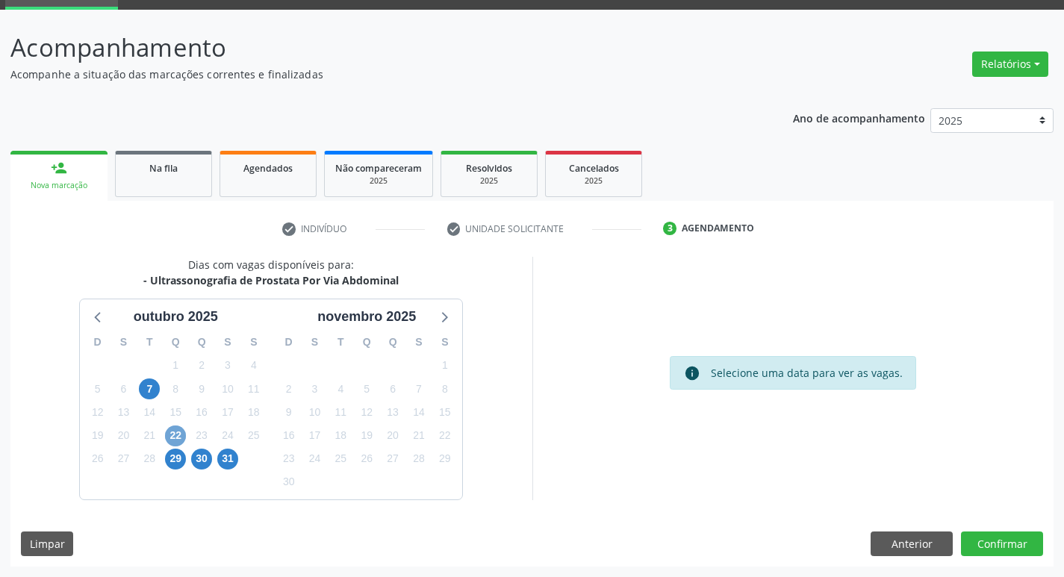
click at [173, 432] on span "22" at bounding box center [175, 436] width 21 height 21
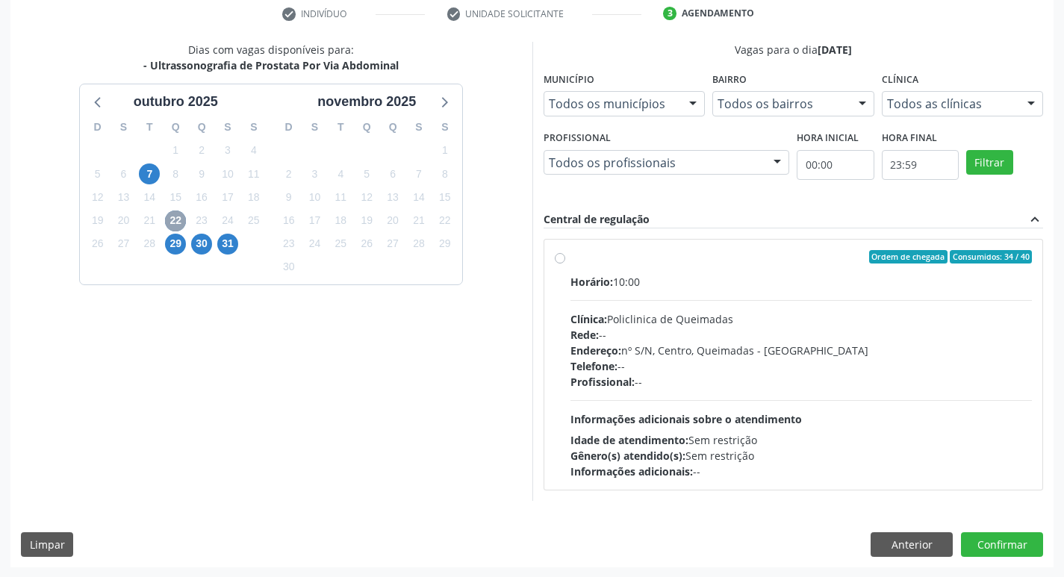
scroll to position [288, 0]
click at [774, 314] on div "Clínica: Policlinica de Queimadas" at bounding box center [802, 319] width 462 height 16
click at [565, 263] on input "Ordem de chegada Consumidos: 34 / 40 Horário: 10:00 Clínica: Policlinica de Que…" at bounding box center [560, 255] width 10 height 13
radio input "true"
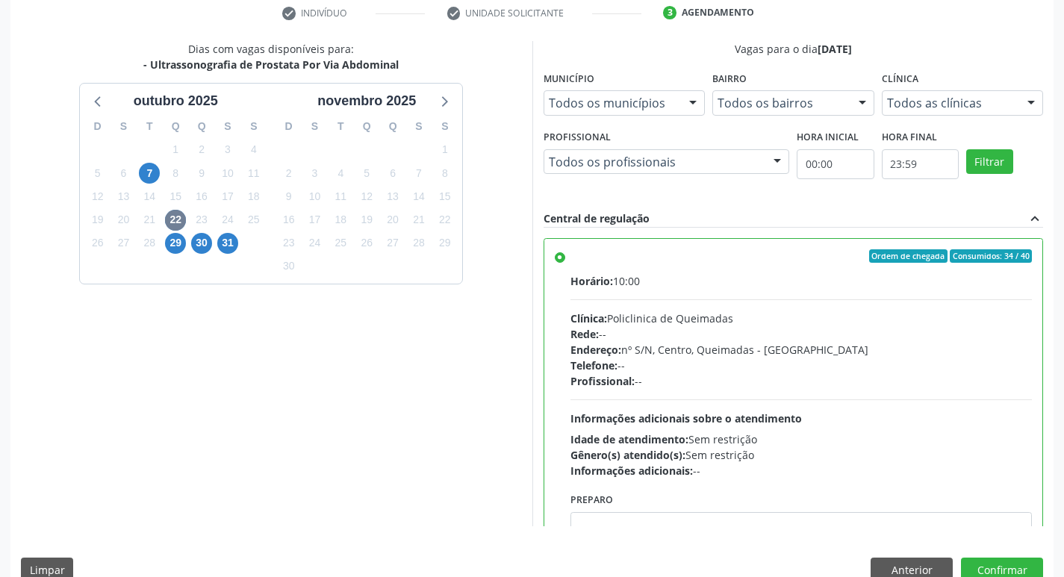
click at [1005, 557] on div "Dias com vagas disponíveis para: - Ultrassonografia de Prostata Por Via Abdomin…" at bounding box center [531, 317] width 1043 height 552
click at [1008, 565] on button "Confirmar" at bounding box center [1002, 570] width 82 height 25
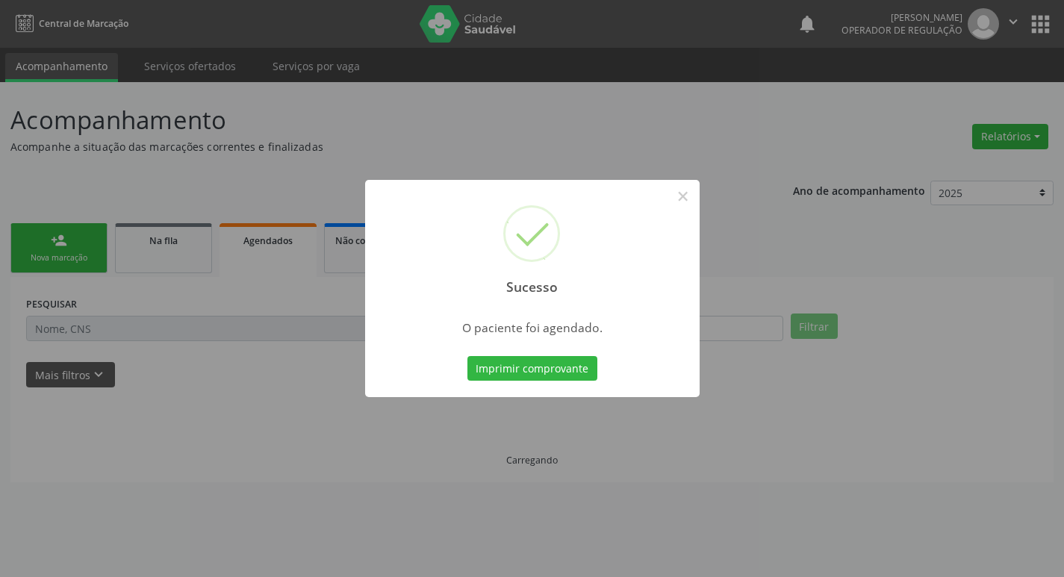
scroll to position [0, 0]
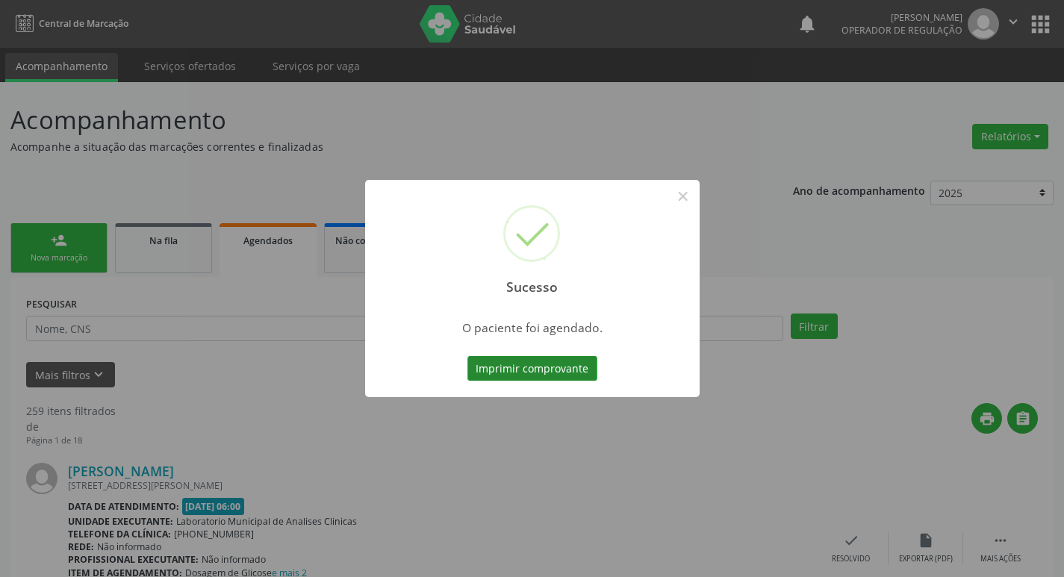
click at [580, 370] on button "Imprimir comprovante" at bounding box center [533, 368] width 130 height 25
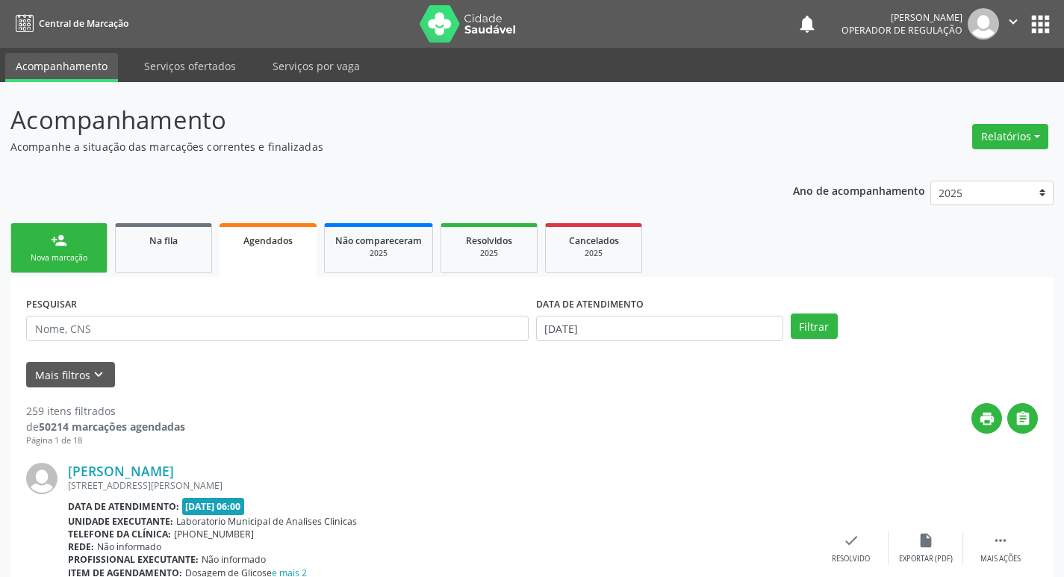
click at [102, 254] on link "person_add Nova marcação" at bounding box center [58, 248] width 97 height 50
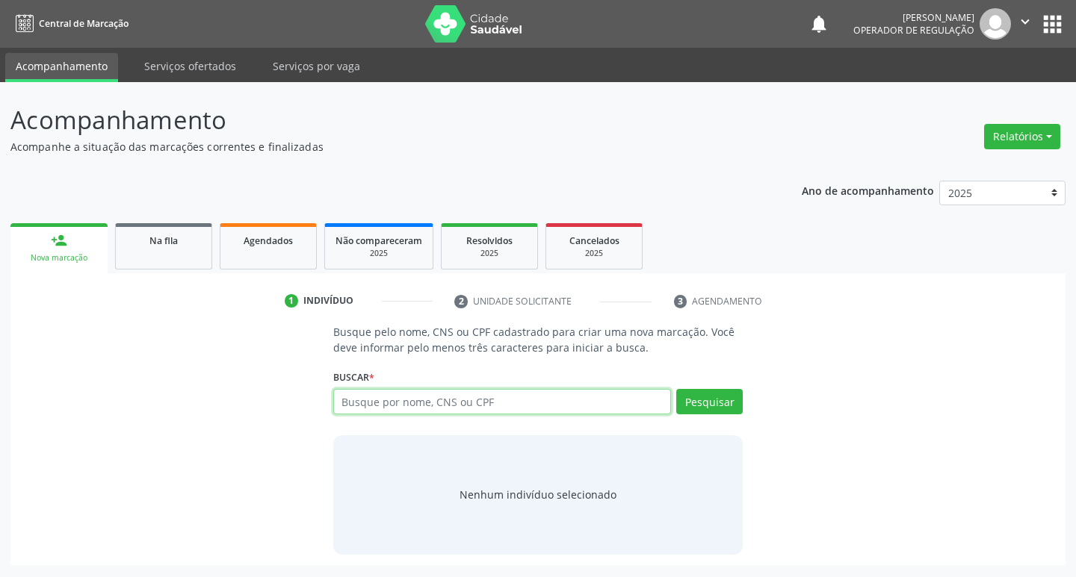
click at [463, 405] on input "text" at bounding box center [502, 401] width 338 height 25
type input "700004247364507"
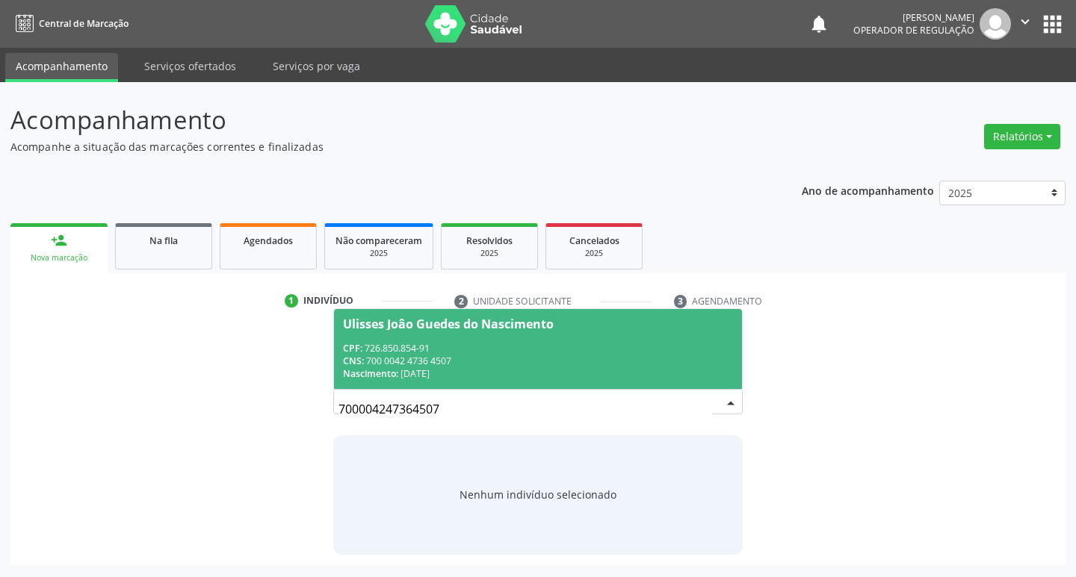
click at [493, 367] on div "CNS: 700 0042 4736 4507" at bounding box center [538, 361] width 391 height 13
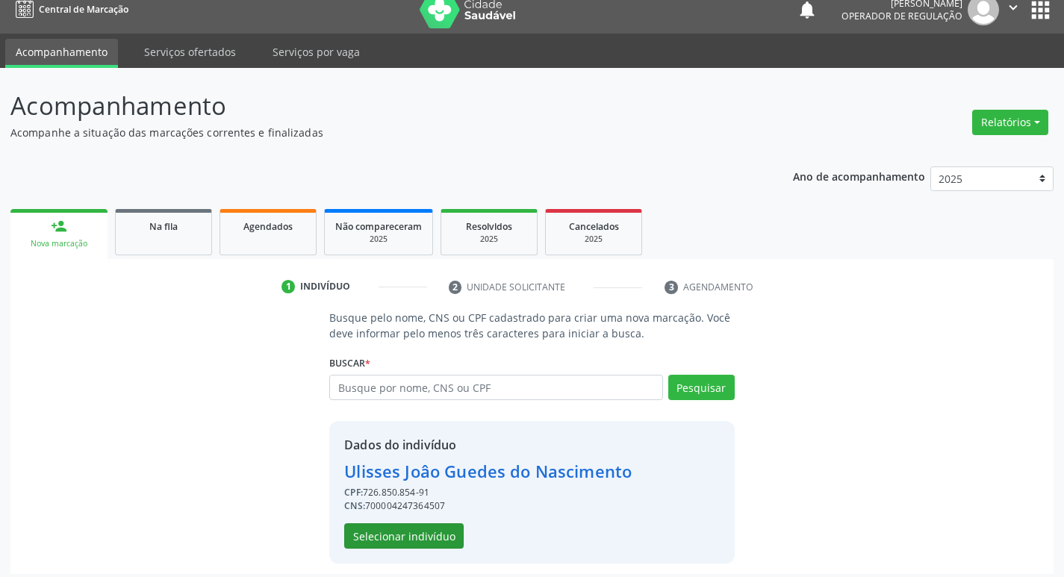
scroll to position [22, 0]
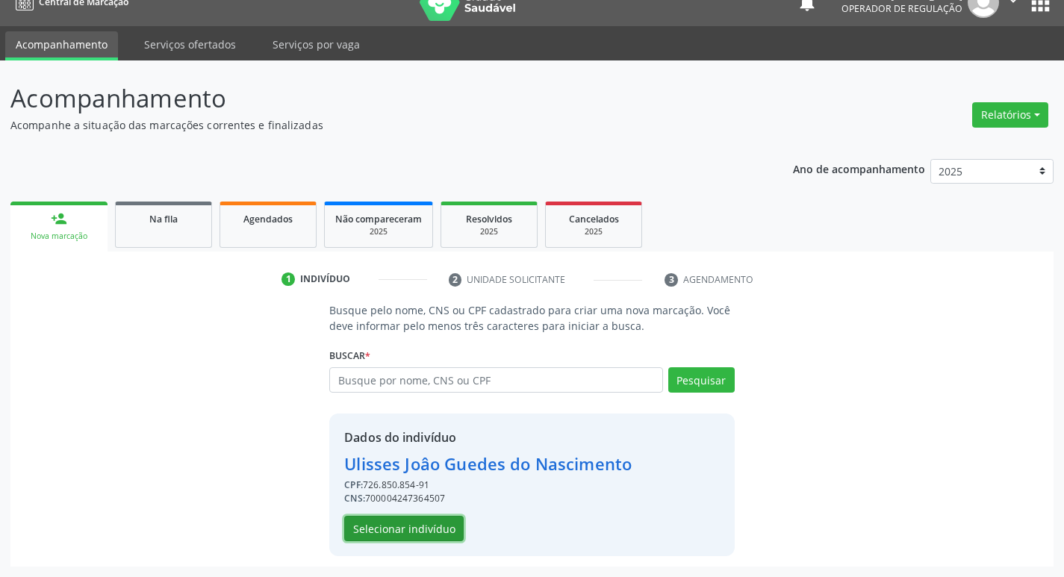
click at [412, 530] on button "Selecionar indivíduo" at bounding box center [404, 528] width 120 height 25
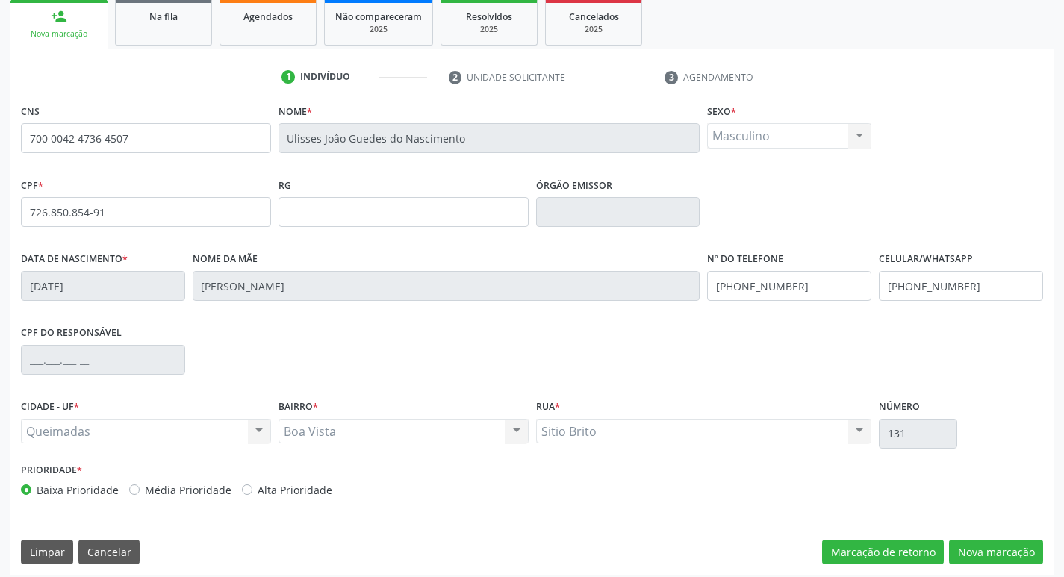
scroll to position [232, 0]
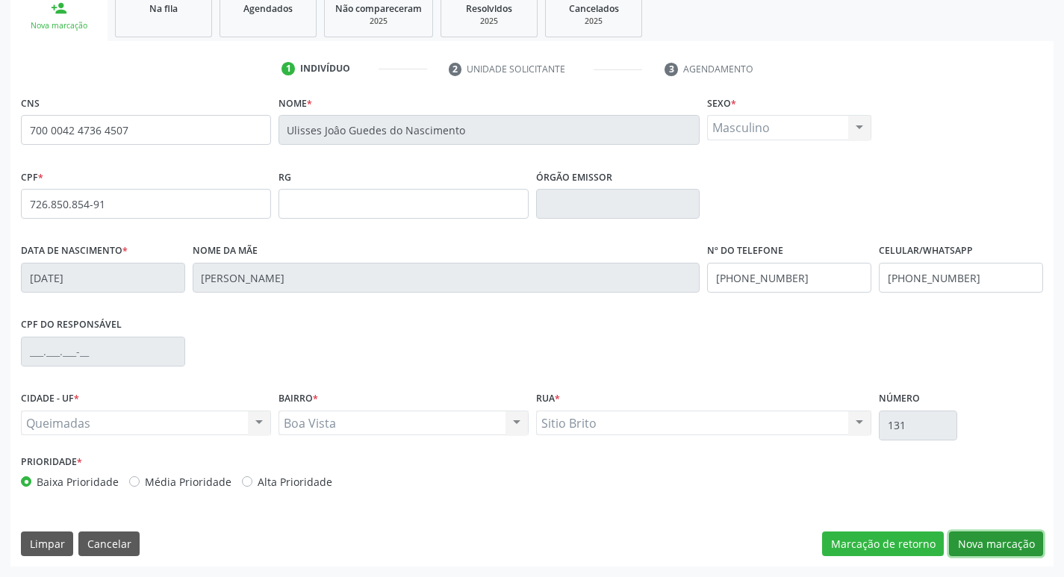
click at [1020, 549] on button "Nova marcação" at bounding box center [996, 544] width 94 height 25
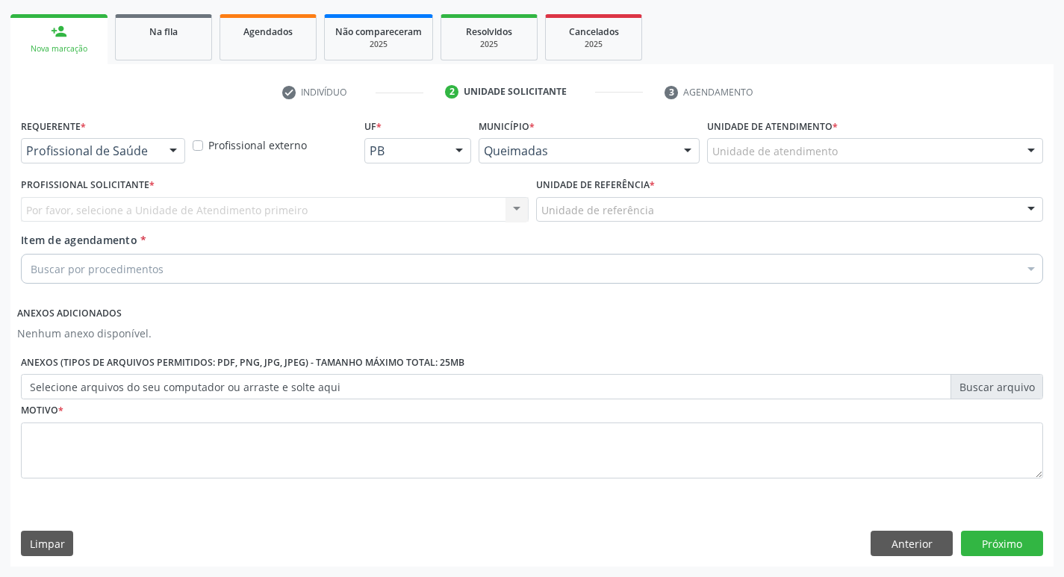
scroll to position [209, 0]
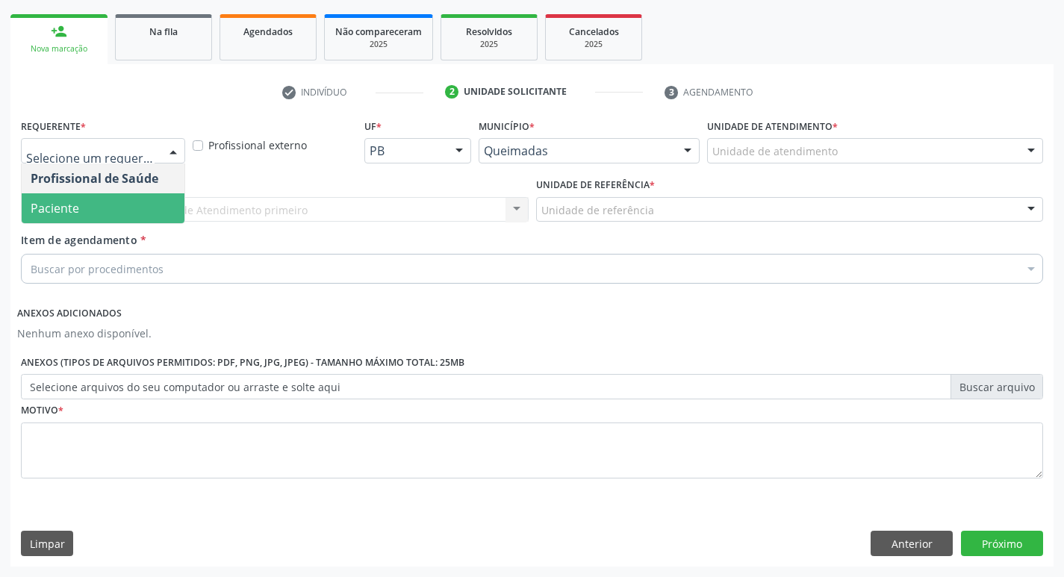
click at [123, 201] on span "Paciente" at bounding box center [103, 208] width 163 height 30
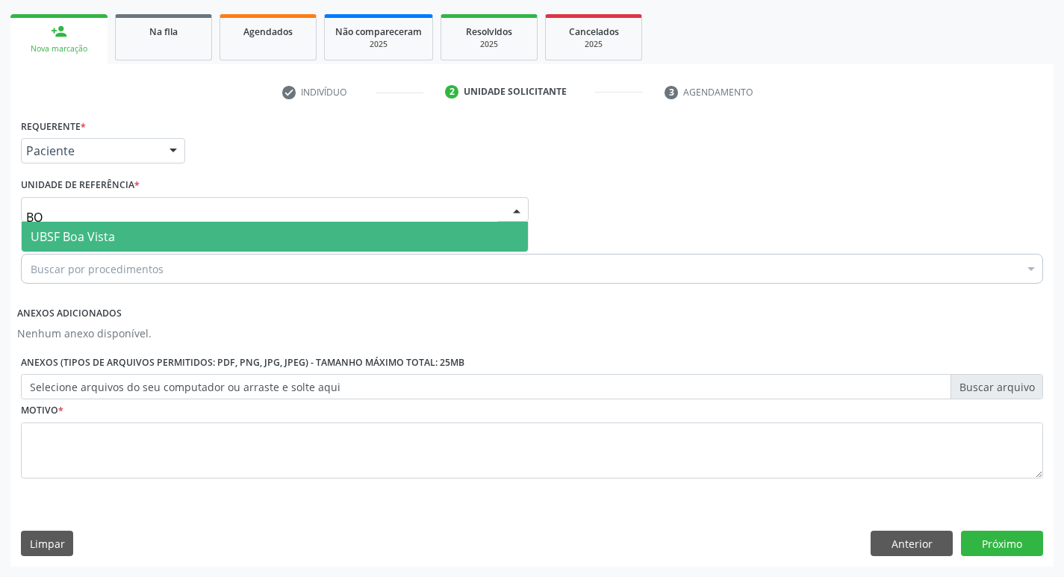
type input "BOA"
click at [138, 243] on span "UBSF Boa Vista" at bounding box center [275, 237] width 506 height 30
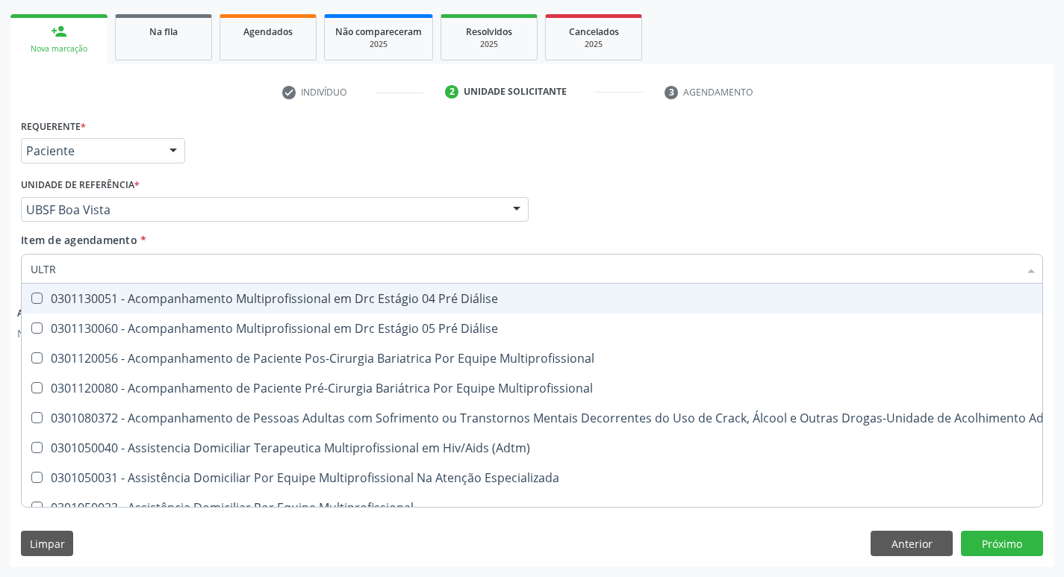
type input "ULTRA"
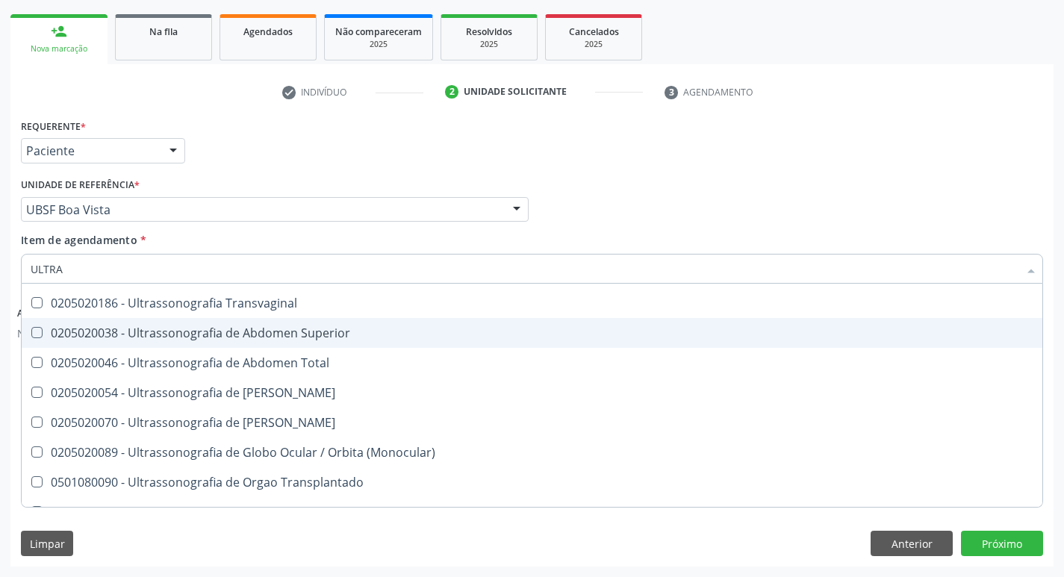
scroll to position [494, 0]
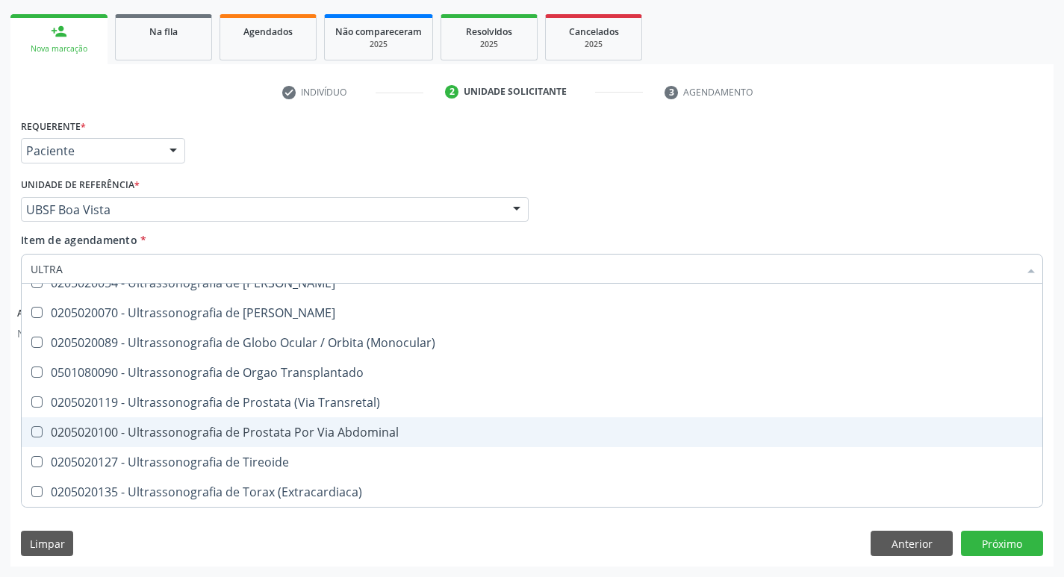
click at [311, 422] on span "0205020100 - Ultrassonografia de Prostata Por Via Abdominal" at bounding box center [532, 433] width 1021 height 30
checkbox Abdominal "true"
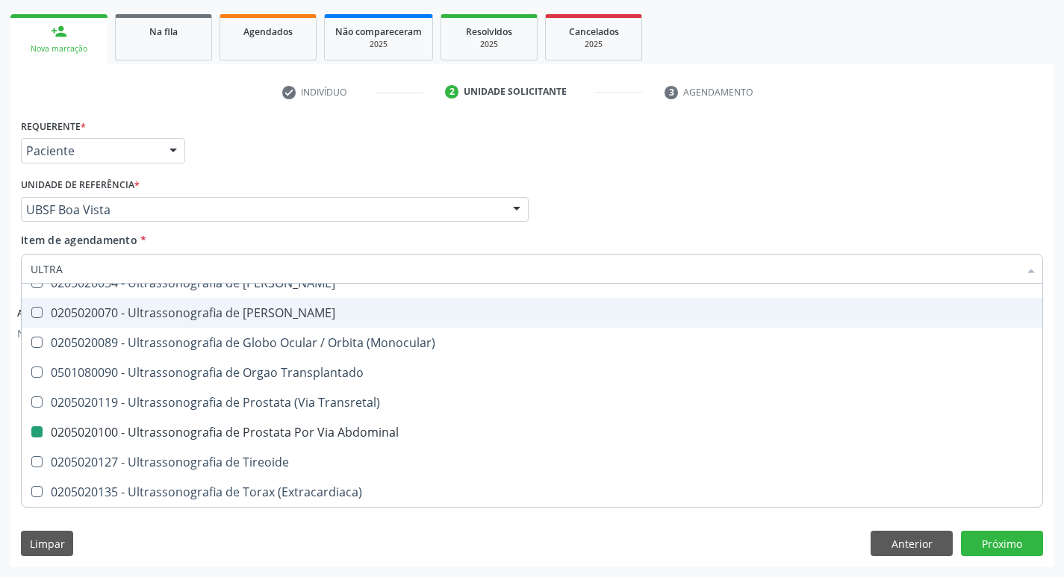
click at [504, 137] on div "Requerente * Paciente Profissional de Saúde Paciente Nenhum resultado encontrad…" at bounding box center [532, 144] width 1030 height 58
checkbox X "true"
checkbox Abdominal "false"
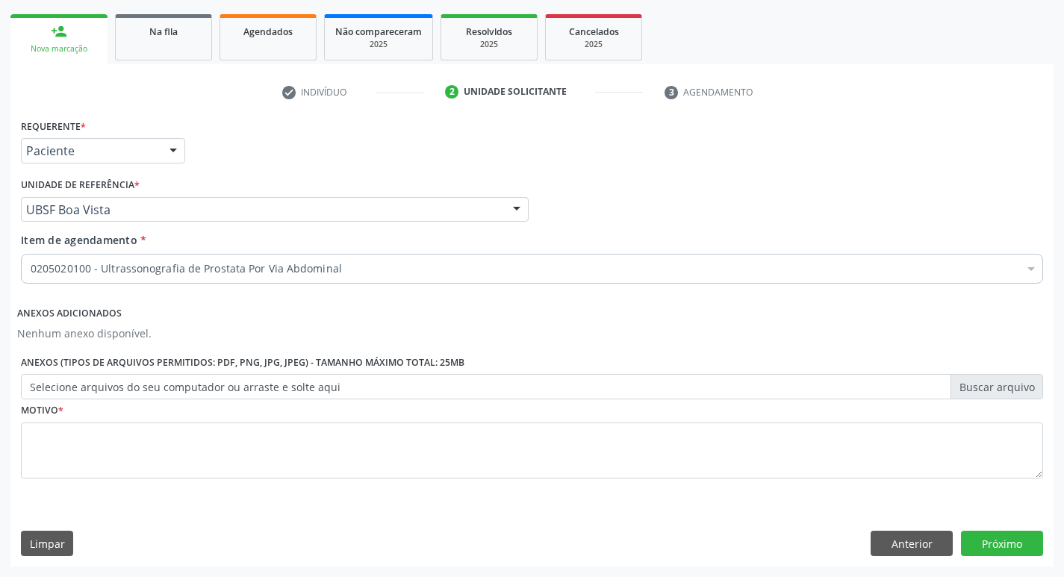
scroll to position [0, 0]
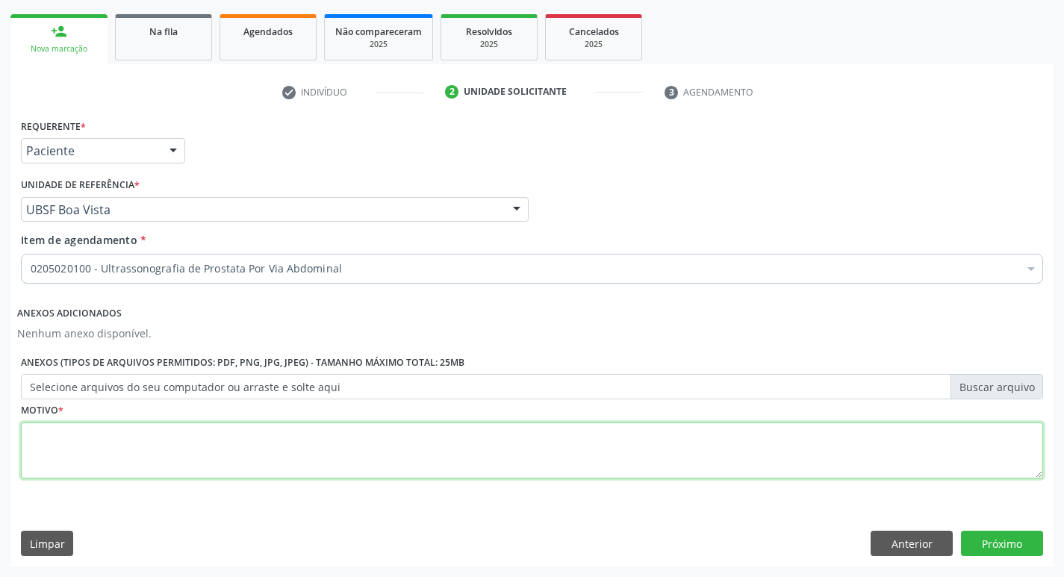
click at [358, 450] on textarea at bounding box center [532, 451] width 1023 height 57
type textarea "AVALIAÇÃO"
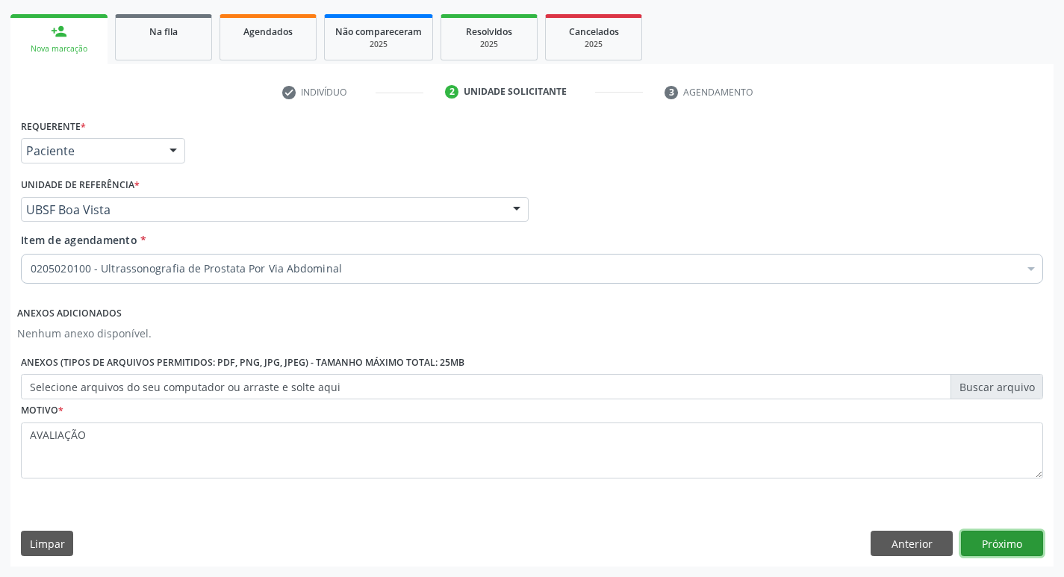
click at [1011, 542] on button "Próximo" at bounding box center [1002, 543] width 82 height 25
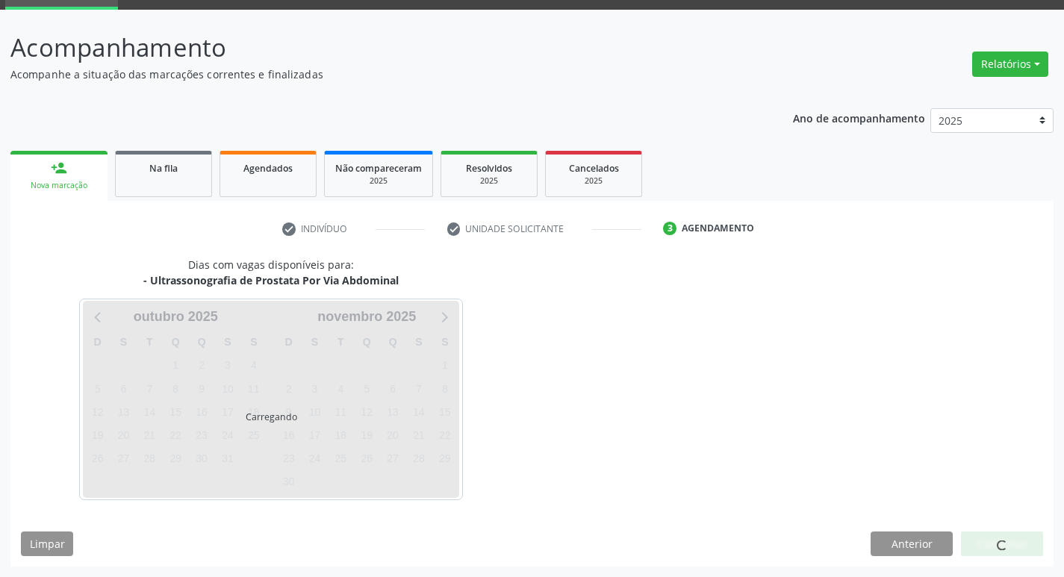
scroll to position [72, 0]
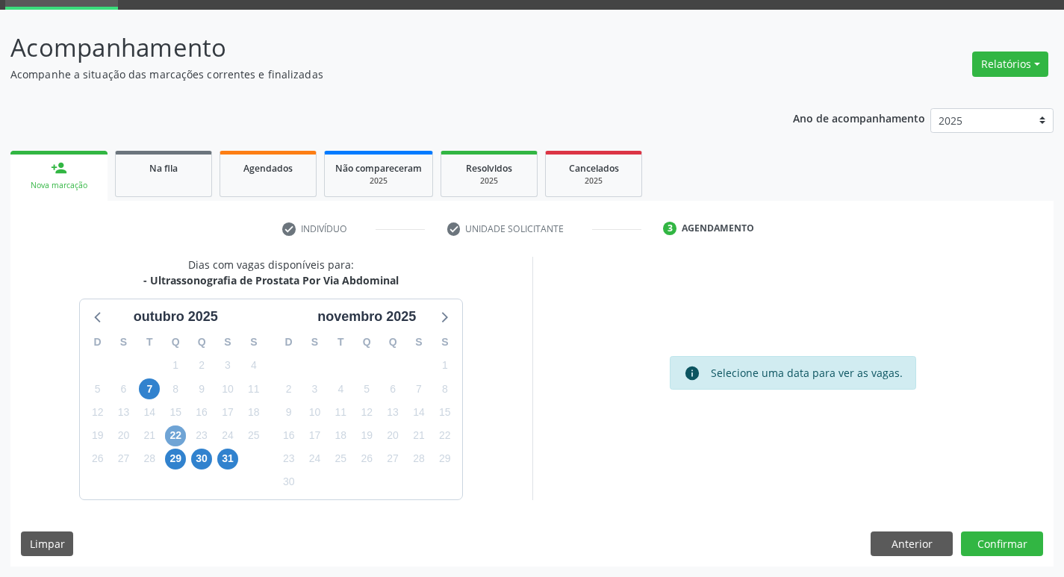
click at [182, 434] on span "22" at bounding box center [175, 436] width 21 height 21
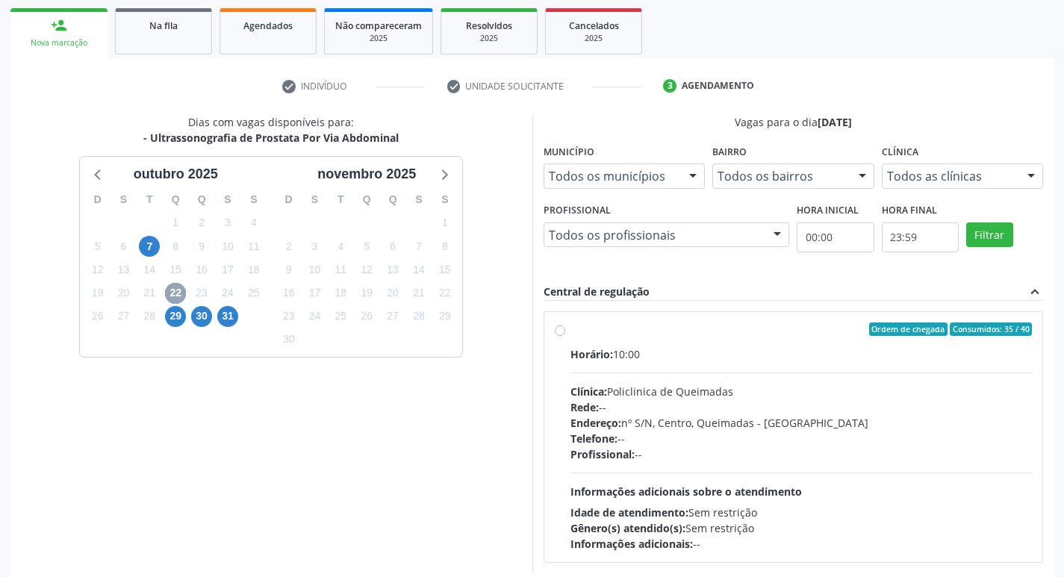
scroll to position [222, 0]
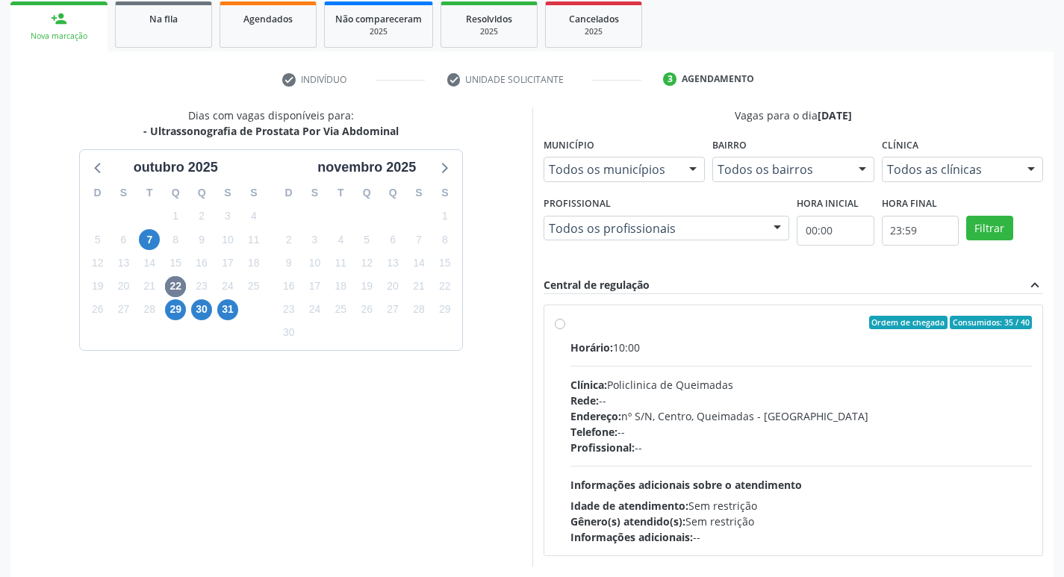
click at [967, 325] on span "Consumidos: 35 / 40" at bounding box center [991, 322] width 82 height 13
click at [565, 325] on input "Ordem de chegada Consumidos: 35 / 40 Horário: 10:00 Clínica: Policlinica de Que…" at bounding box center [560, 322] width 10 height 13
radio input "true"
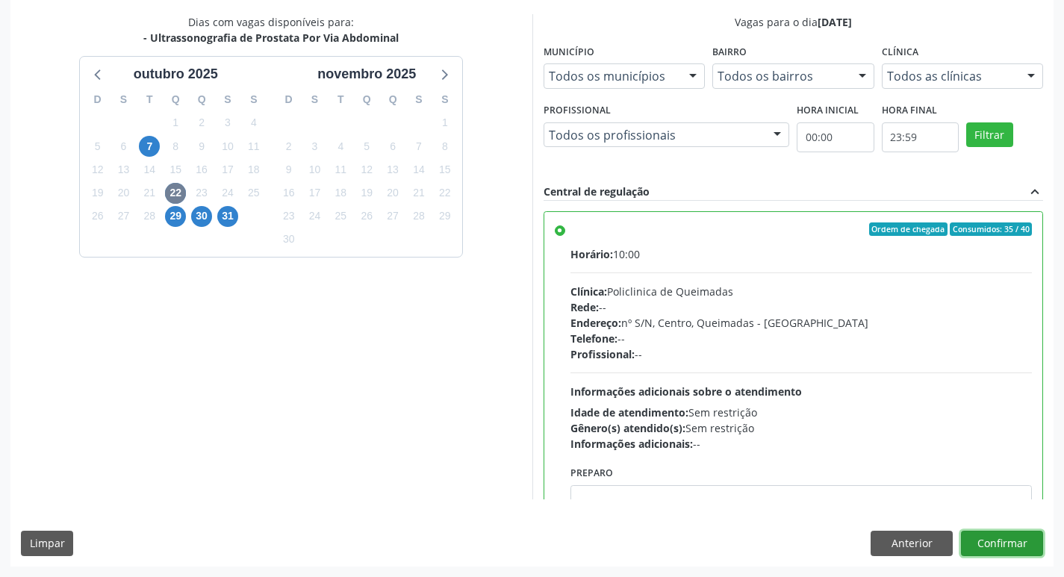
click at [1011, 545] on button "Confirmar" at bounding box center [1002, 543] width 82 height 25
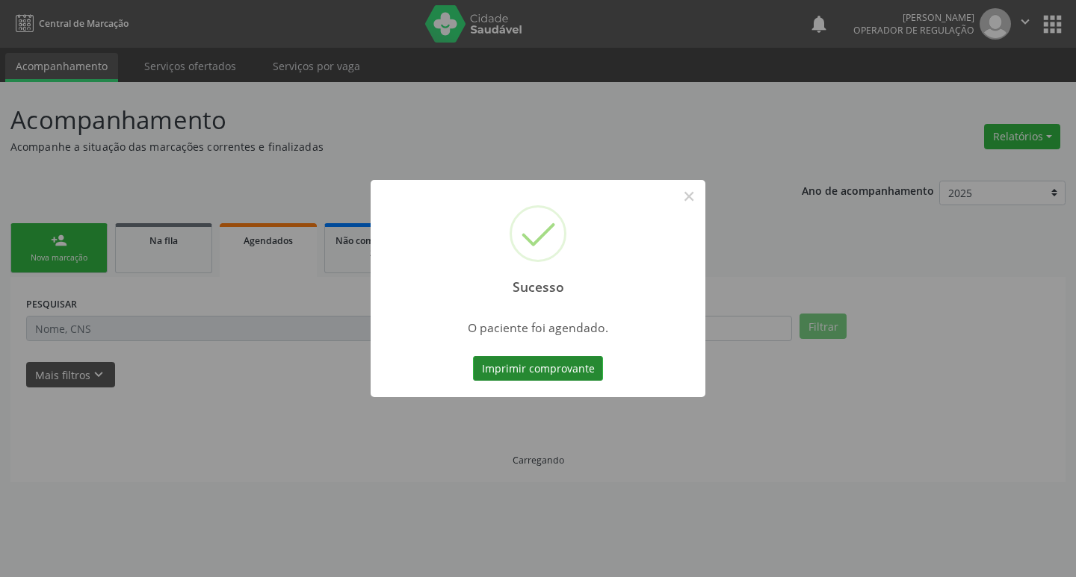
click at [543, 370] on button "Imprimir comprovante" at bounding box center [538, 368] width 130 height 25
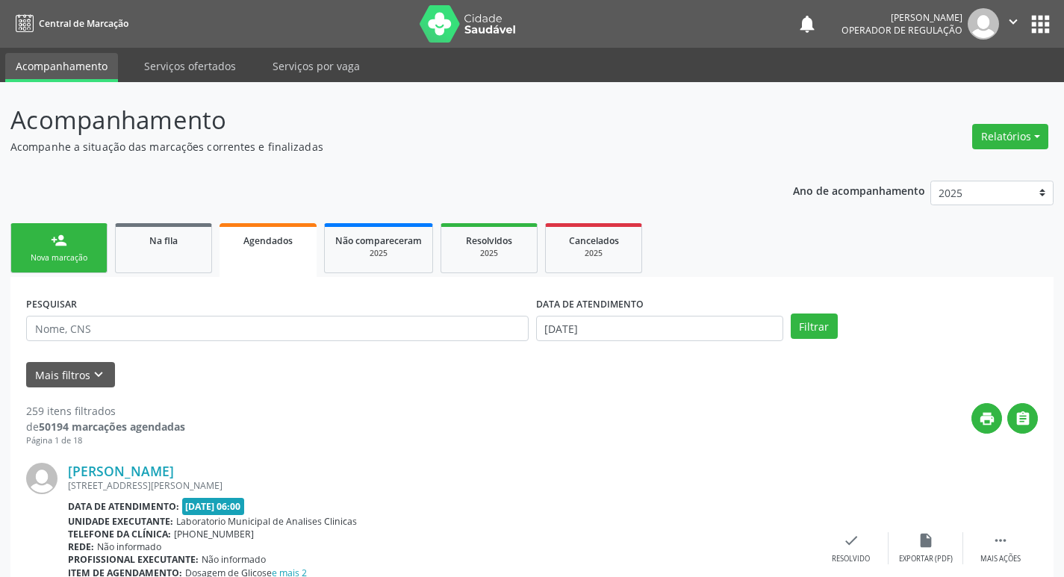
click at [1008, 21] on icon "" at bounding box center [1013, 21] width 16 height 16
click at [1001, 87] on link "Sair" at bounding box center [975, 91] width 103 height 21
